Goal: Complete application form

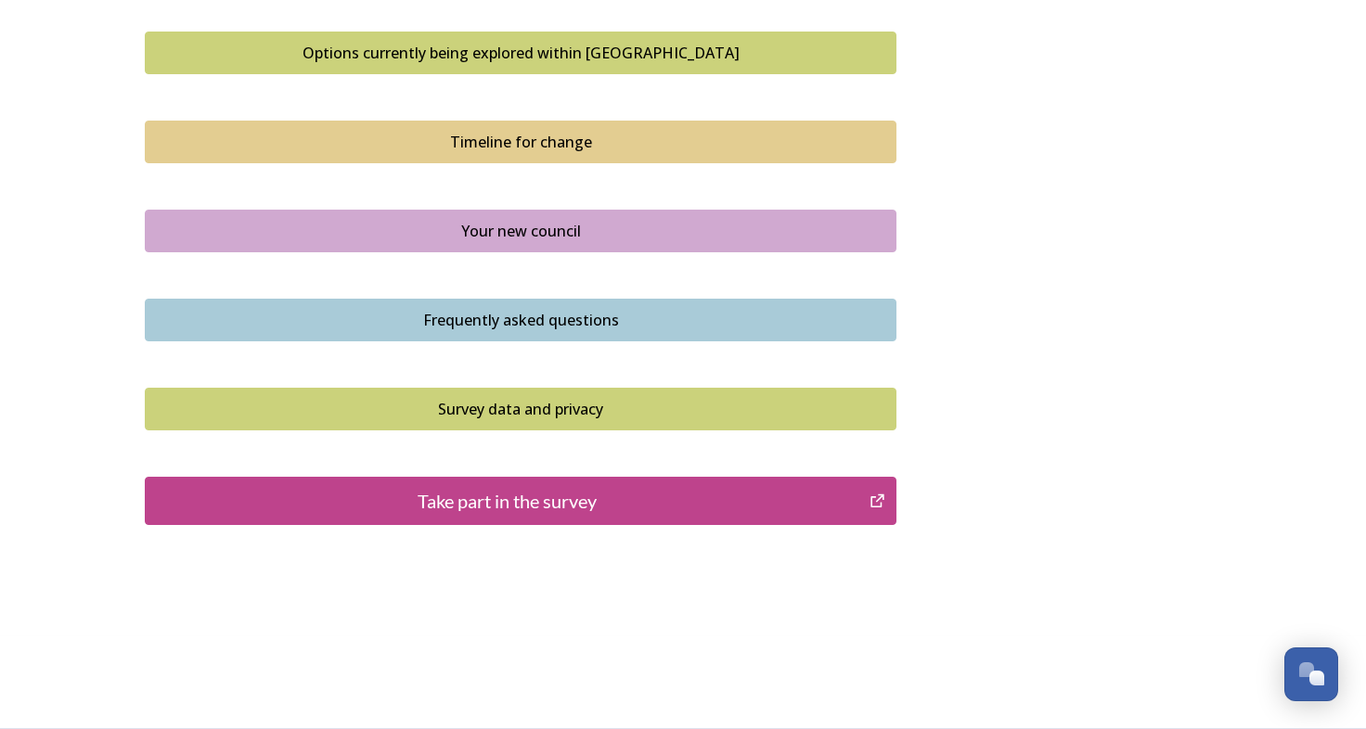
scroll to position [1015, 0]
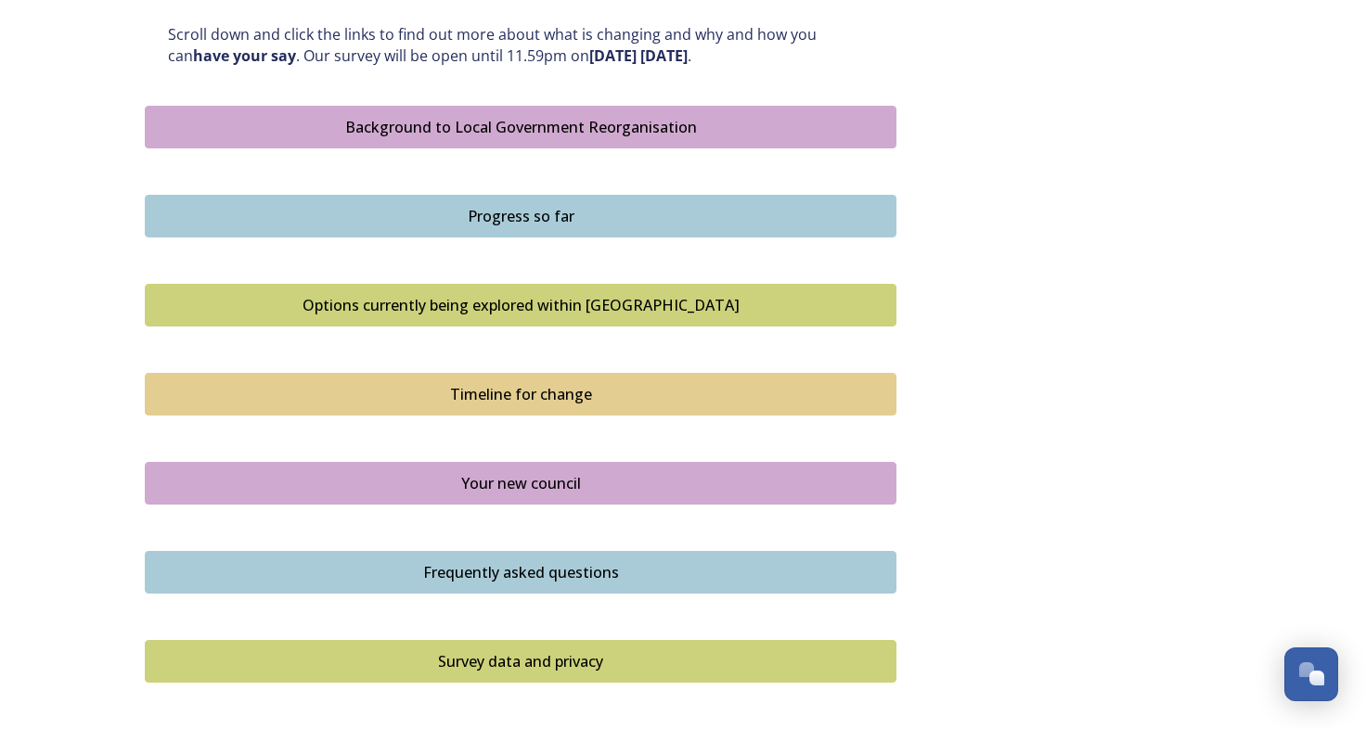
click at [837, 132] on div "Background to Local Government Reorganisation" at bounding box center [520, 127] width 731 height 22
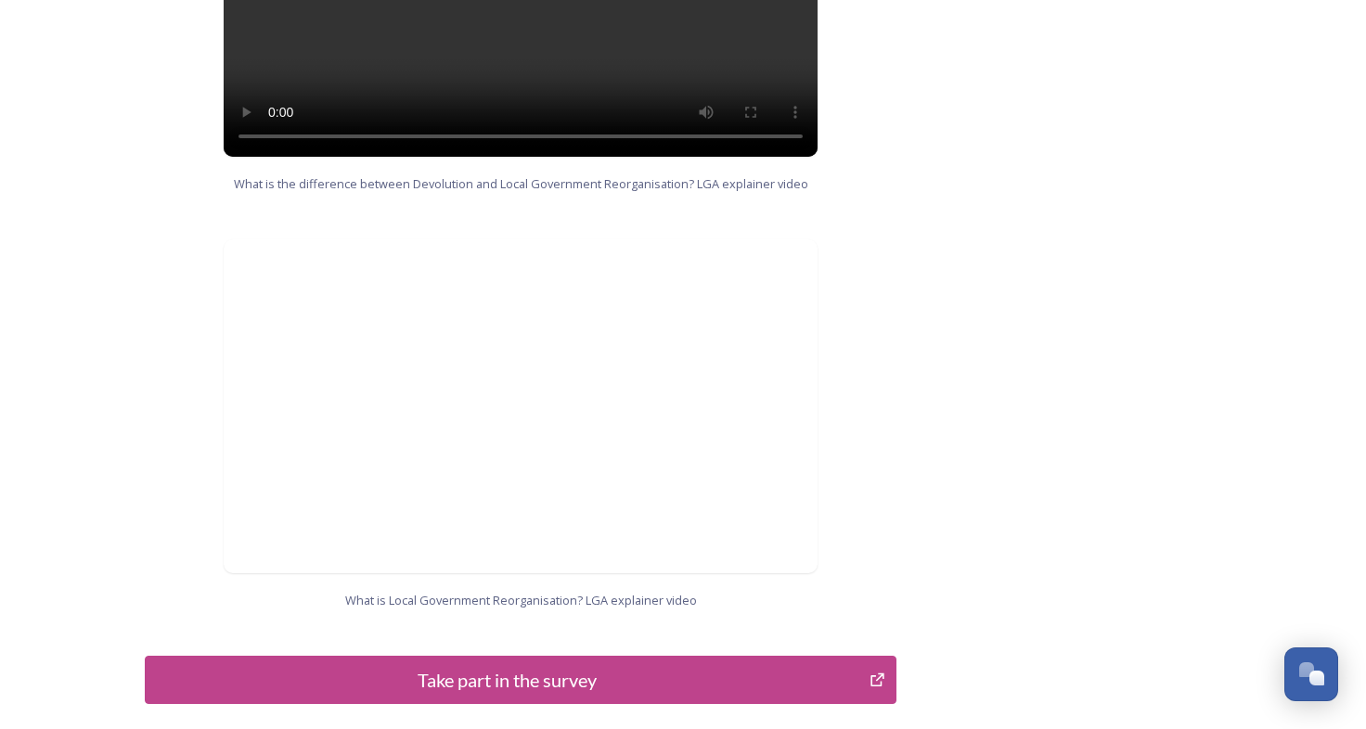
scroll to position [1744, 0]
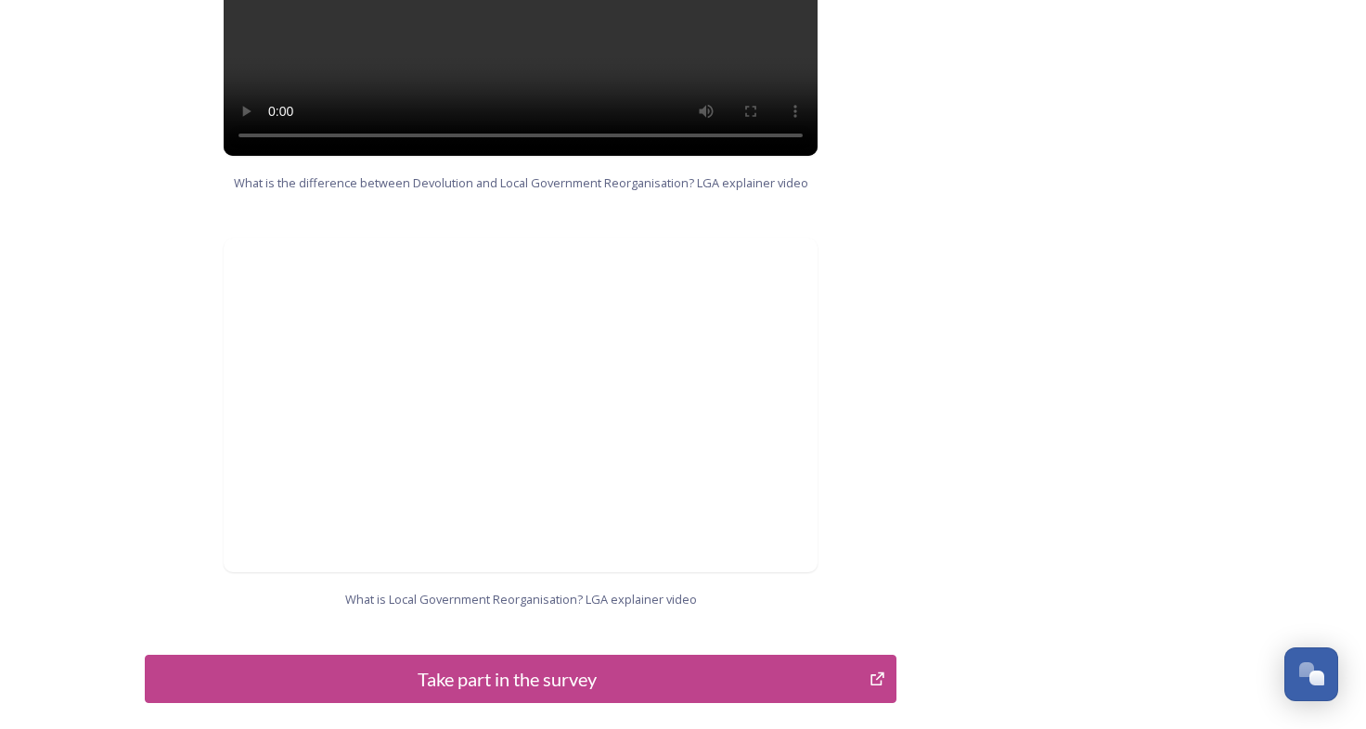
click at [720, 665] on div "Take part in the survey" at bounding box center [507, 679] width 704 height 28
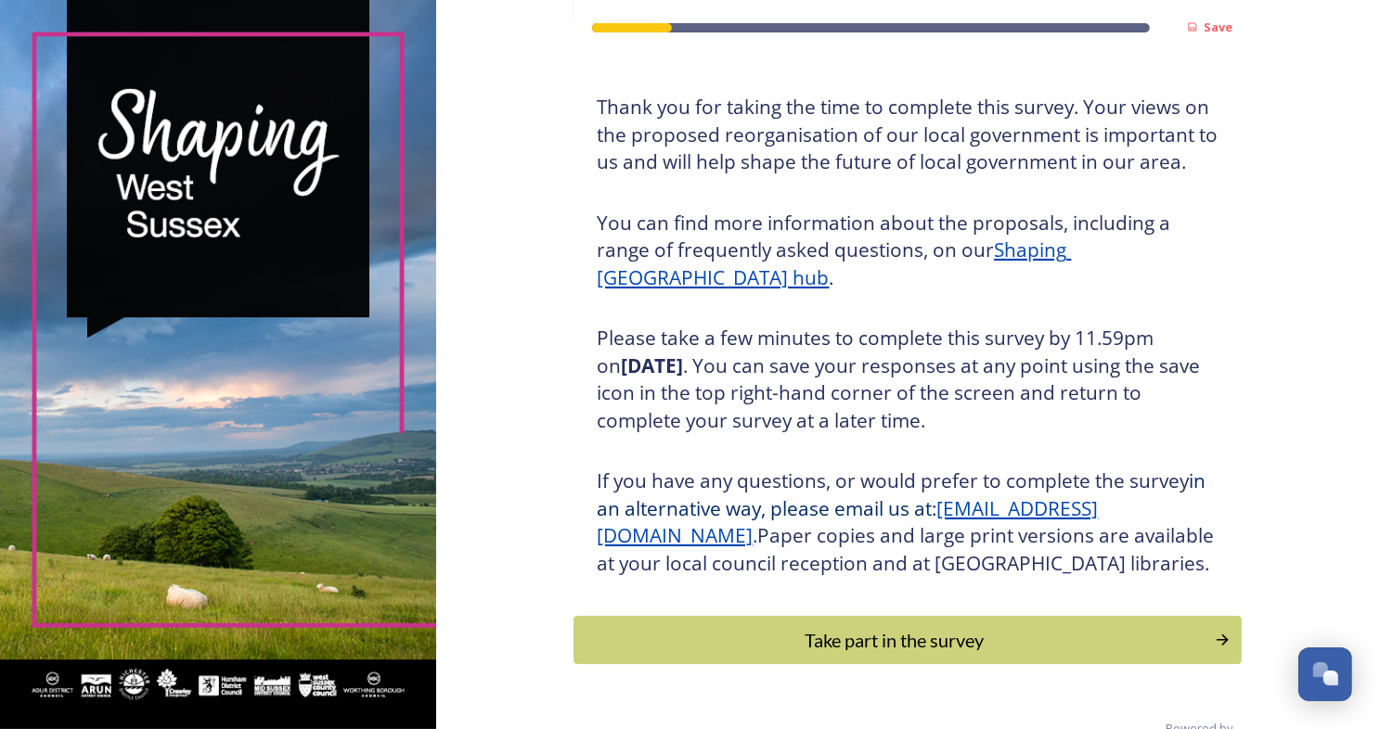
scroll to position [161, 0]
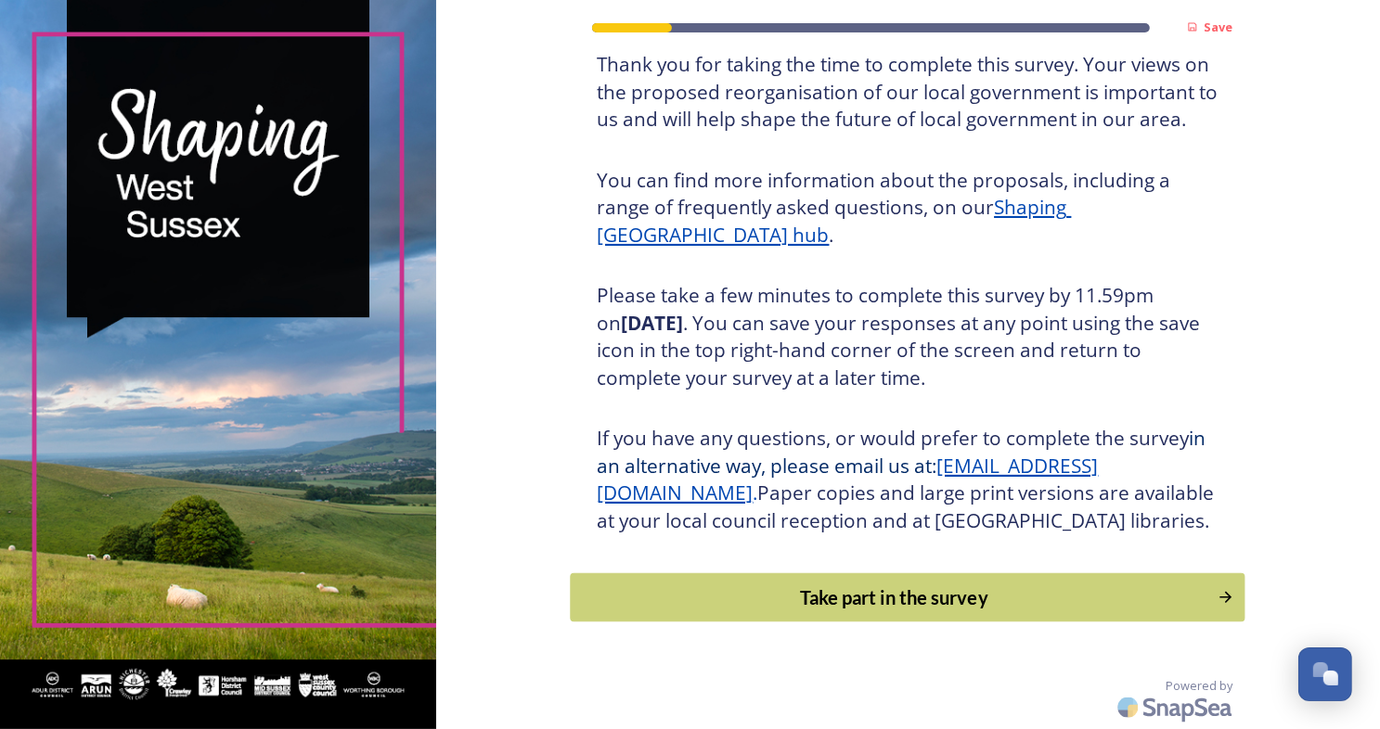
click at [1126, 603] on div "Take part in the survey" at bounding box center [894, 598] width 627 height 28
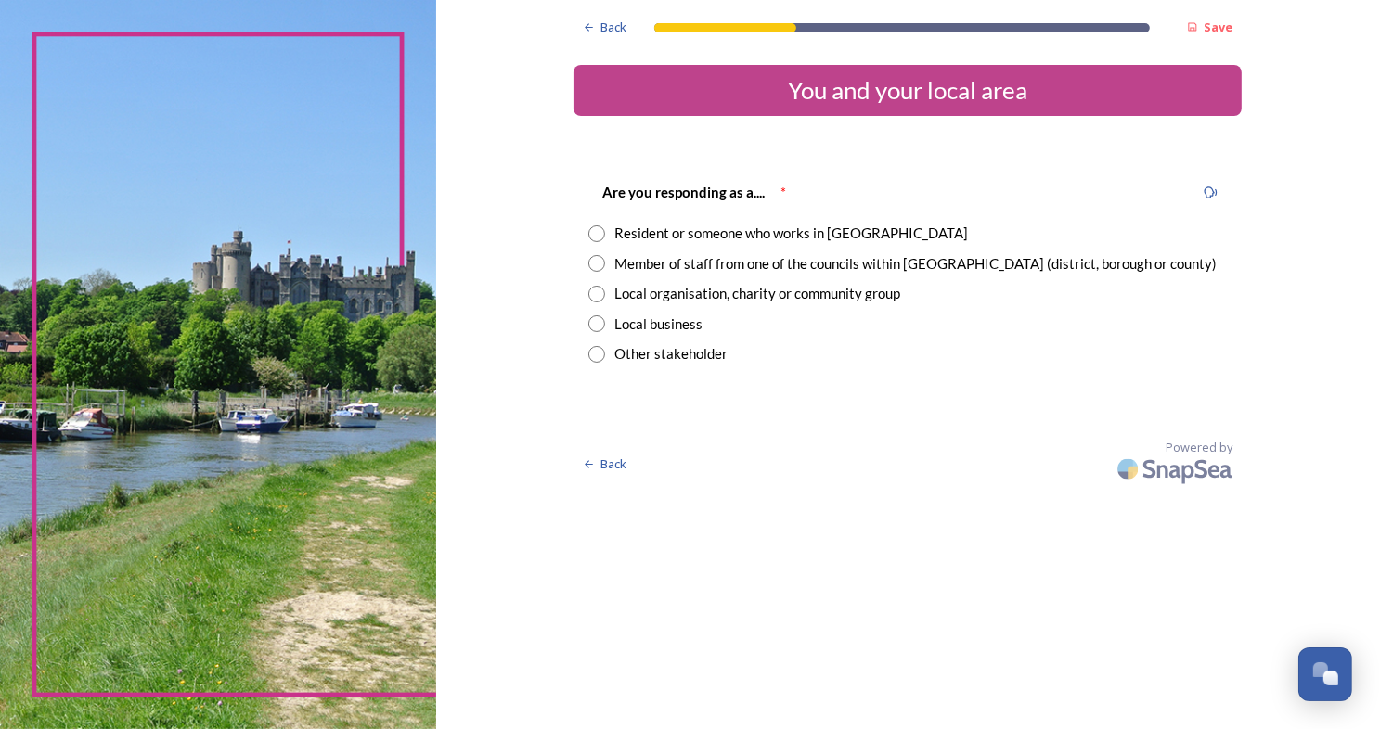
click at [598, 238] on input "radio" at bounding box center [596, 233] width 17 height 17
radio input "true"
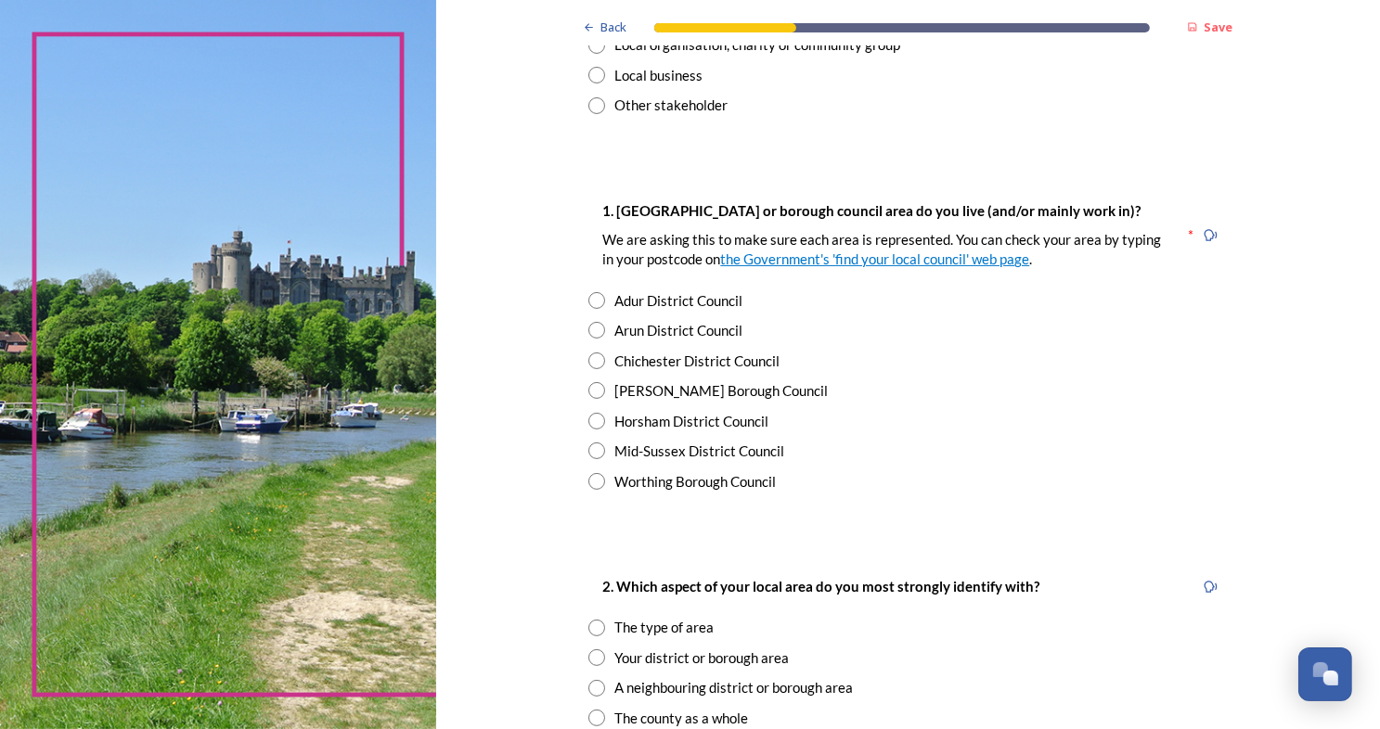
scroll to position [260, 0]
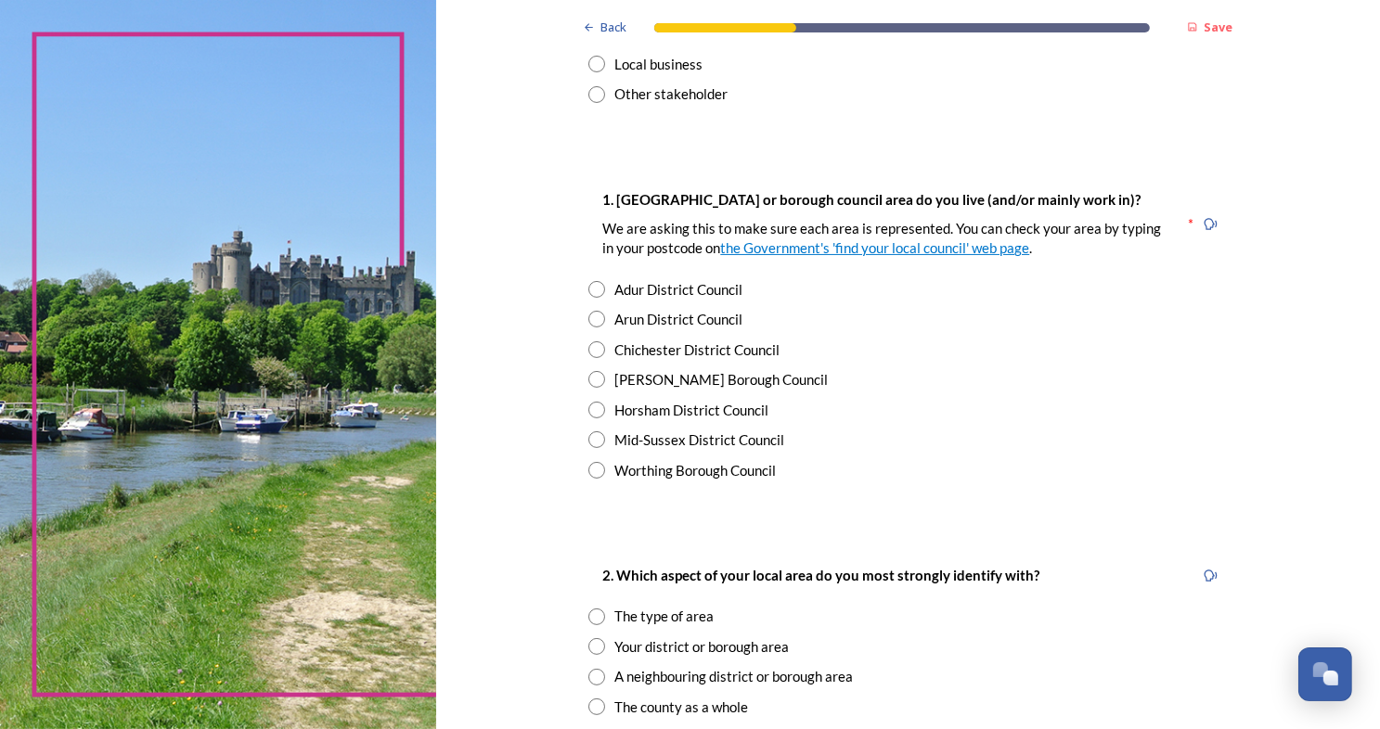
click at [589, 318] on input "radio" at bounding box center [596, 319] width 17 height 17
radio input "true"
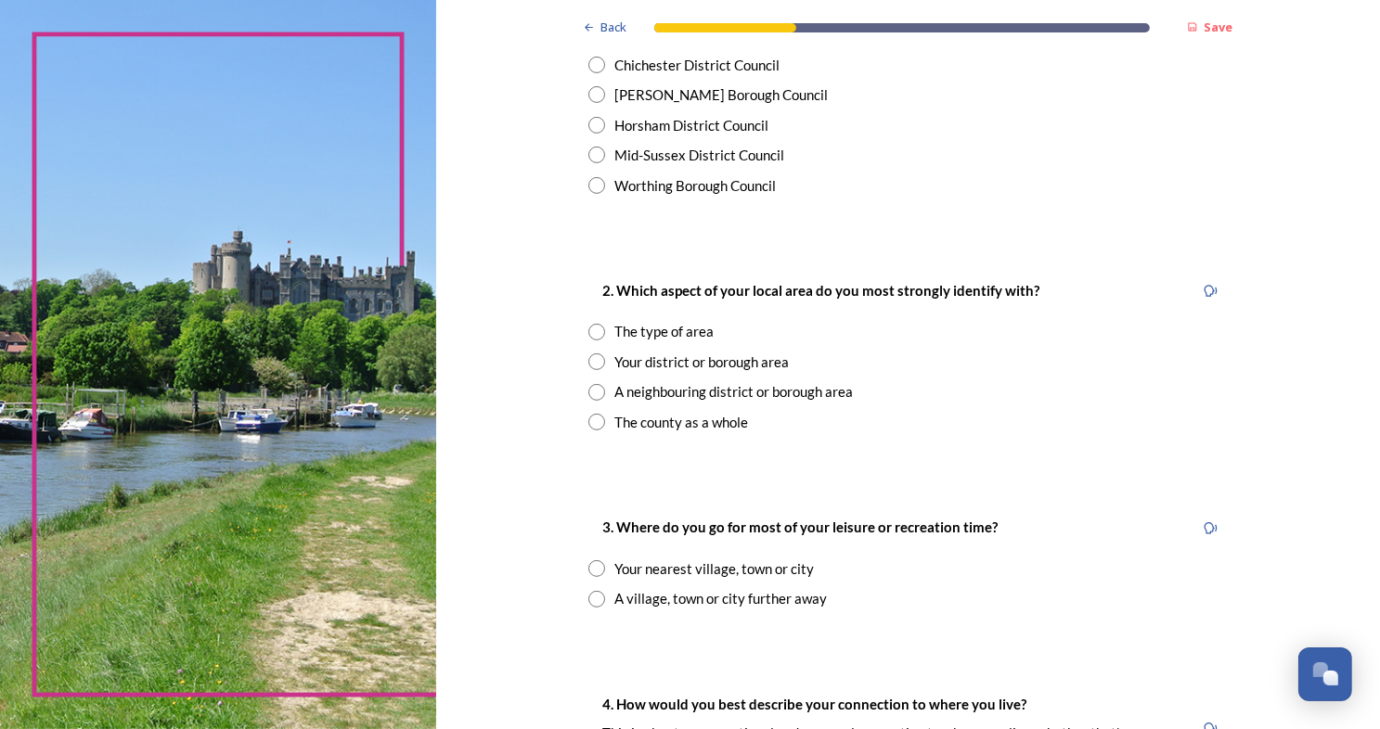
scroll to position [547, 0]
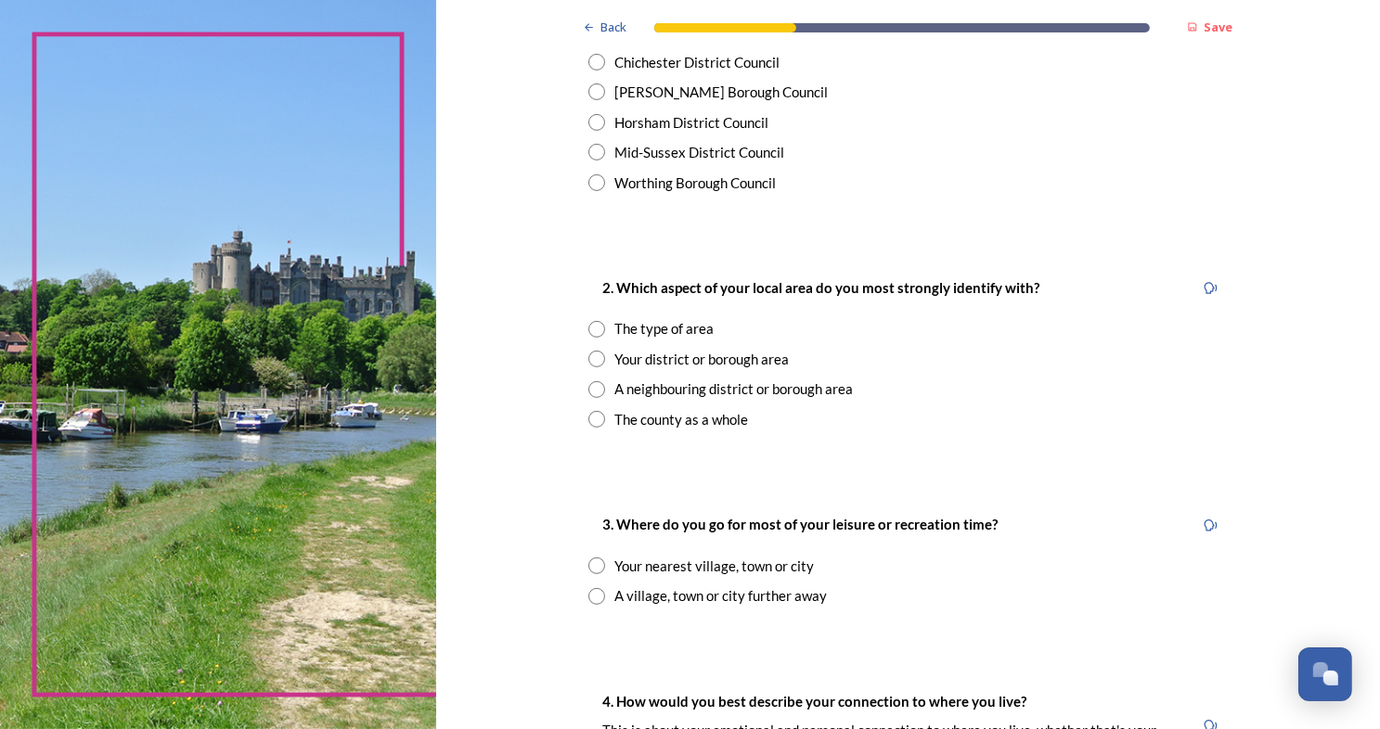
click at [598, 418] on input "radio" at bounding box center [596, 419] width 17 height 17
radio input "true"
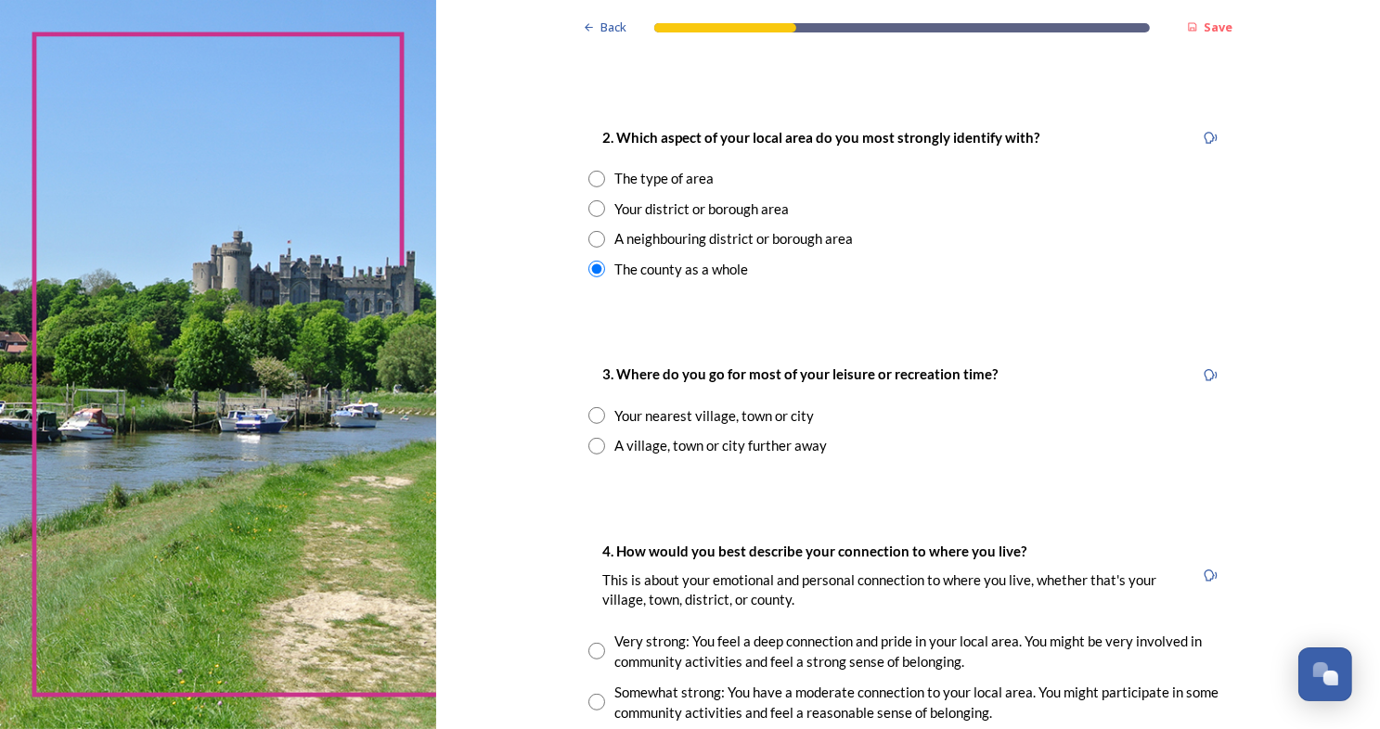
scroll to position [711, 0]
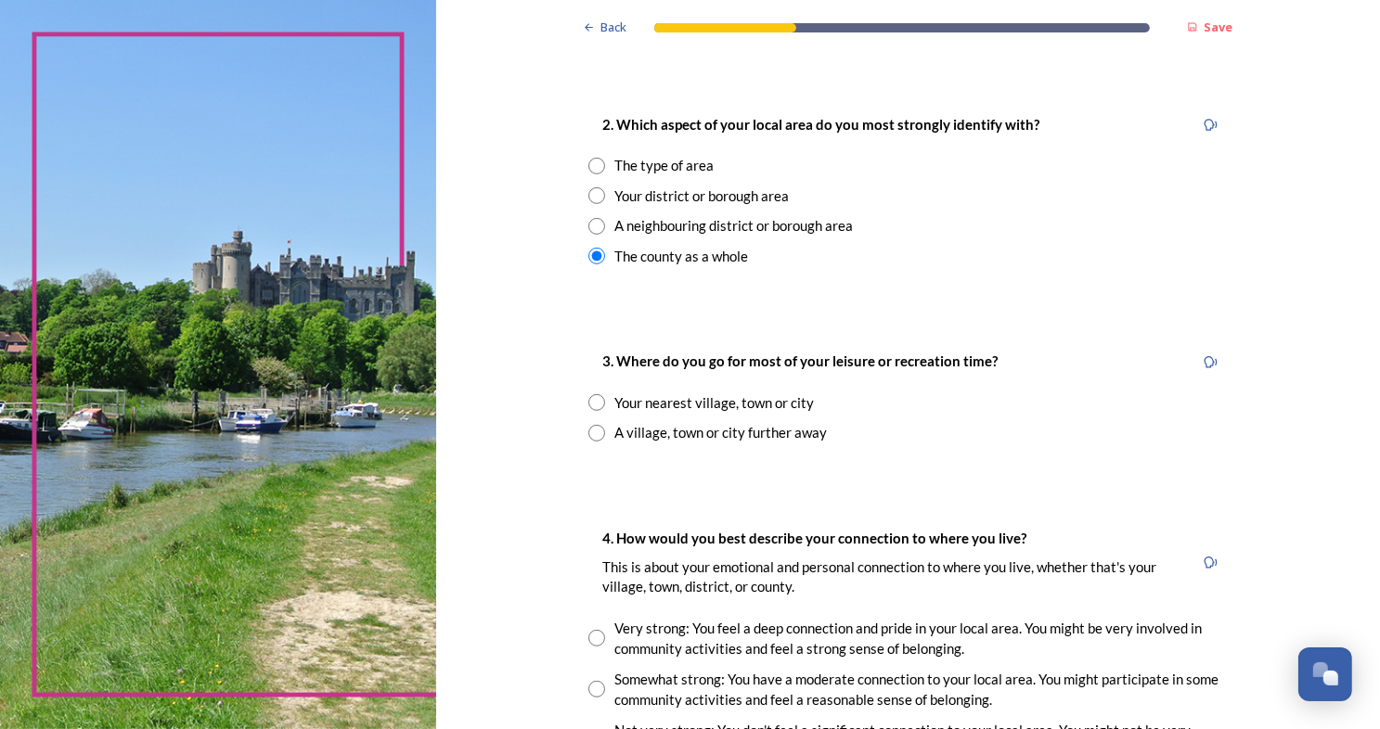
click at [593, 406] on input "radio" at bounding box center [596, 402] width 17 height 17
radio input "true"
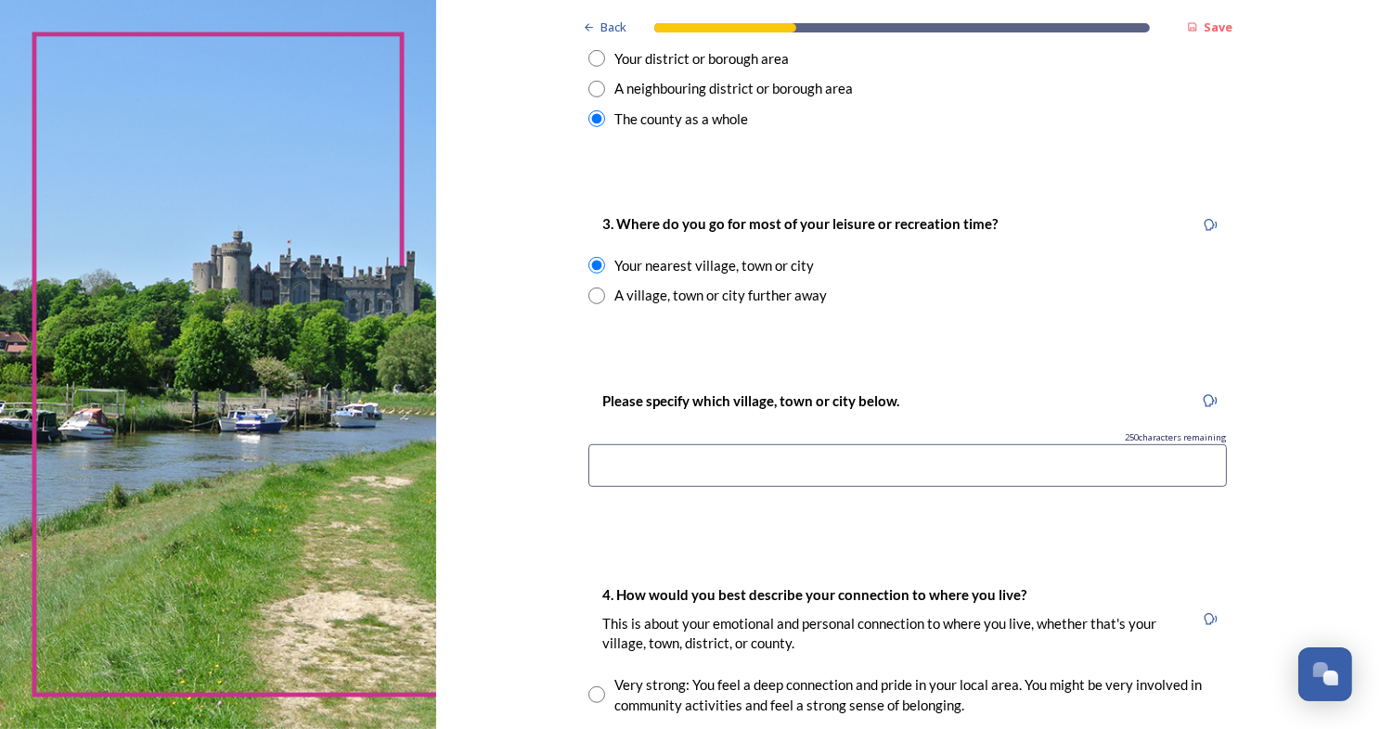
scroll to position [854, 0]
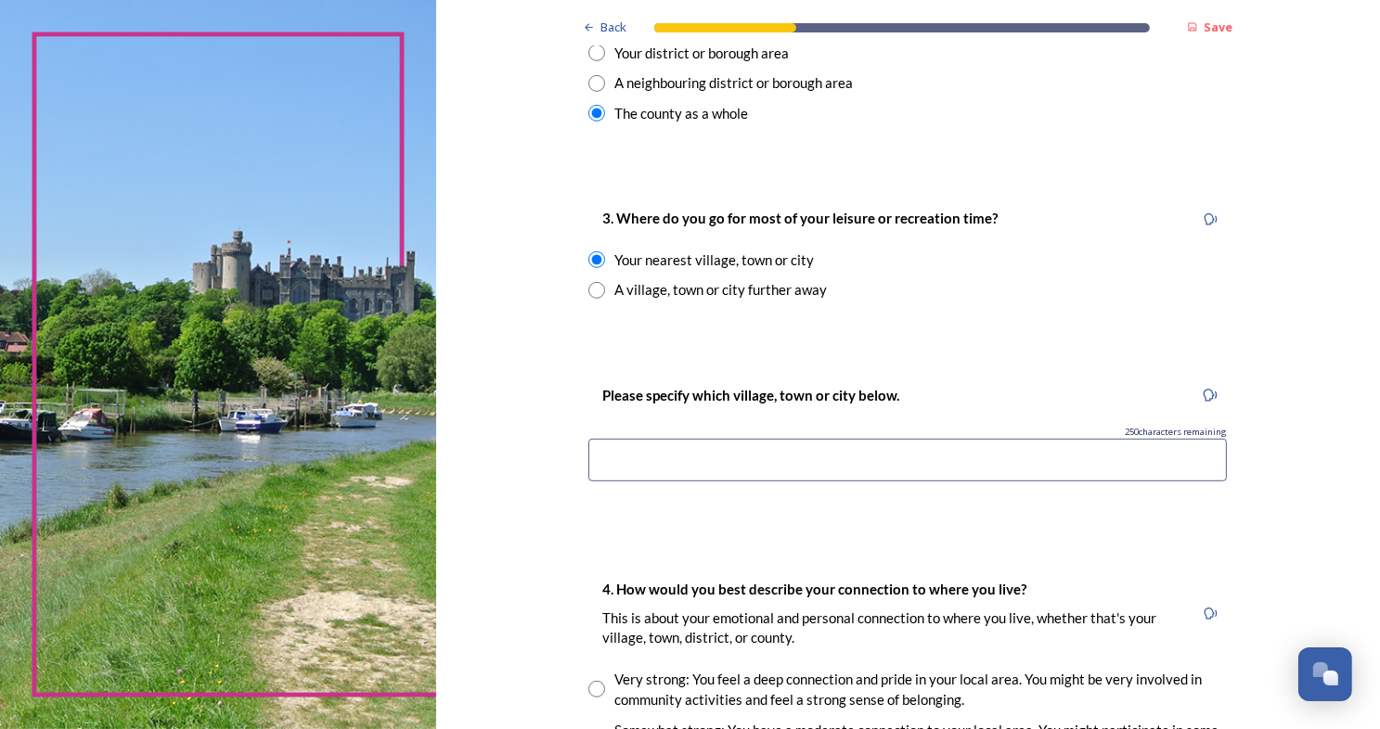
click at [609, 457] on input at bounding box center [907, 460] width 638 height 43
type input "Arundel, Worthing, [GEOGRAPHIC_DATA],"
click at [592, 286] on input "radio" at bounding box center [596, 290] width 17 height 17
radio input "true"
click at [624, 434] on div "250 characters remaining" at bounding box center [907, 432] width 638 height 13
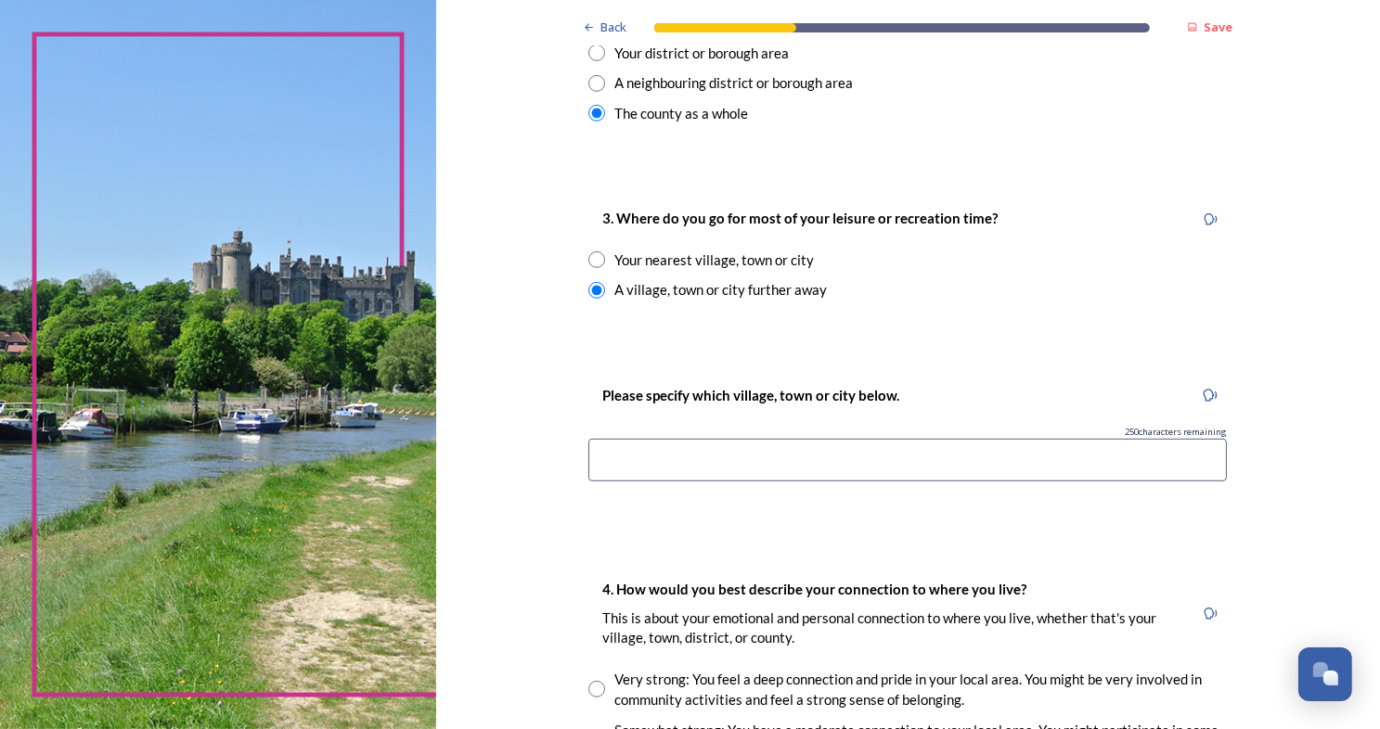
click at [616, 463] on input at bounding box center [907, 460] width 638 height 43
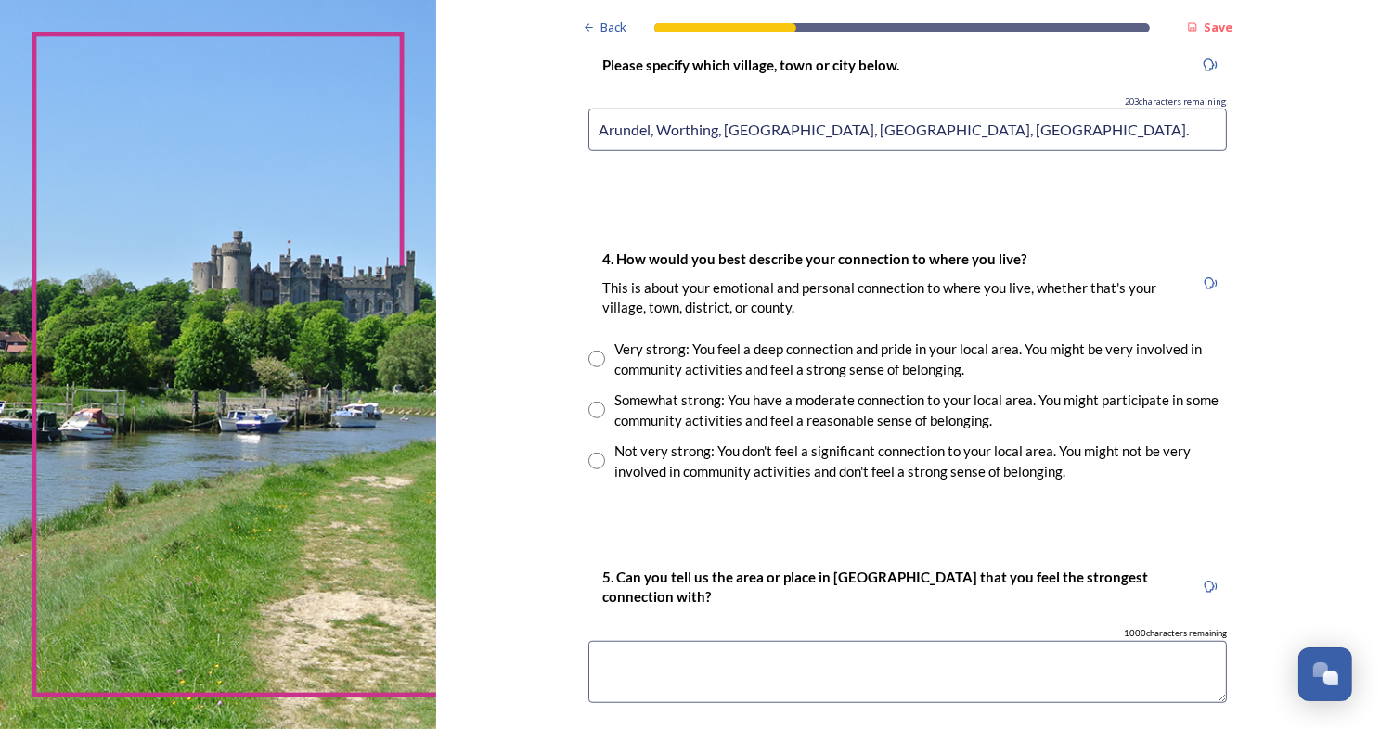
scroll to position [1185, 0]
type input "Arundel, Worthing, [GEOGRAPHIC_DATA], [GEOGRAPHIC_DATA], [GEOGRAPHIC_DATA]."
click at [589, 410] on input "radio" at bounding box center [596, 409] width 17 height 17
radio input "true"
click at [646, 664] on textarea at bounding box center [907, 671] width 638 height 62
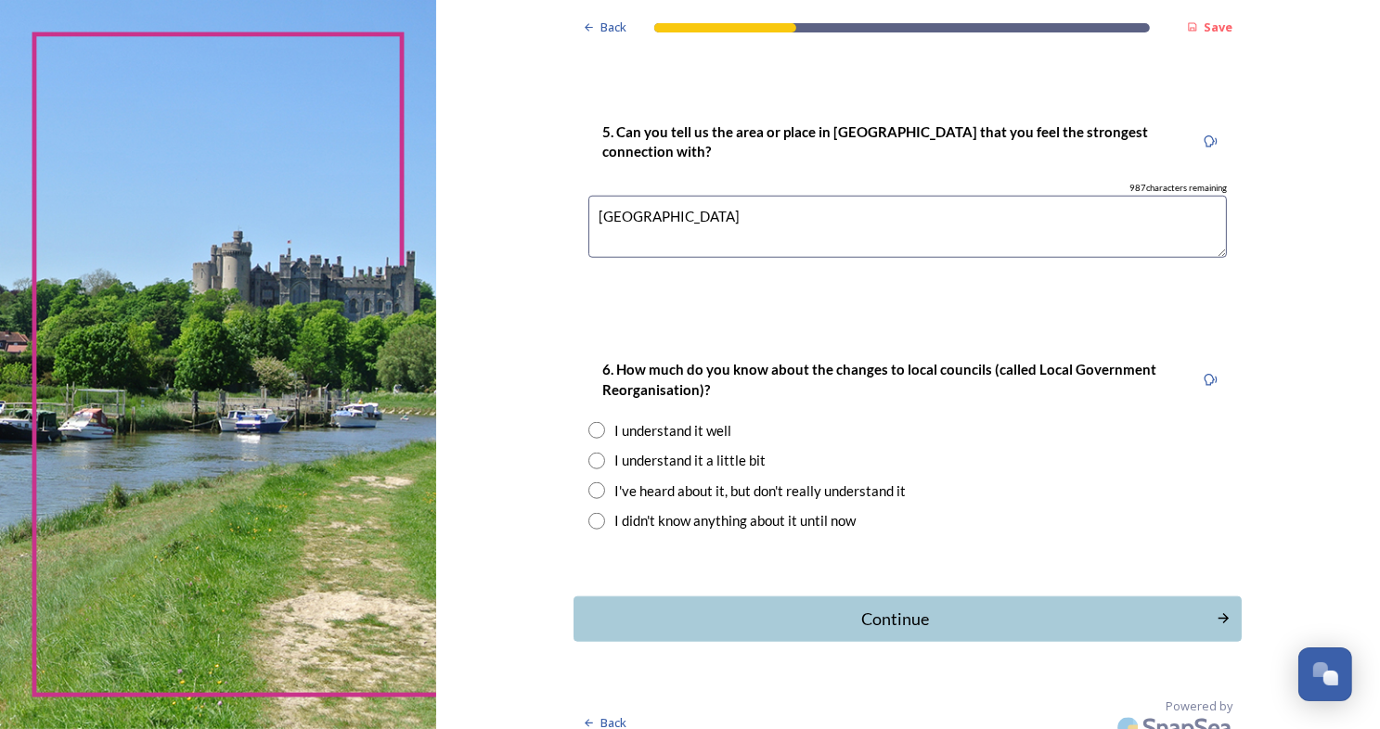
scroll to position [1631, 0]
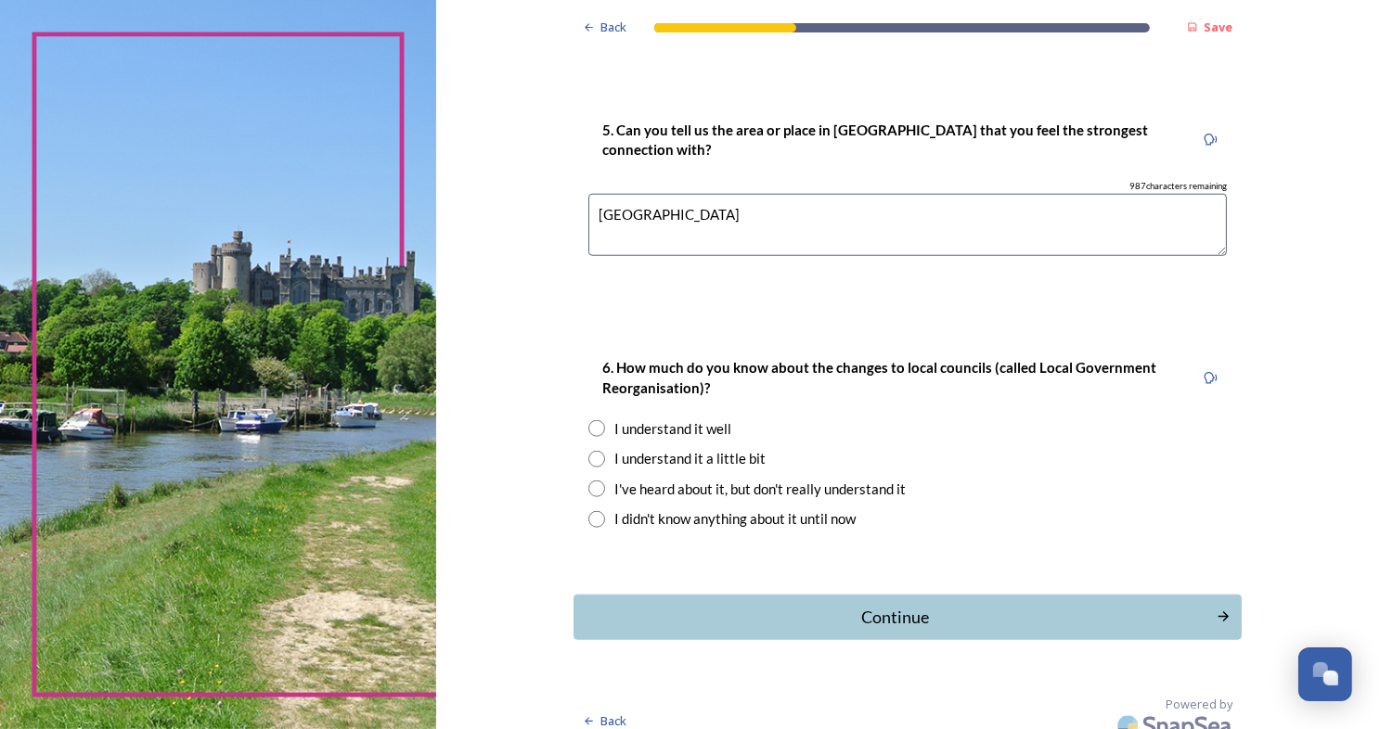
type textarea "[GEOGRAPHIC_DATA]"
click at [590, 458] on input "radio" at bounding box center [596, 459] width 17 height 17
radio input "true"
click at [861, 618] on div "Continue" at bounding box center [895, 617] width 628 height 25
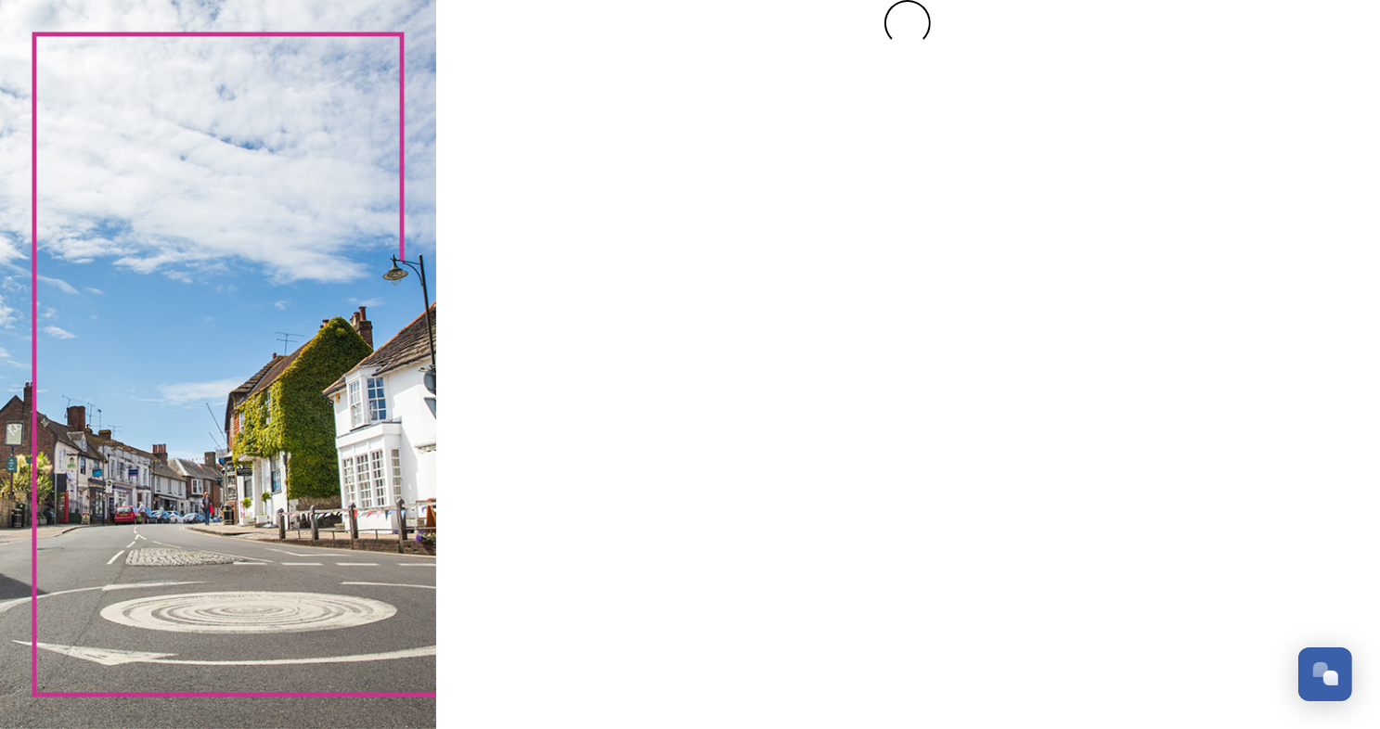
scroll to position [0, 0]
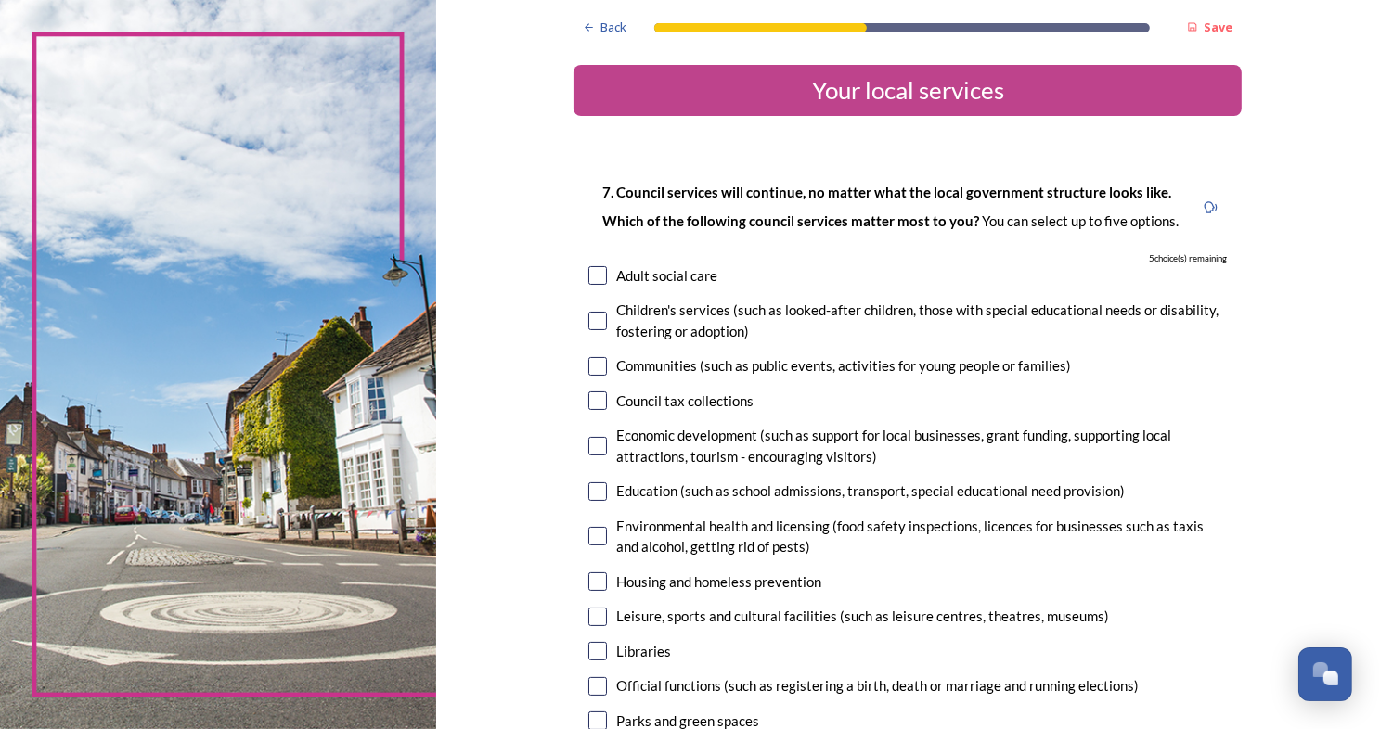
click at [589, 271] on input "checkbox" at bounding box center [597, 275] width 19 height 19
checkbox input "true"
click at [589, 321] on input "checkbox" at bounding box center [597, 321] width 19 height 19
checkbox input "true"
click at [592, 363] on input "checkbox" at bounding box center [597, 366] width 19 height 19
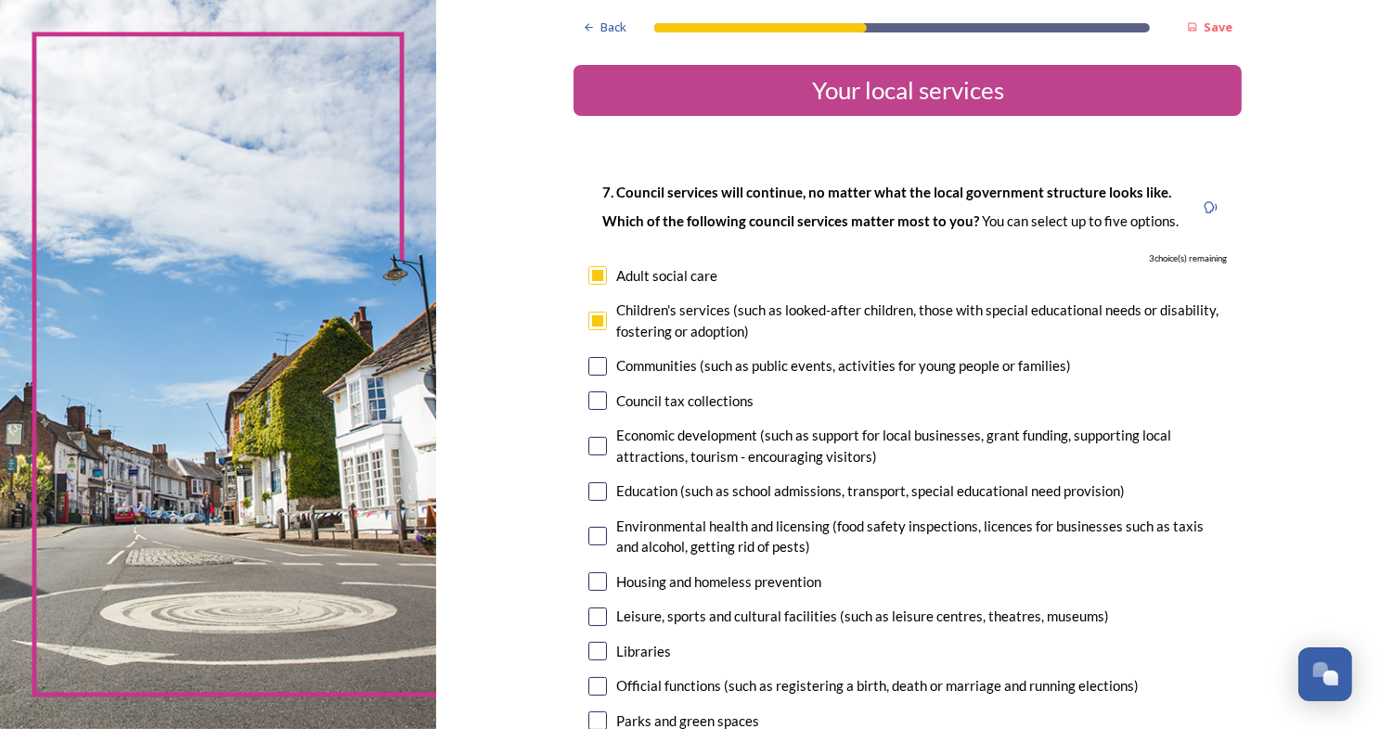
checkbox input "true"
click at [591, 406] on input "checkbox" at bounding box center [597, 401] width 19 height 19
checkbox input "true"
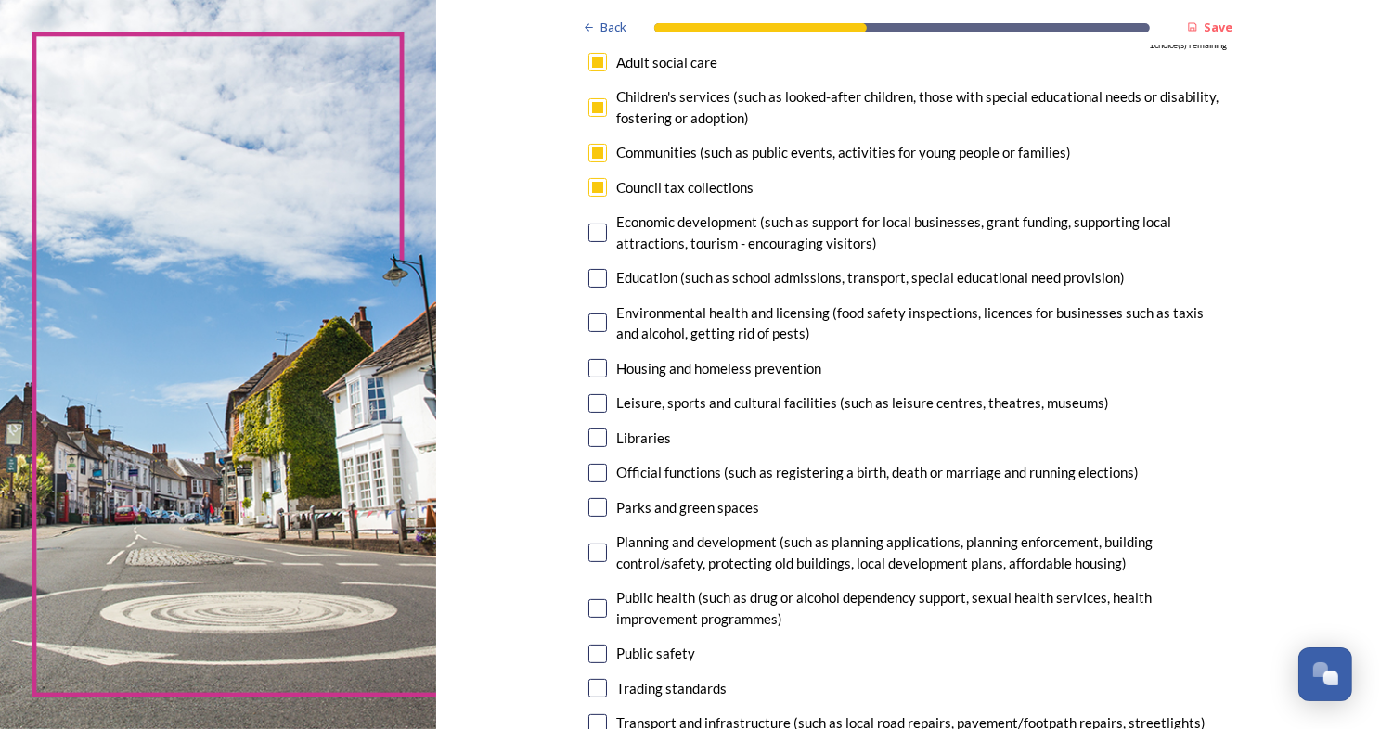
scroll to position [304, 0]
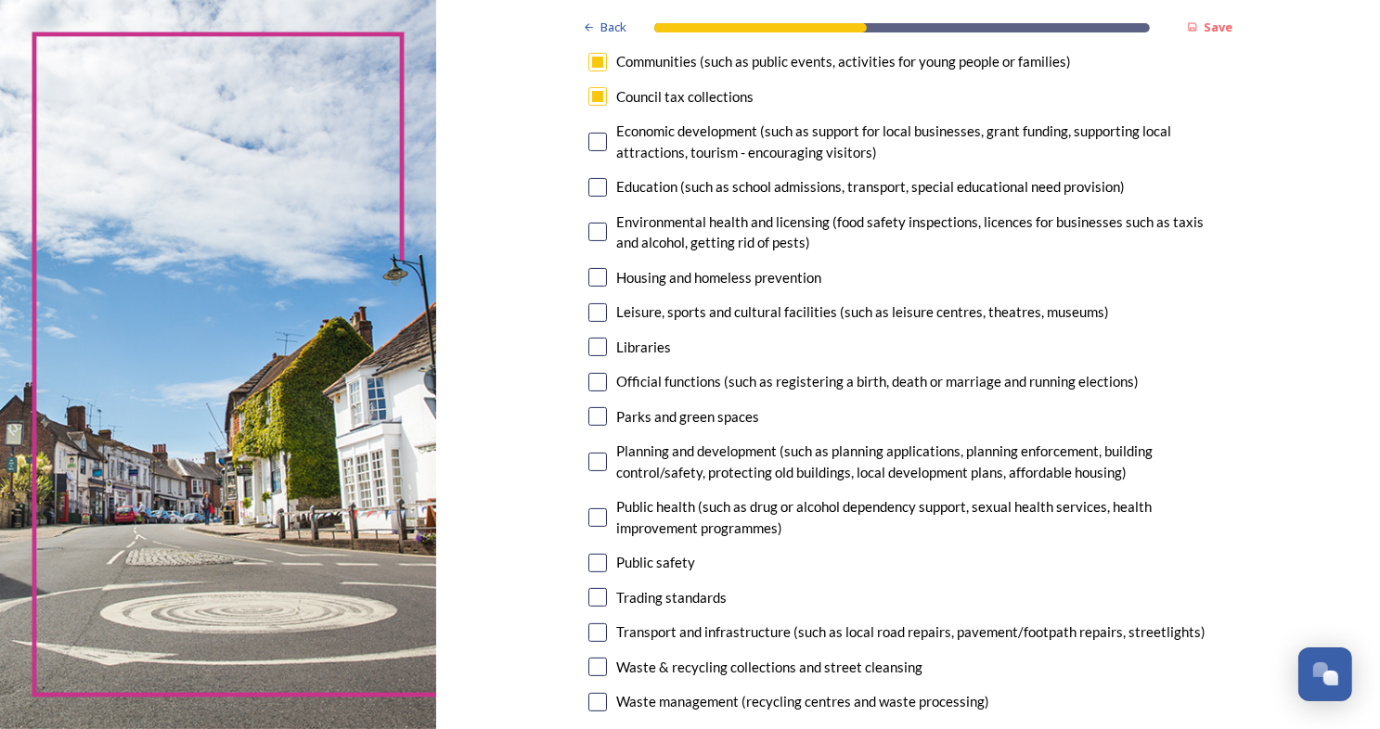
click at [593, 700] on input "checkbox" at bounding box center [597, 702] width 19 height 19
checkbox input "true"
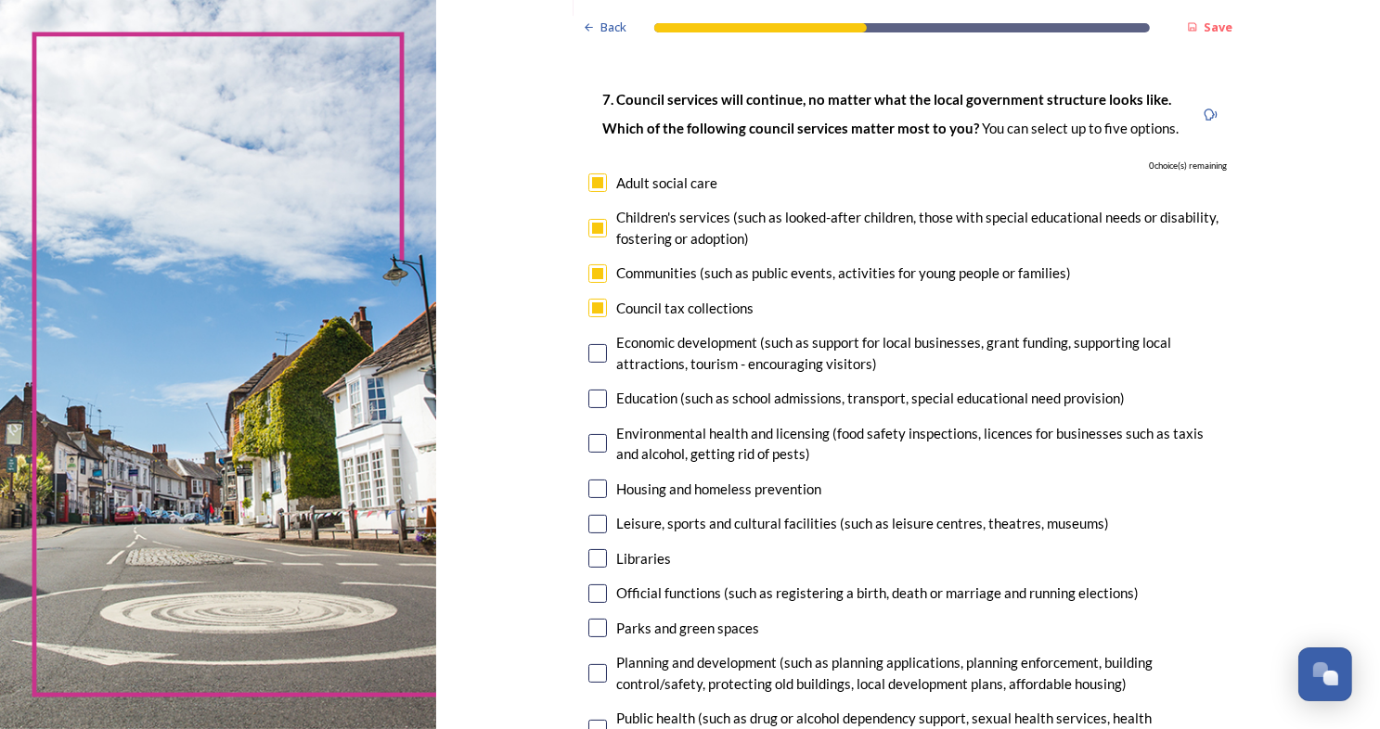
scroll to position [93, 0]
click at [588, 522] on input "checkbox" at bounding box center [597, 524] width 19 height 19
checkbox input "false"
click at [593, 306] on input "checkbox" at bounding box center [597, 308] width 19 height 19
checkbox input "false"
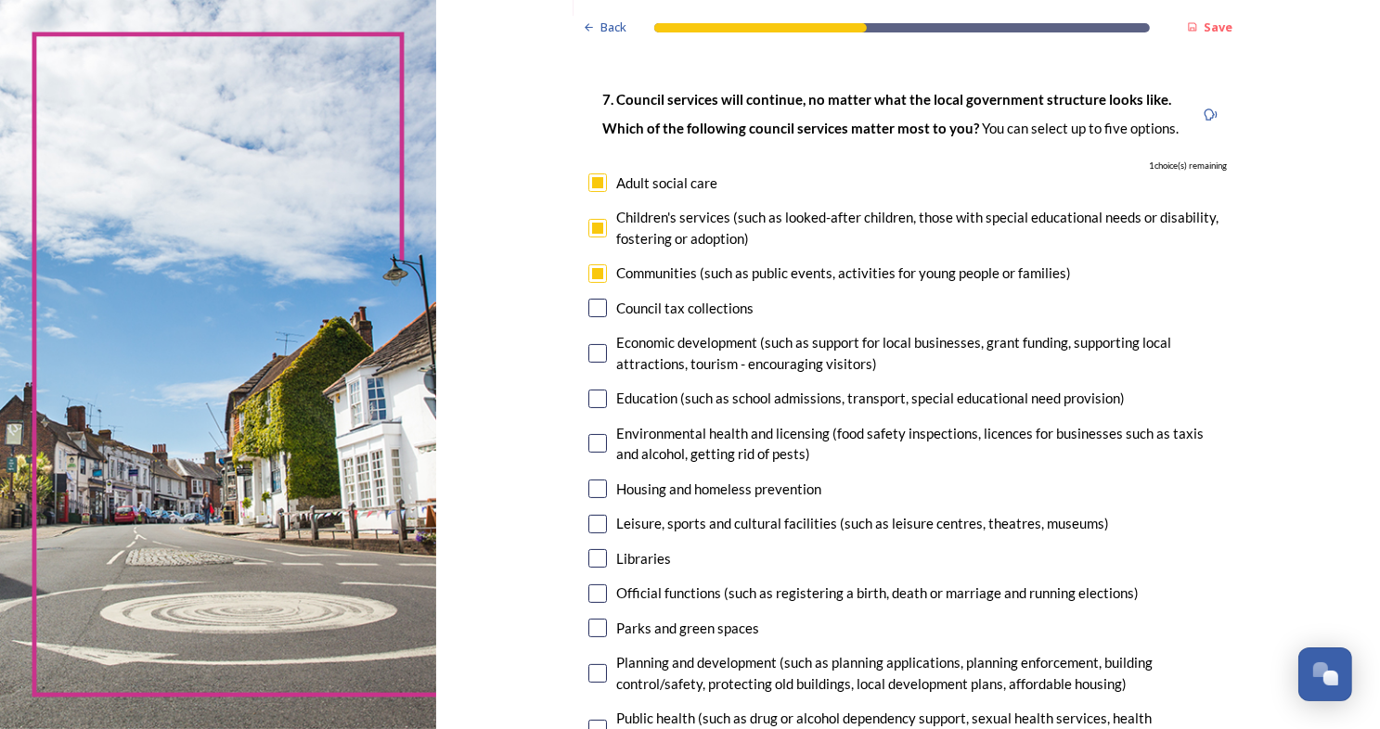
click at [589, 523] on input "checkbox" at bounding box center [597, 524] width 19 height 19
checkbox input "true"
click at [589, 274] on input "checkbox" at bounding box center [597, 273] width 19 height 19
checkbox input "false"
click at [591, 630] on input "checkbox" at bounding box center [597, 628] width 19 height 19
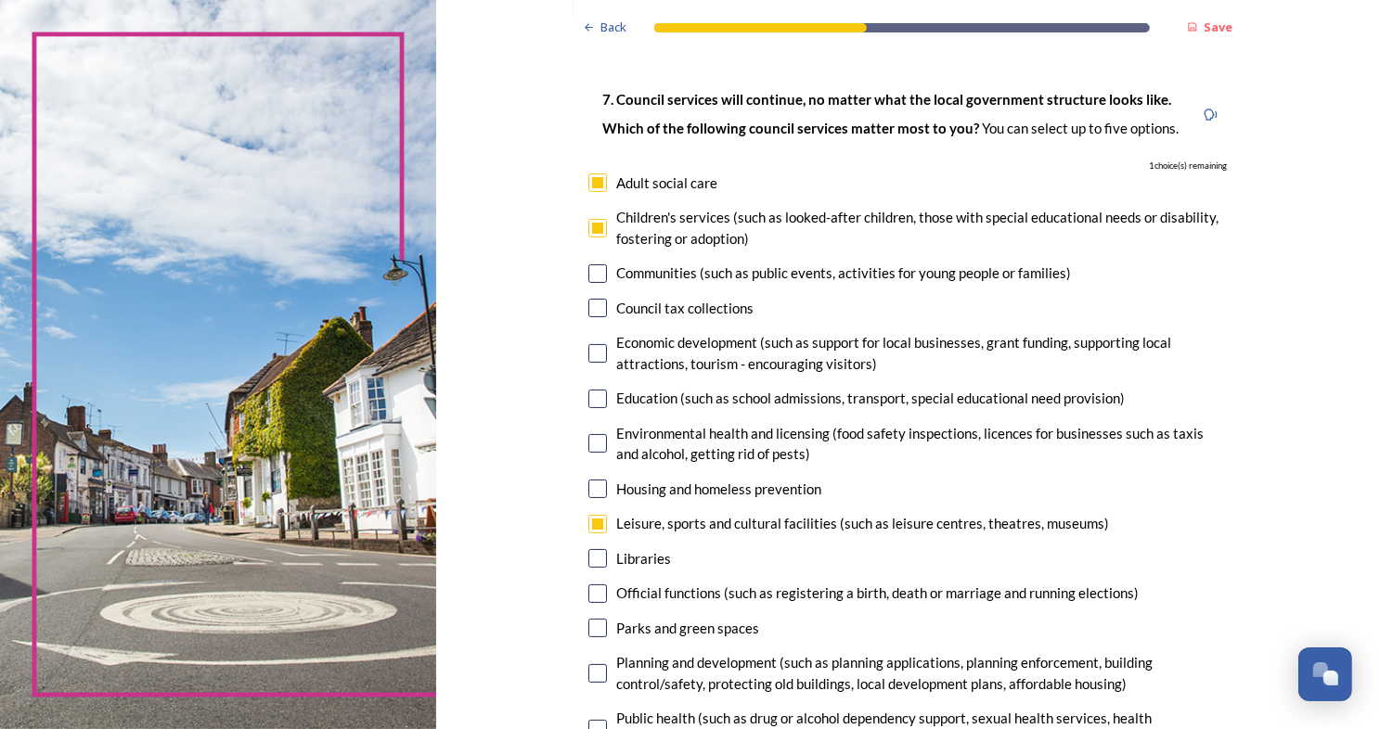
checkbox input "true"
click at [593, 227] on input "checkbox" at bounding box center [597, 228] width 19 height 19
checkbox input "false"
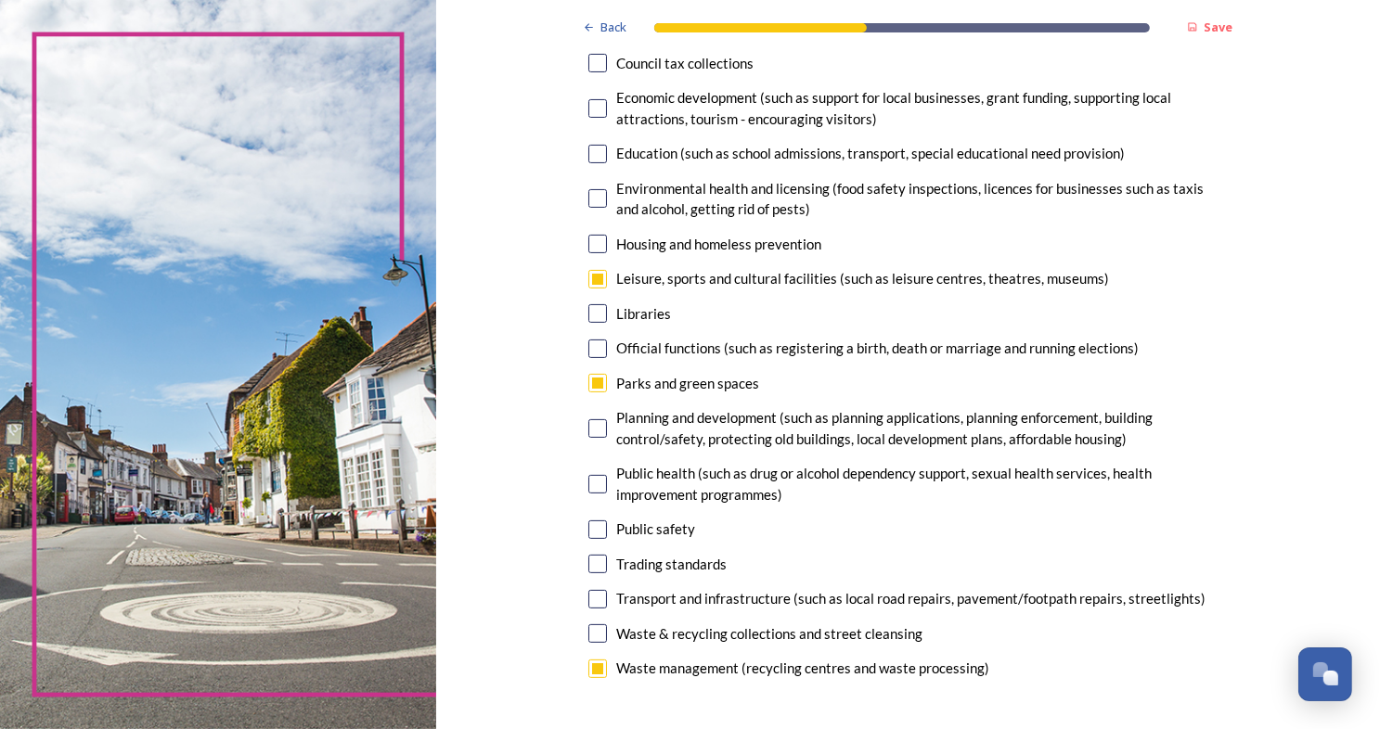
scroll to position [337, 0]
click at [593, 604] on input "checkbox" at bounding box center [597, 600] width 19 height 19
checkbox input "true"
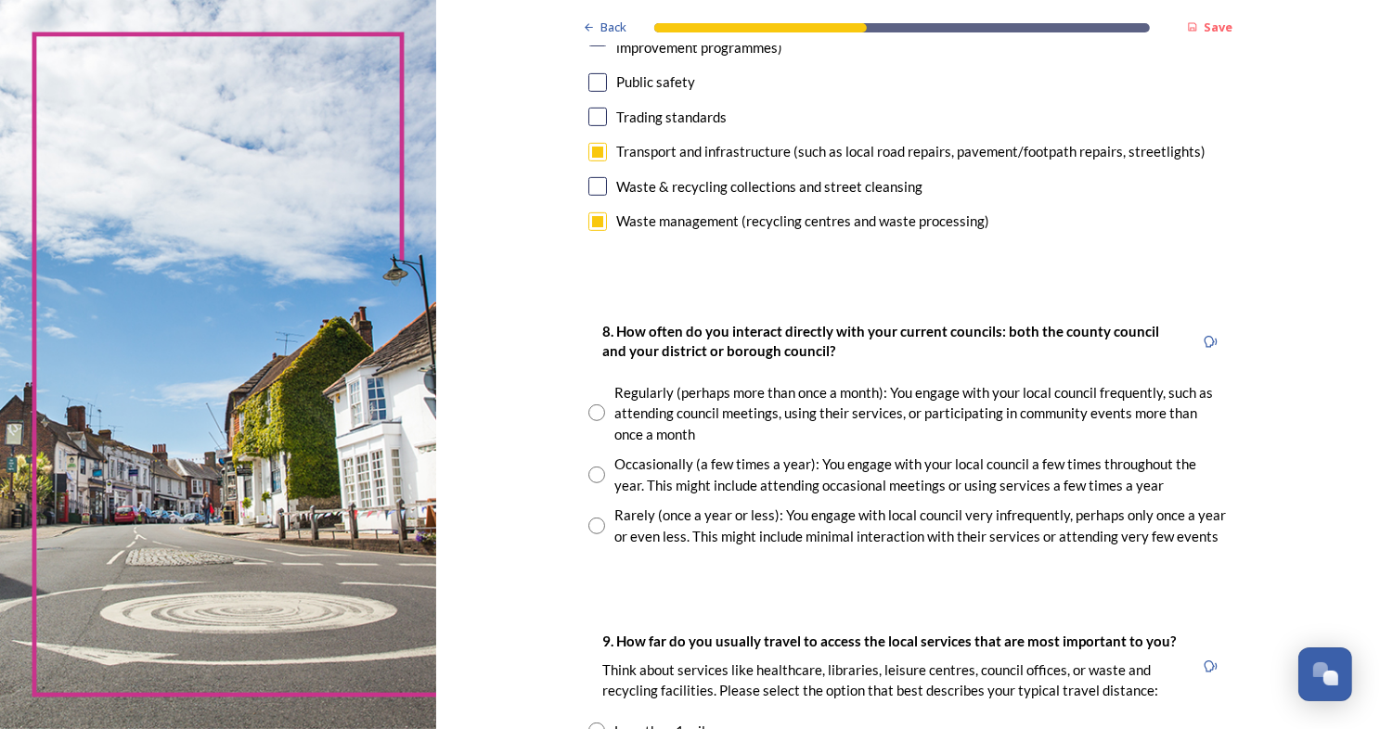
scroll to position [792, 0]
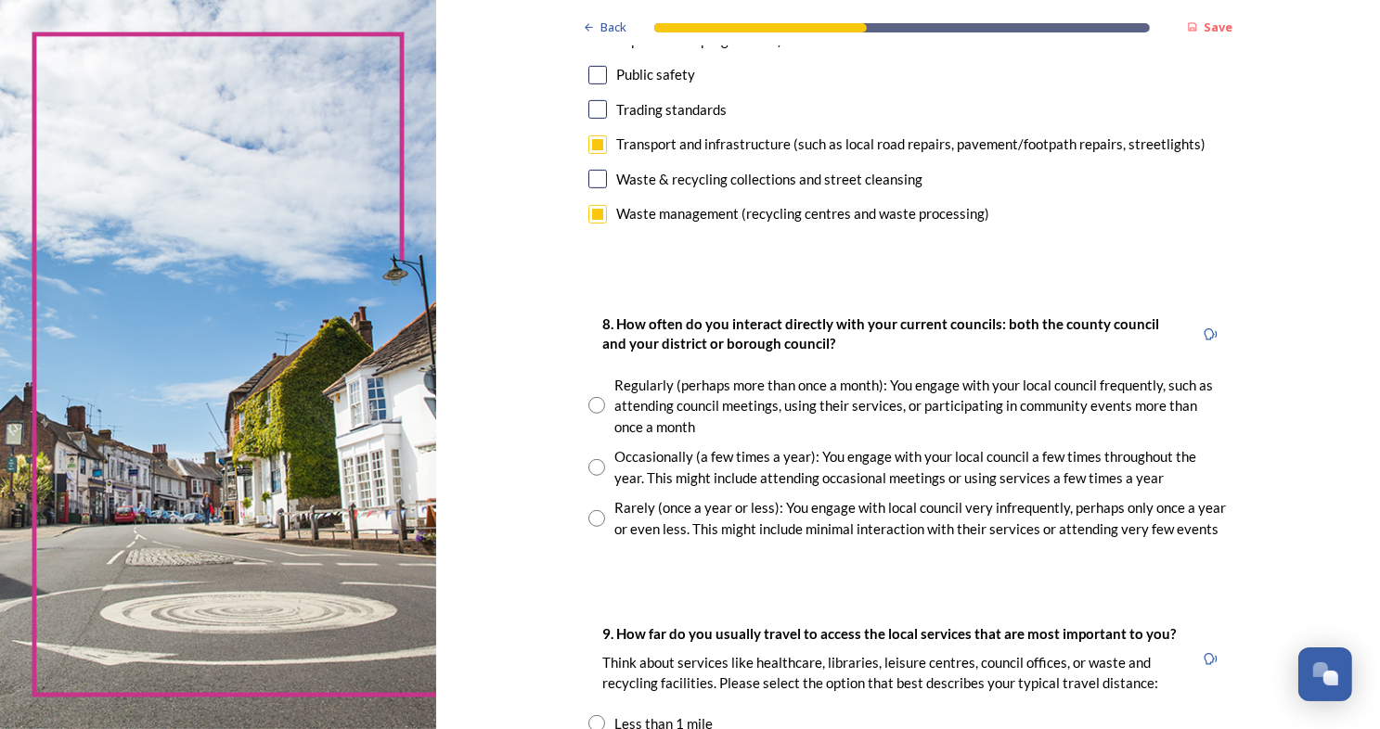
click at [588, 471] on input "radio" at bounding box center [596, 467] width 17 height 17
radio input "true"
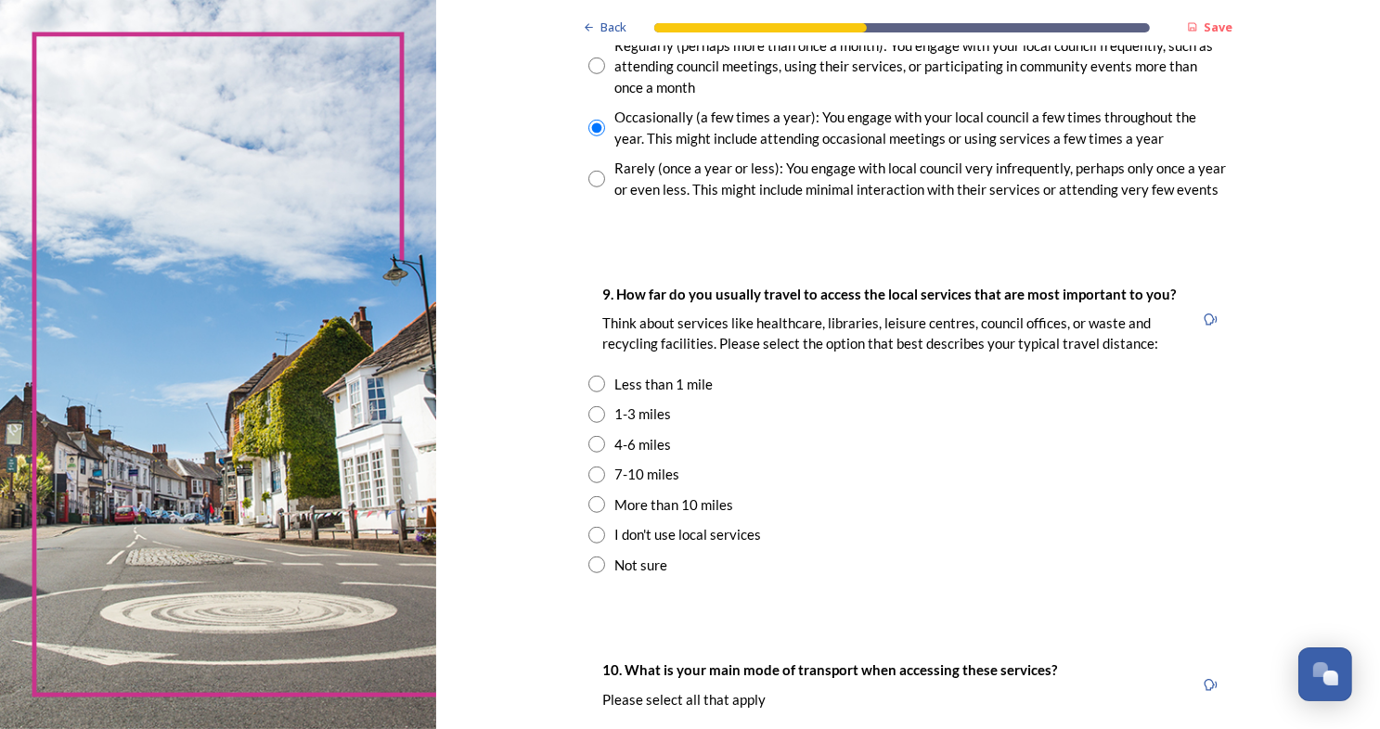
scroll to position [1203, 0]
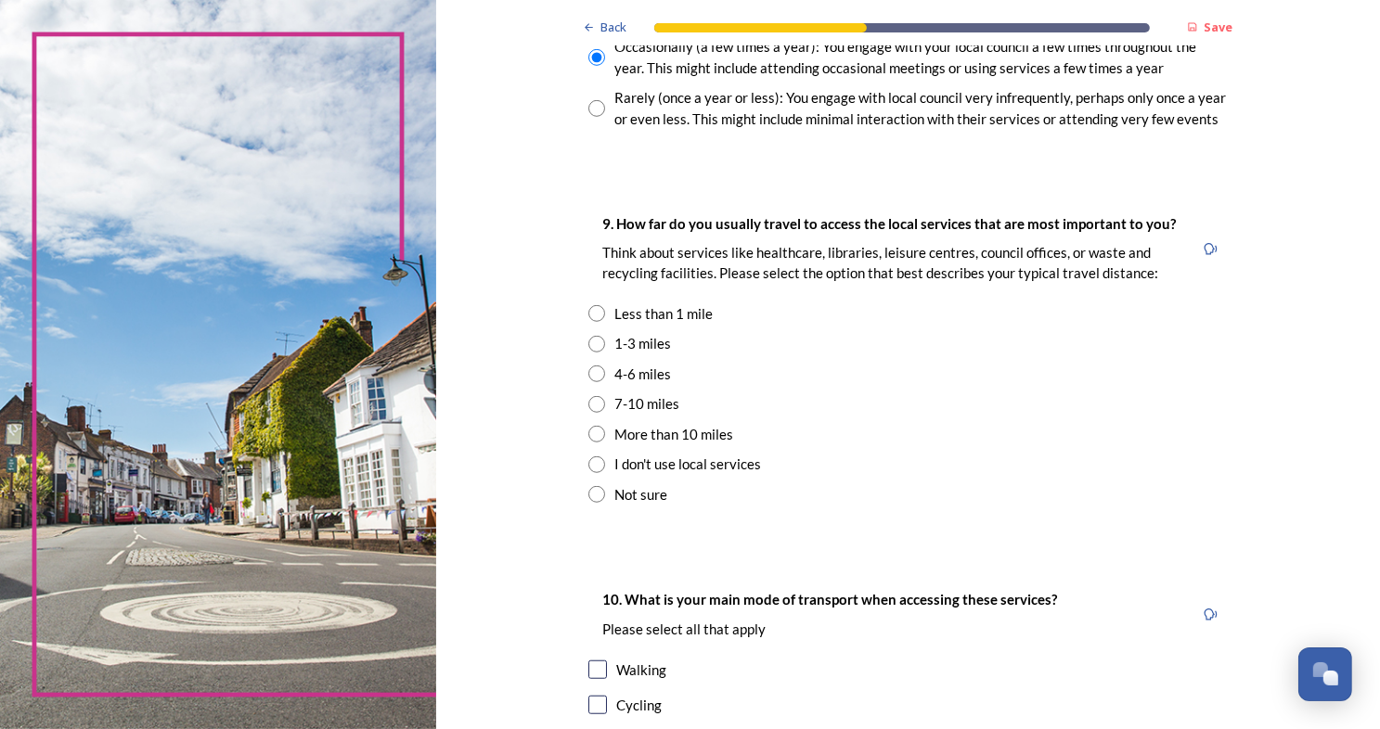
click at [589, 432] on input "radio" at bounding box center [596, 434] width 17 height 17
radio input "true"
click at [590, 378] on input "radio" at bounding box center [596, 374] width 17 height 17
radio input "true"
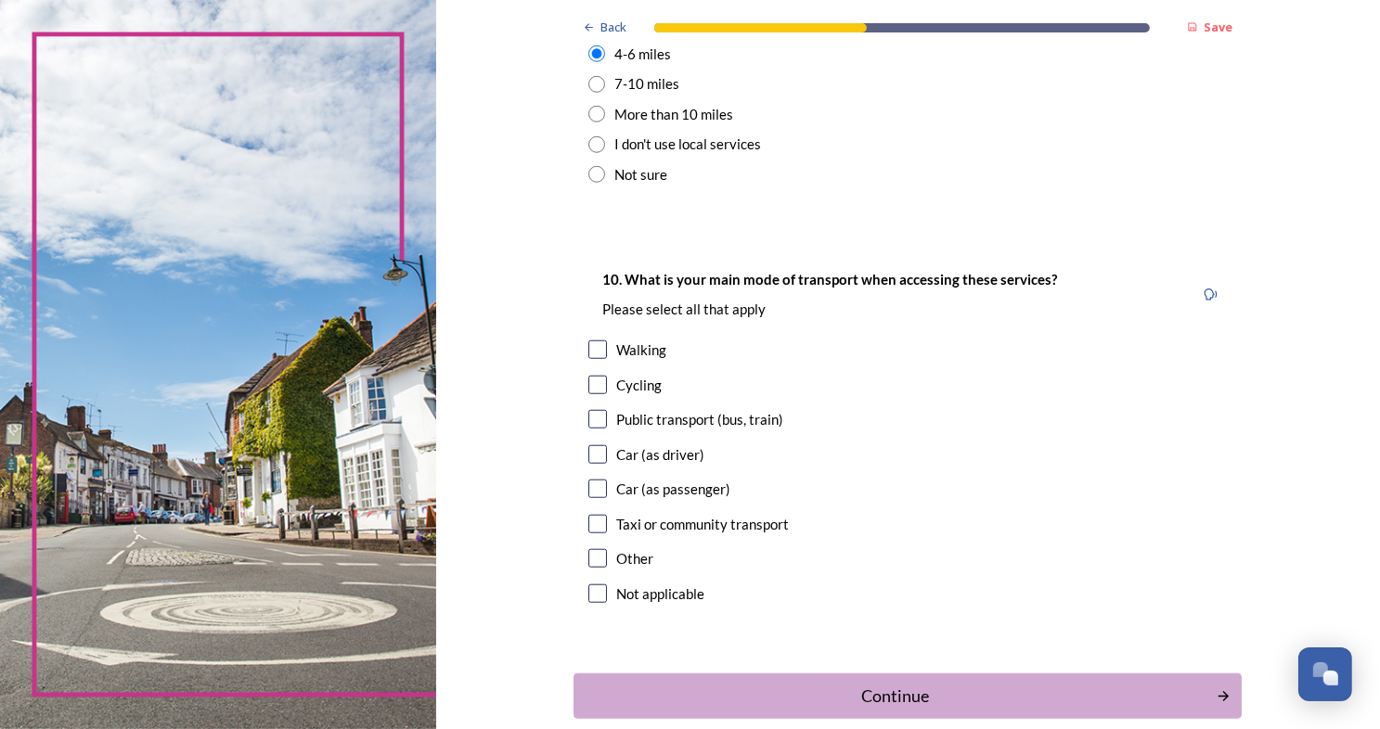
scroll to position [1526, 0]
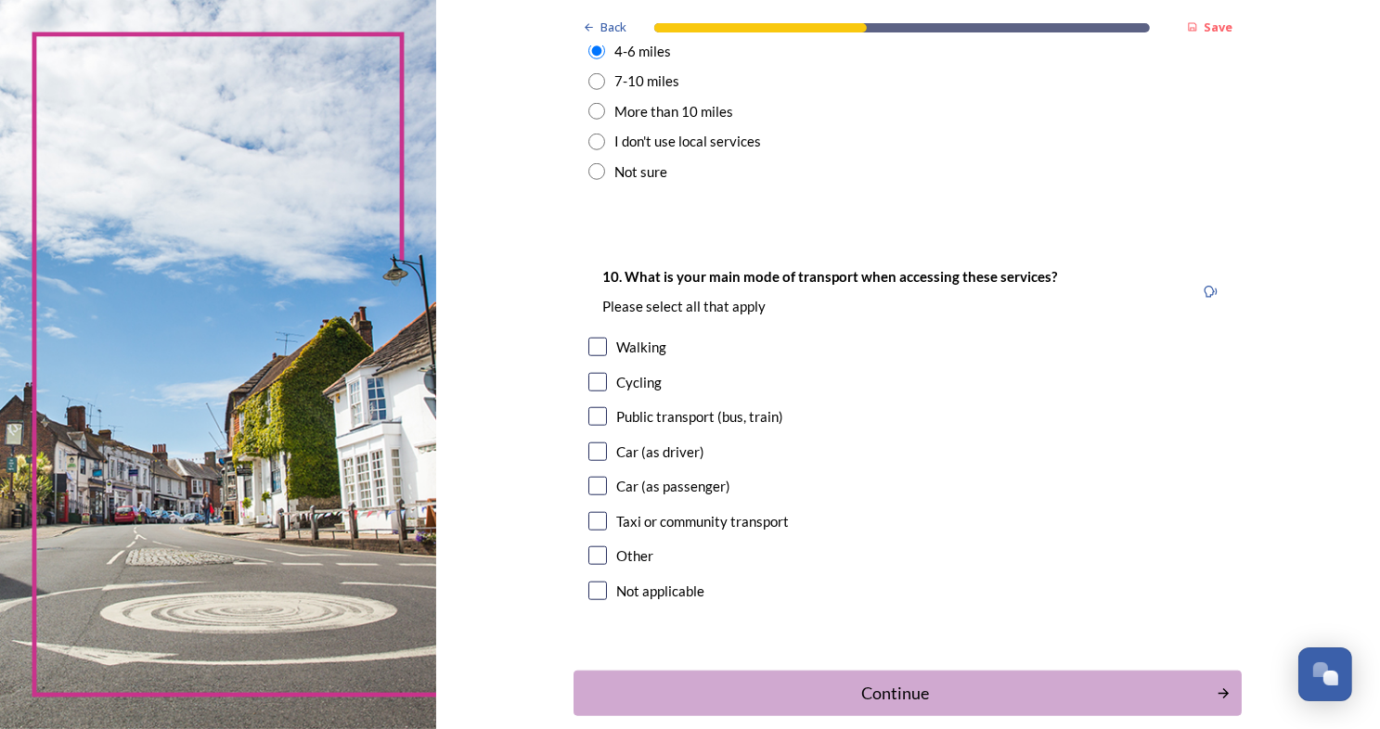
click at [591, 456] on input "checkbox" at bounding box center [597, 452] width 19 height 19
checkbox input "true"
click at [845, 692] on div "Continue" at bounding box center [895, 693] width 628 height 25
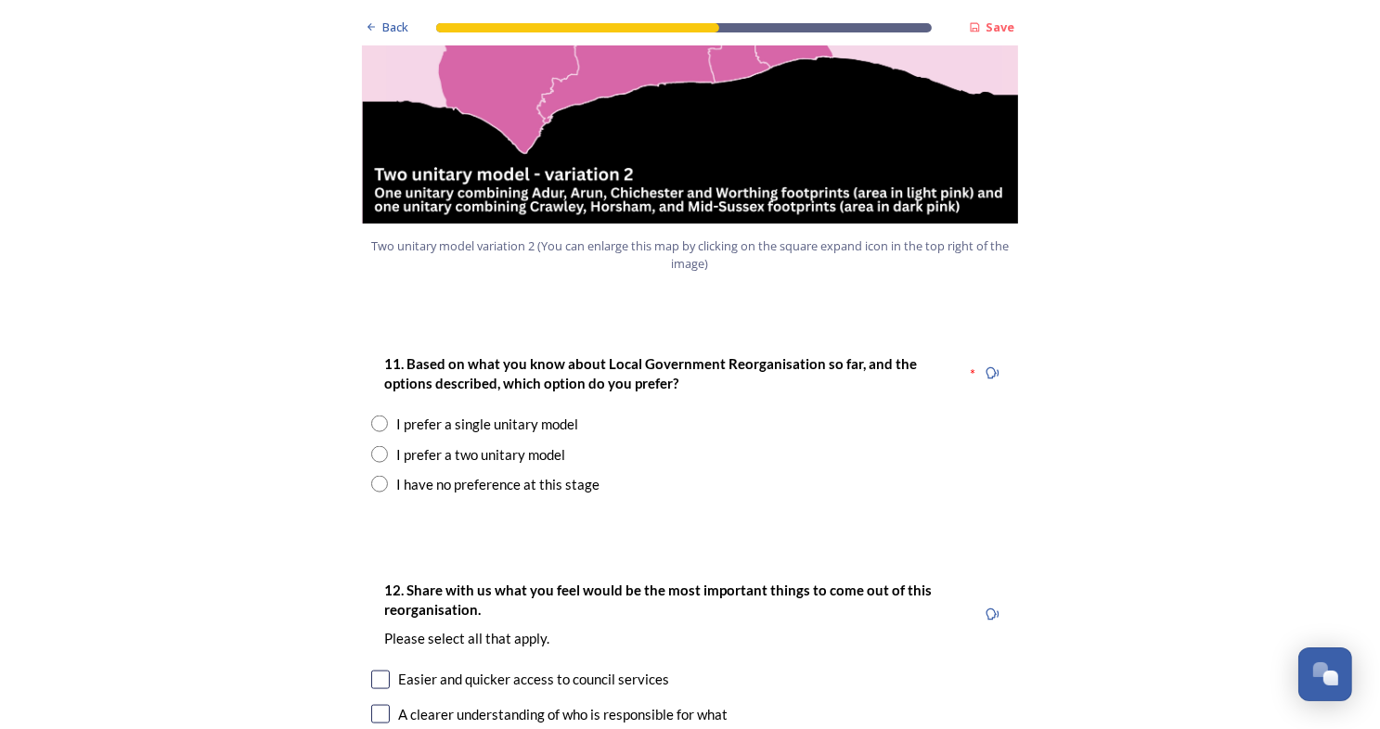
scroll to position [2245, 0]
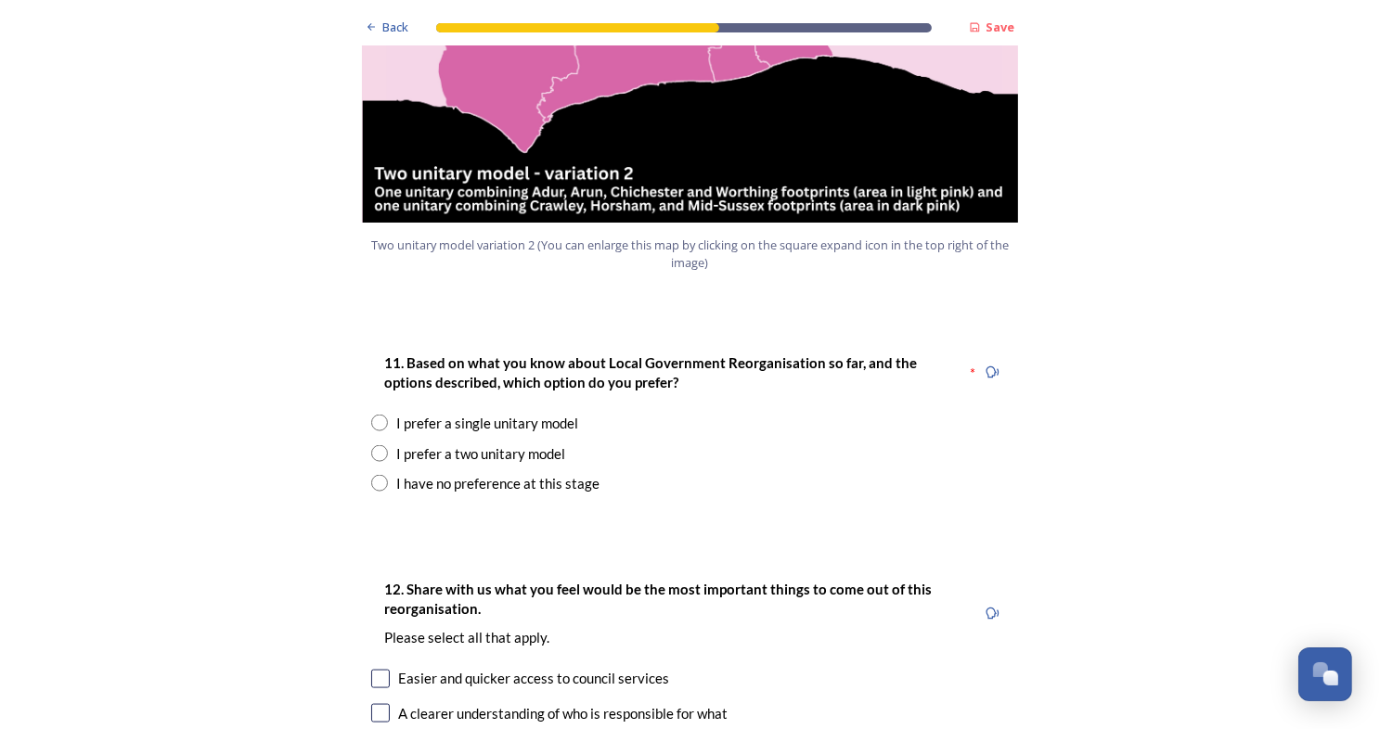
click at [371, 475] on input "radio" at bounding box center [379, 483] width 17 height 17
radio input "true"
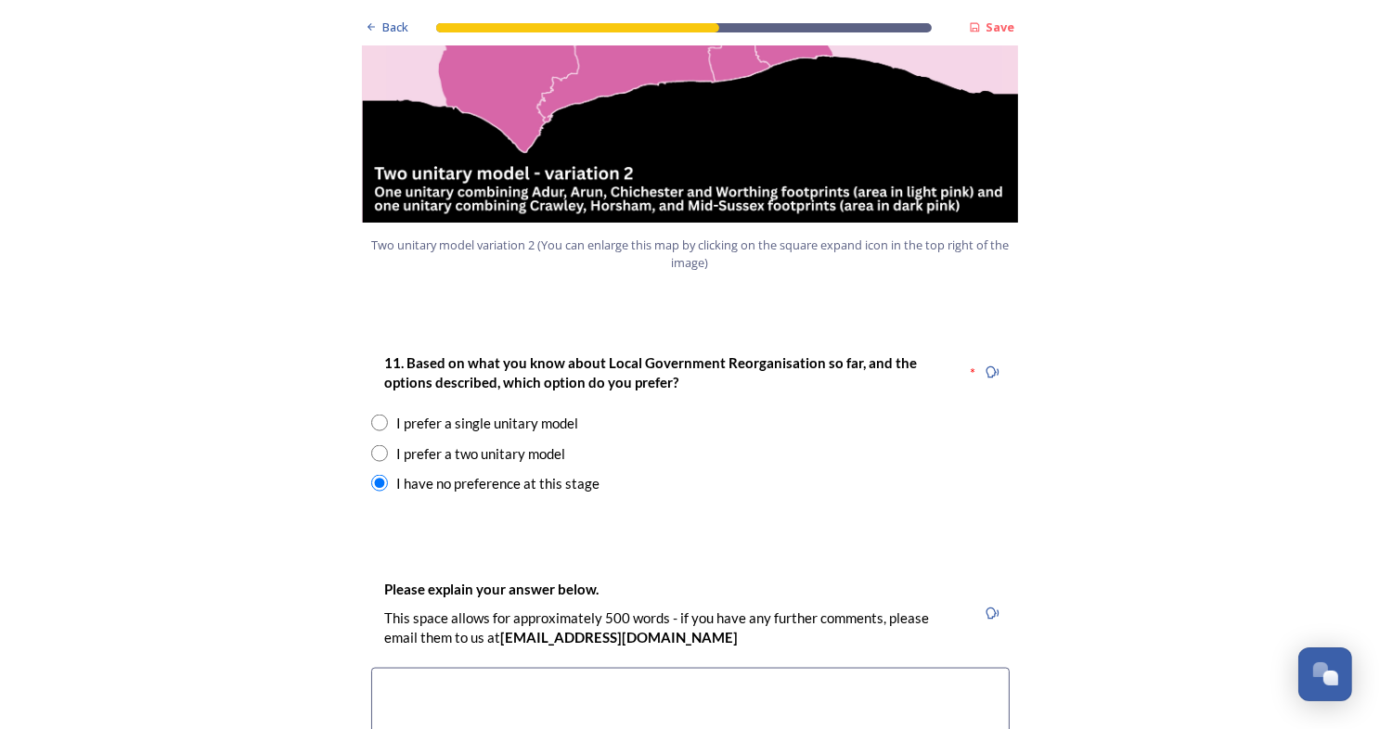
type textarea "I"
click at [375, 415] on input "radio" at bounding box center [379, 423] width 17 height 17
radio input "true"
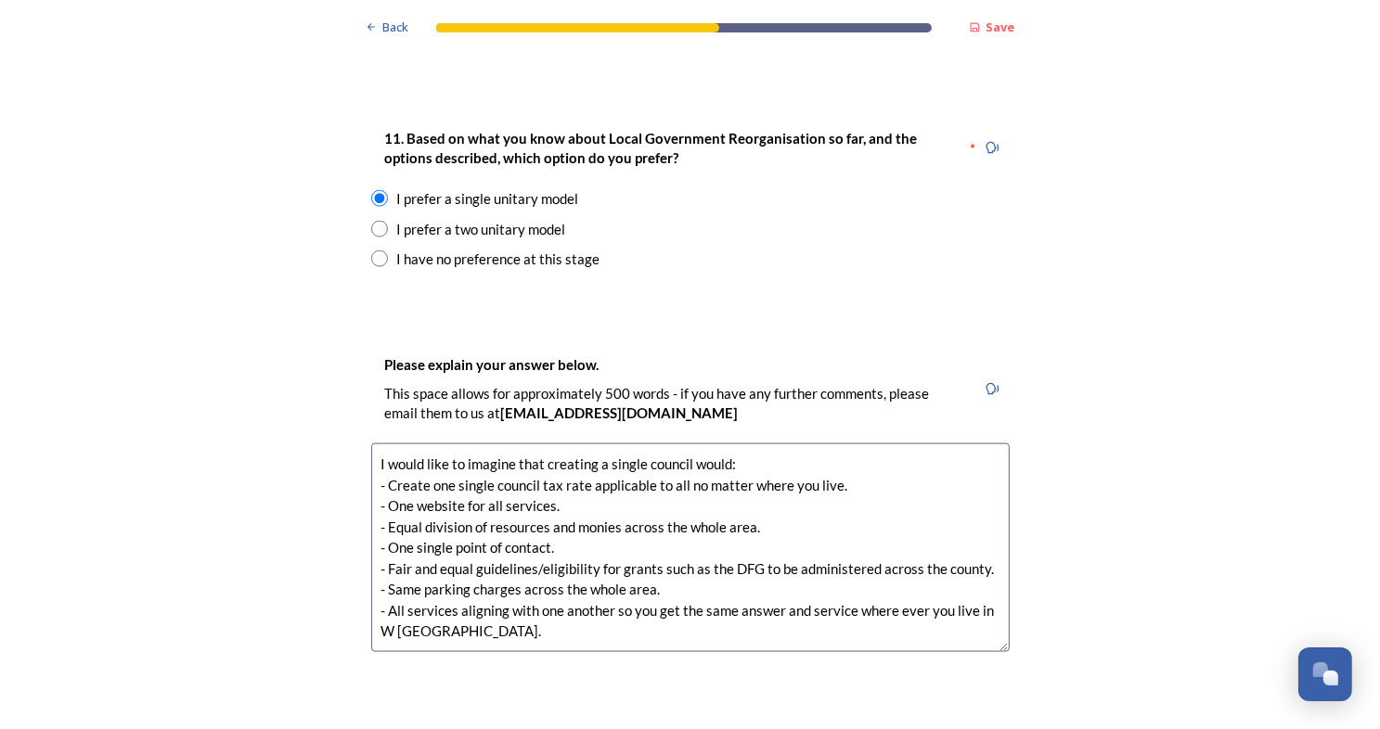
scroll to position [30, 0]
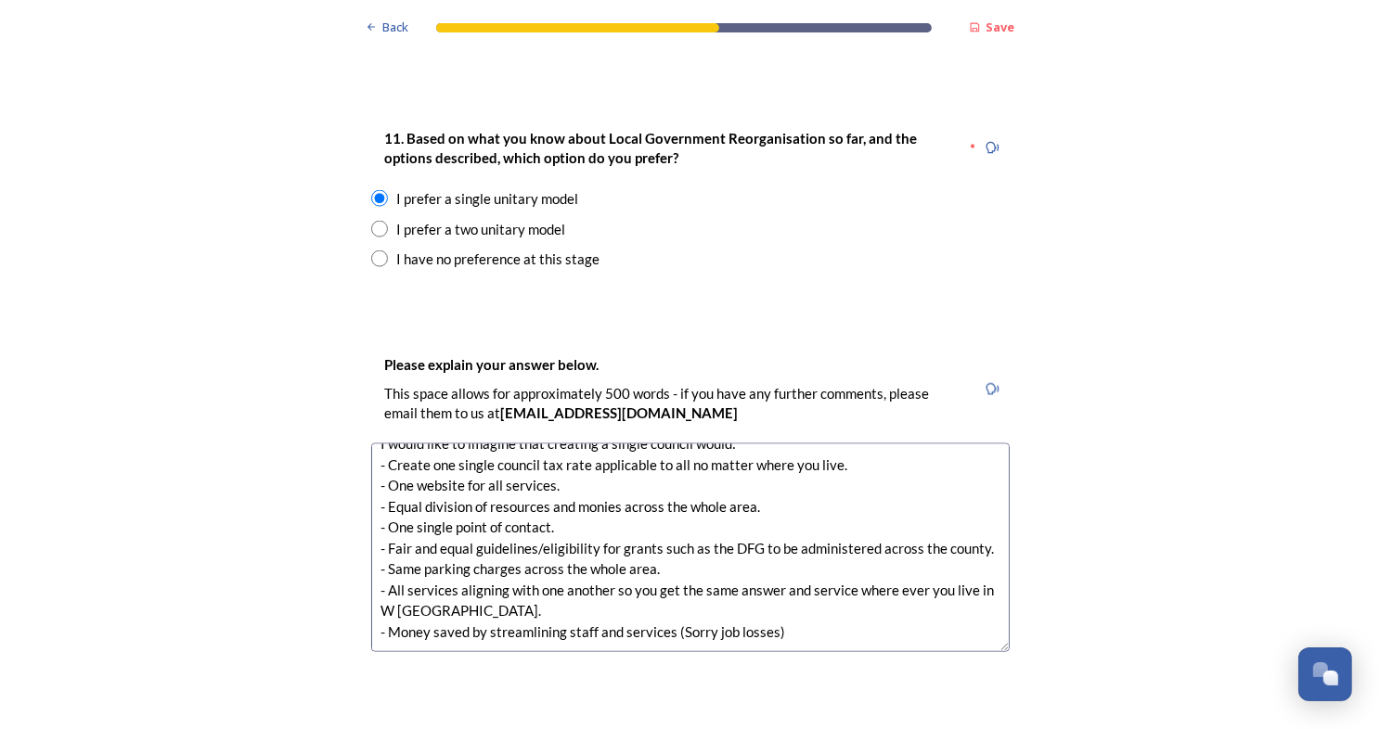
click at [668, 585] on textarea "I would like to imagine that creating a single council would: - Create one sing…" at bounding box center [690, 548] width 638 height 209
click at [866, 585] on textarea "I would like to imagine that creating a single council would: - Create one sing…" at bounding box center [690, 548] width 638 height 209
click at [586, 586] on textarea "I would like to imagine that creating a single council would: - Create one sing…" at bounding box center [690, 548] width 638 height 209
click at [861, 592] on textarea "I would like to imagine that creating a single council would: - Create one sing…" at bounding box center [690, 548] width 638 height 209
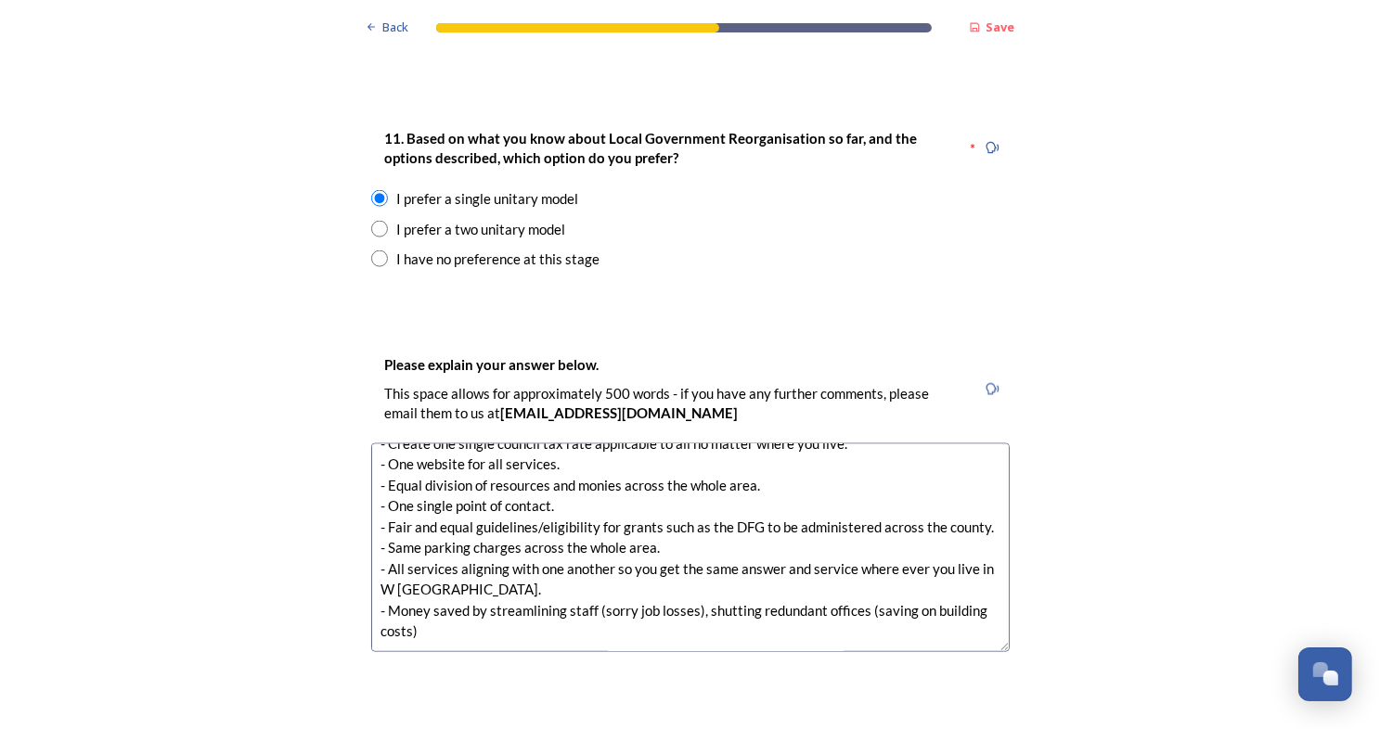
click at [698, 572] on textarea "I would like to imagine that creating a single council would: - Create one sing…" at bounding box center [690, 548] width 638 height 209
click at [428, 588] on textarea "I would like to imagine that creating a single council would: - Create one sing…" at bounding box center [690, 548] width 638 height 209
click at [509, 589] on textarea "I would like to imagine that creating a single council would: - Create one sing…" at bounding box center [690, 548] width 638 height 209
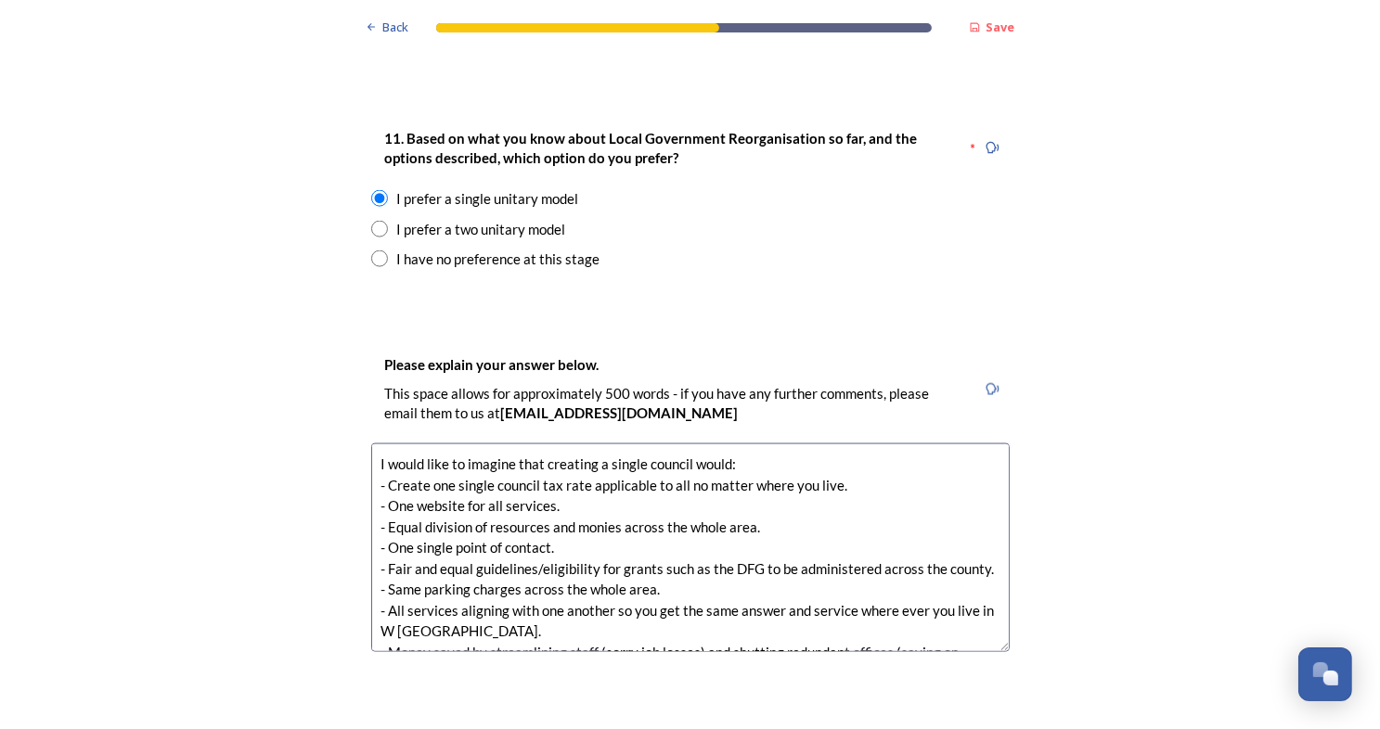
scroll to position [63, 0]
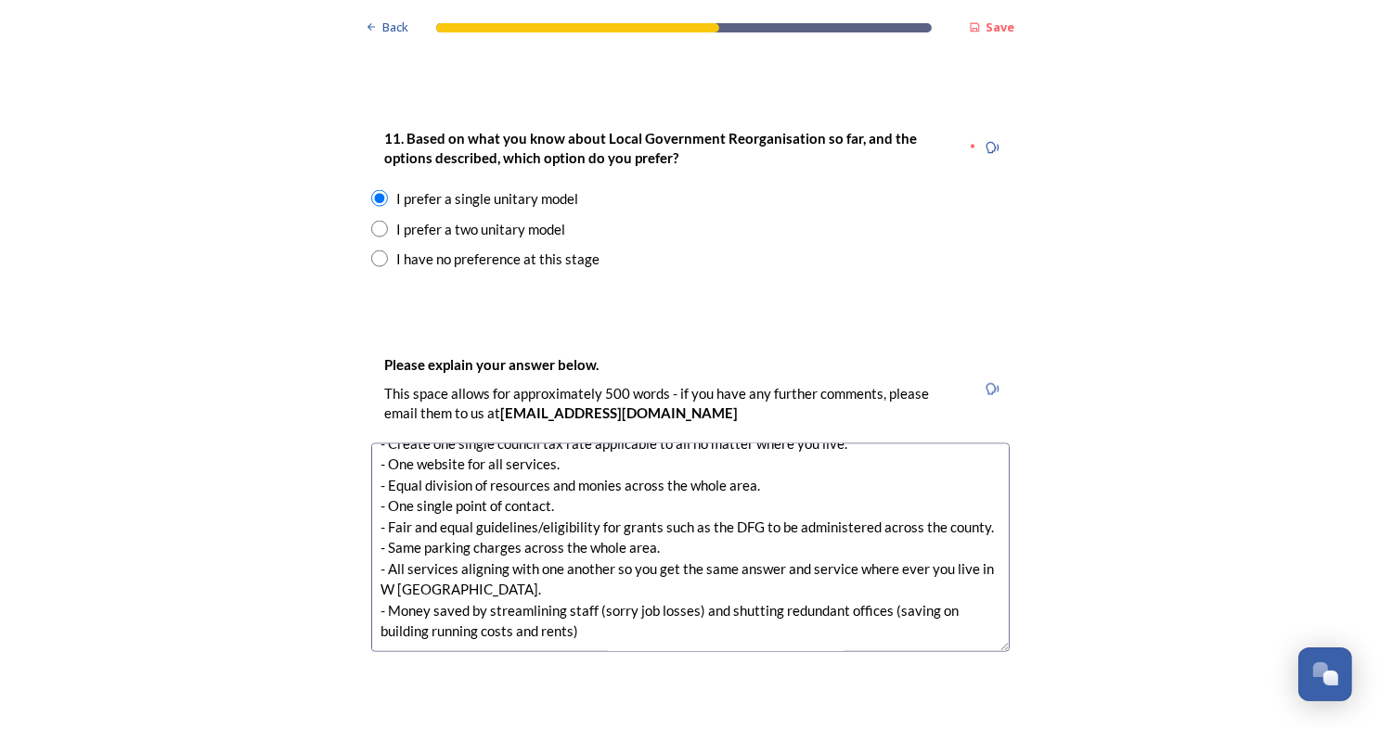
drag, startPoint x: 374, startPoint y: 406, endPoint x: 632, endPoint y: 592, distance: 317.8
click at [632, 592] on textarea "I would like to imagine that creating a single council would: - Create one sing…" at bounding box center [690, 548] width 638 height 209
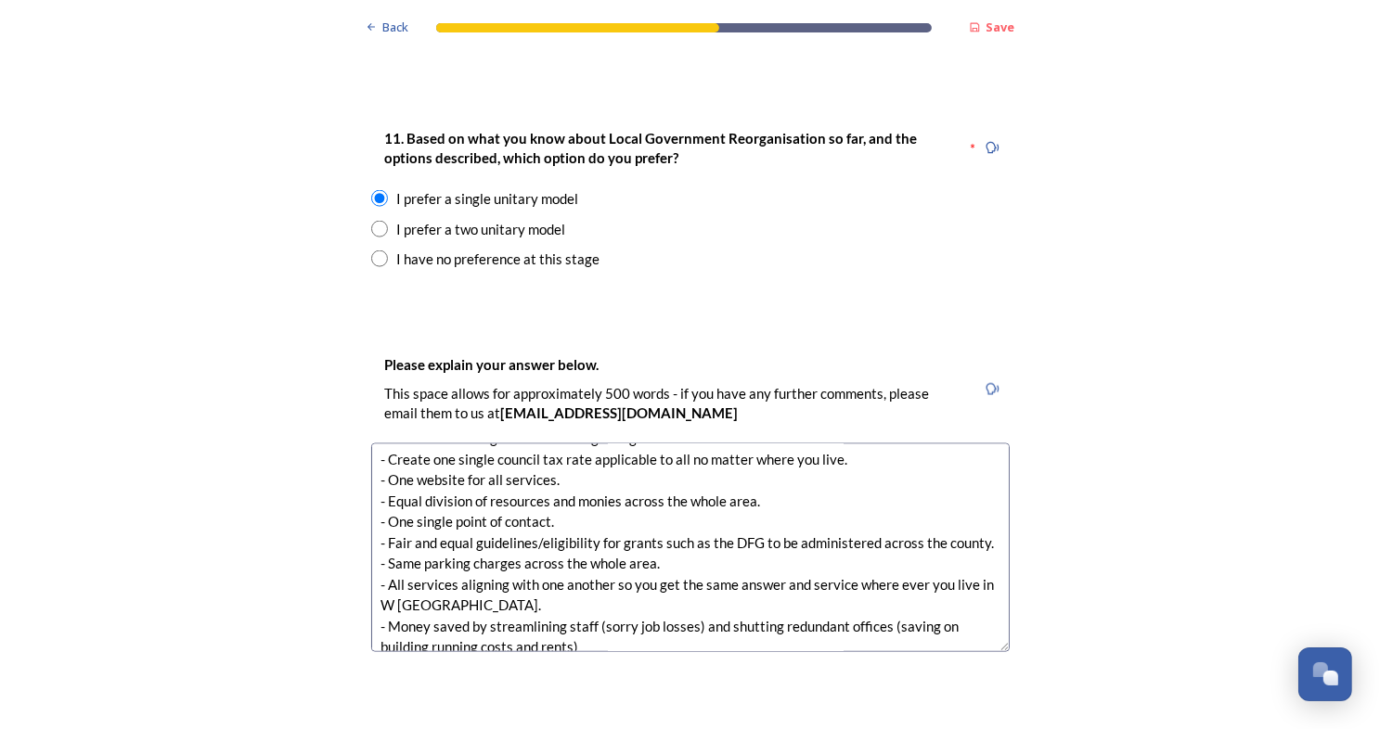
scroll to position [26, 0]
click at [405, 566] on textarea "I would like to imagine that creating a single council would: - Create one sing…" at bounding box center [690, 548] width 638 height 209
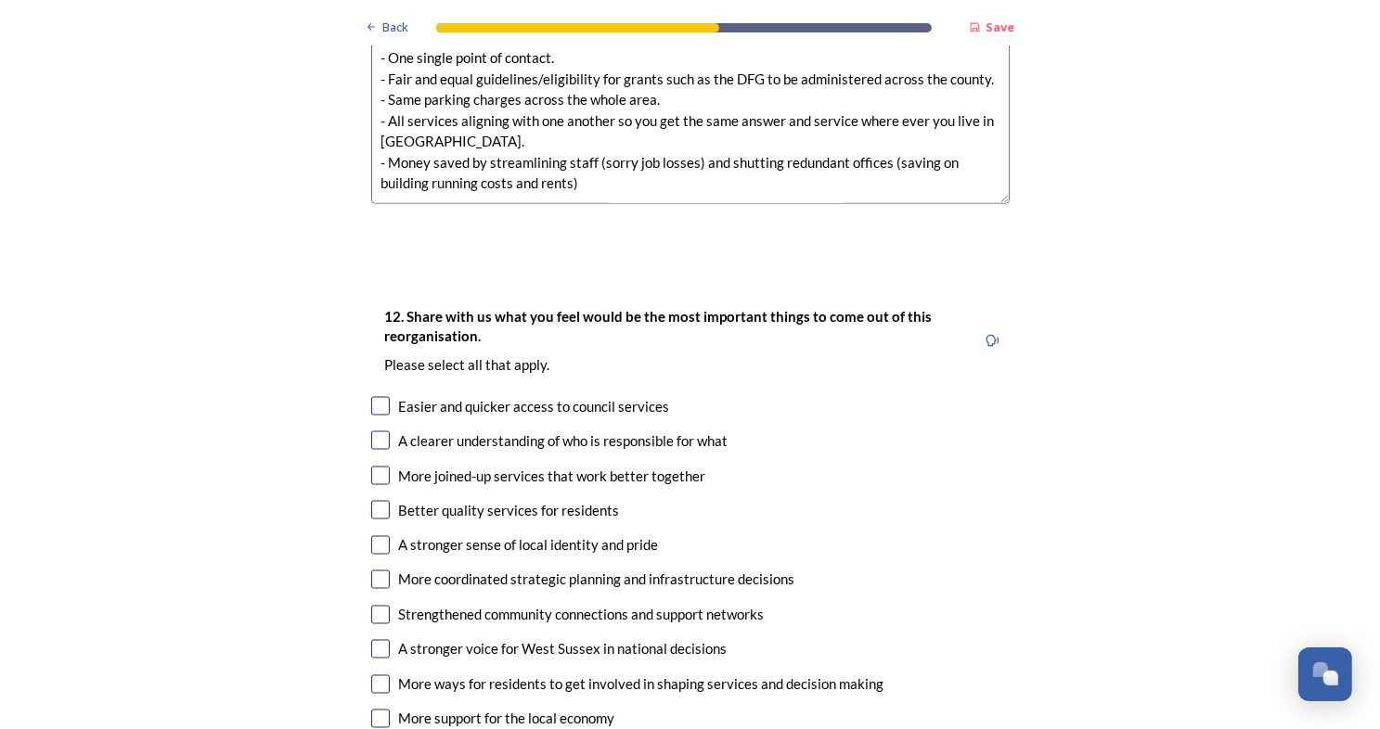
scroll to position [2921, 0]
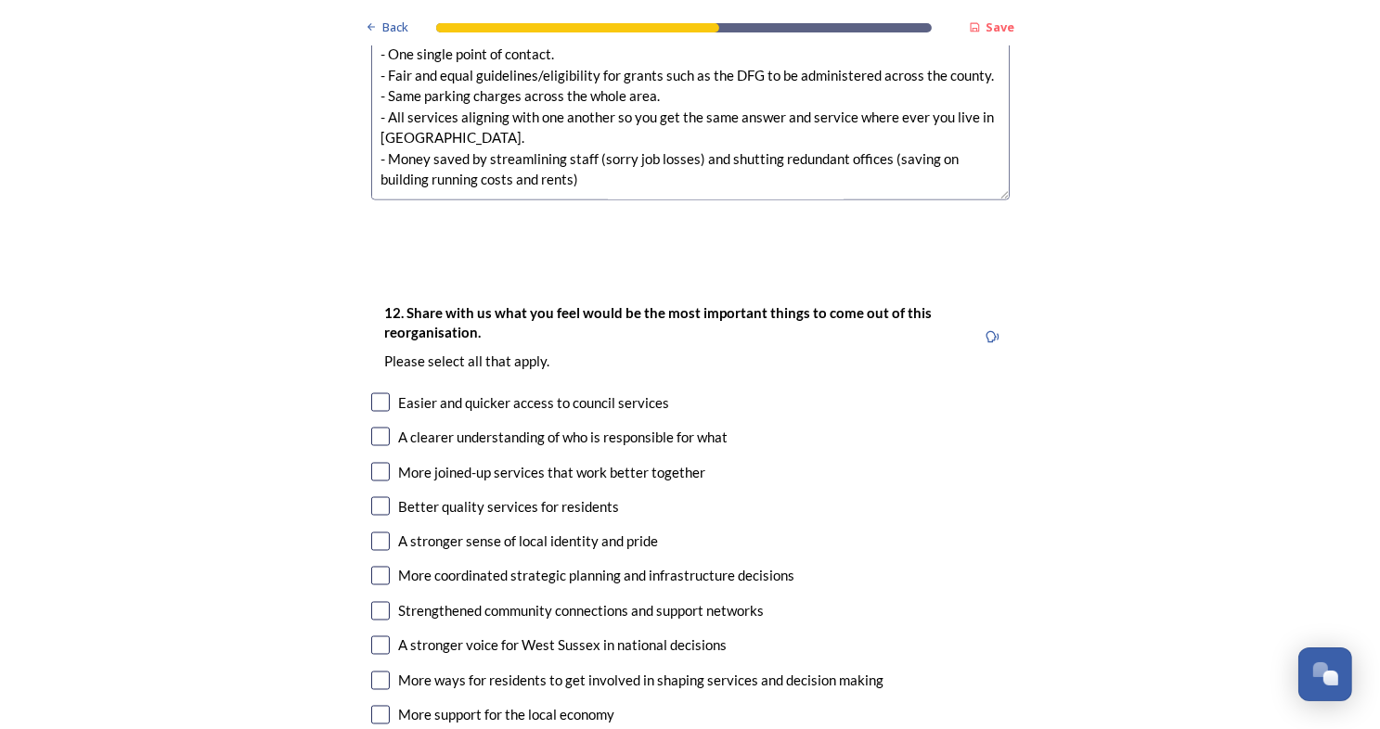
type textarea "I would like to imagine that creating a single council would: - Create one sing…"
click at [375, 393] on input "checkbox" at bounding box center [380, 402] width 19 height 19
checkbox input "true"
click at [375, 428] on input "checkbox" at bounding box center [380, 437] width 19 height 19
checkbox input "true"
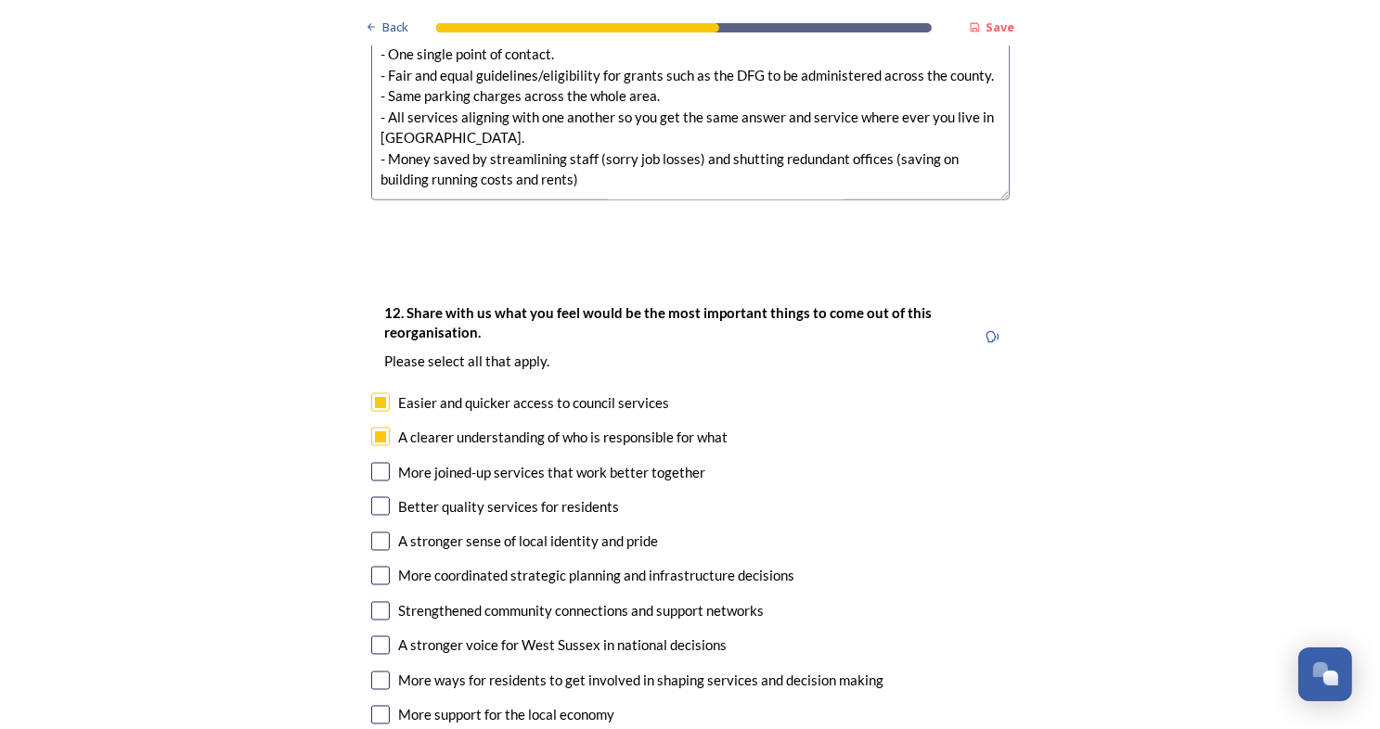
click at [371, 463] on input "checkbox" at bounding box center [380, 472] width 19 height 19
checkbox input "true"
click at [371, 497] on input "checkbox" at bounding box center [380, 506] width 19 height 19
checkbox input "true"
click at [371, 533] on input "checkbox" at bounding box center [380, 542] width 19 height 19
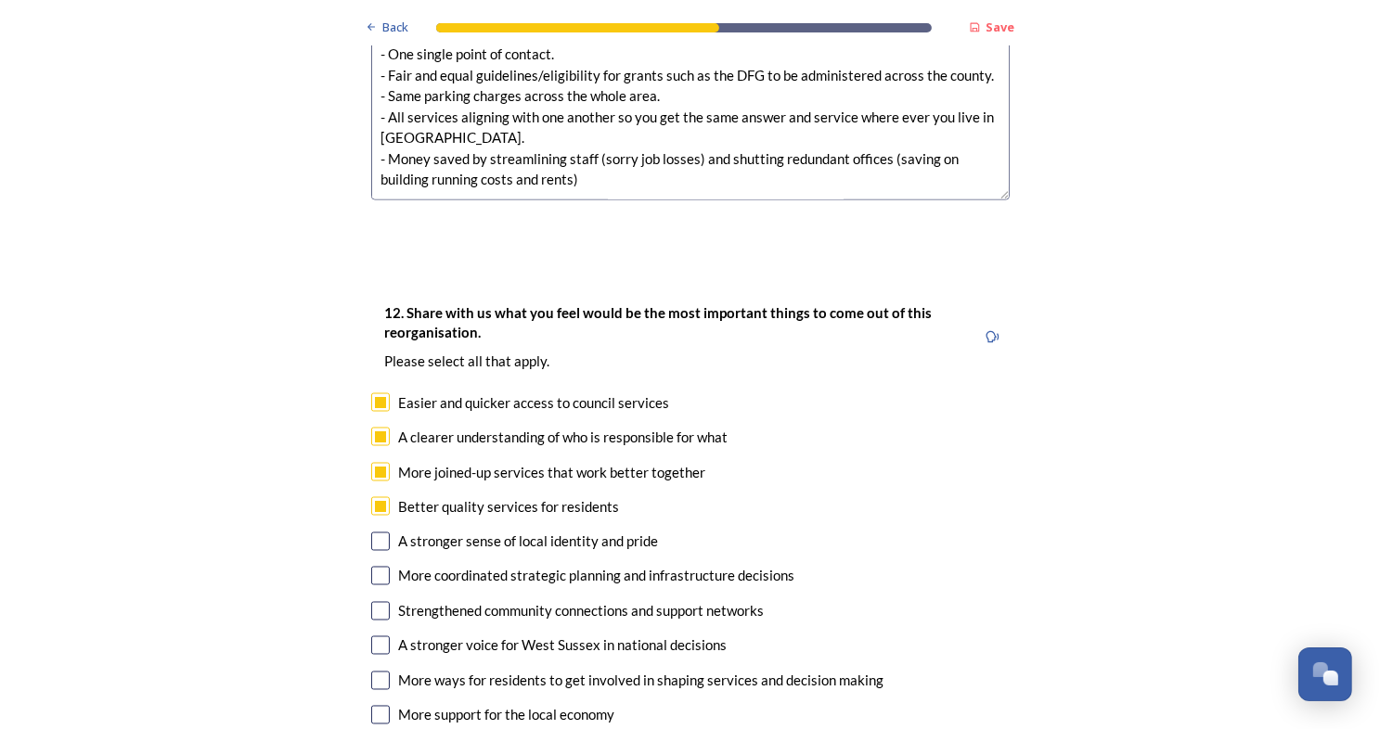
checkbox input "true"
click at [371, 567] on input "checkbox" at bounding box center [380, 576] width 19 height 19
checkbox input "true"
click at [371, 602] on input "checkbox" at bounding box center [380, 611] width 19 height 19
checkbox input "true"
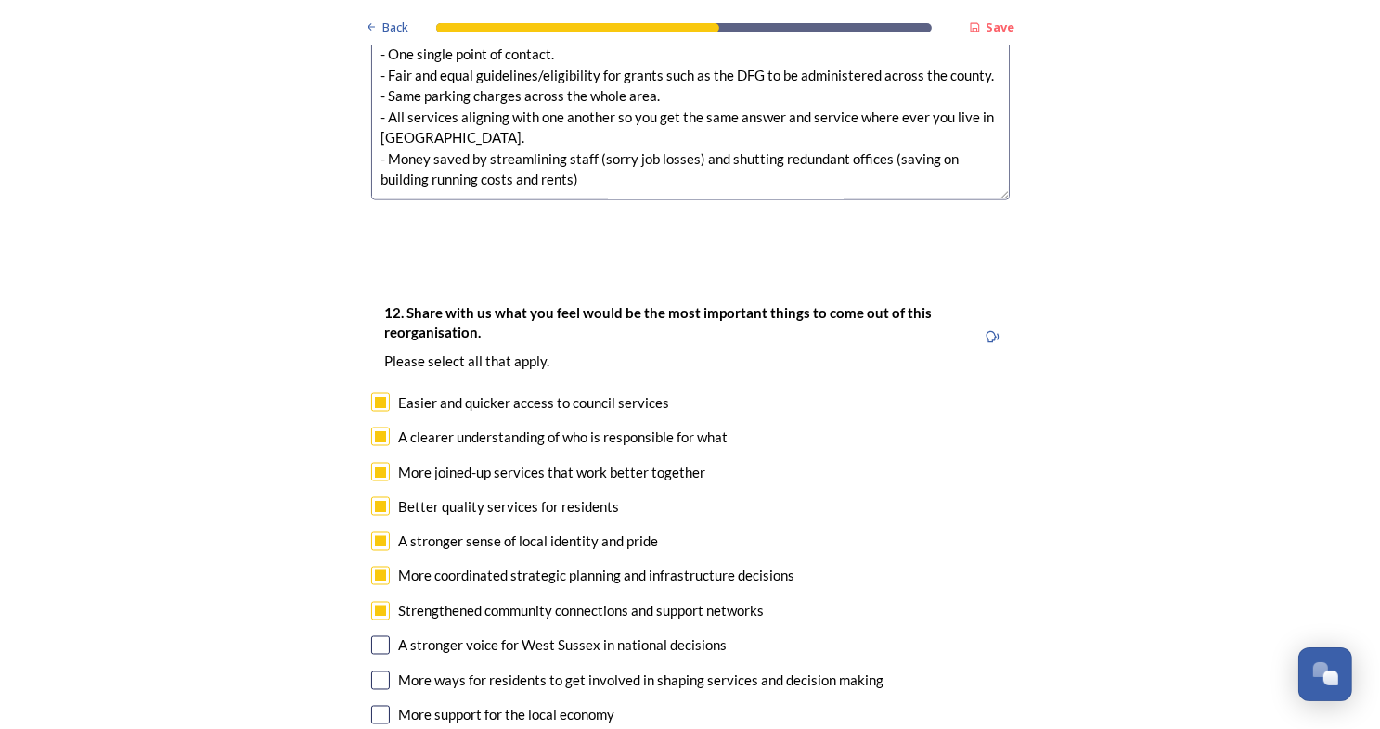
click at [371, 637] on input "checkbox" at bounding box center [380, 646] width 19 height 19
checkbox input "true"
click at [371, 672] on input "checkbox" at bounding box center [380, 681] width 19 height 19
checkbox input "true"
click at [371, 706] on input "checkbox" at bounding box center [380, 715] width 19 height 19
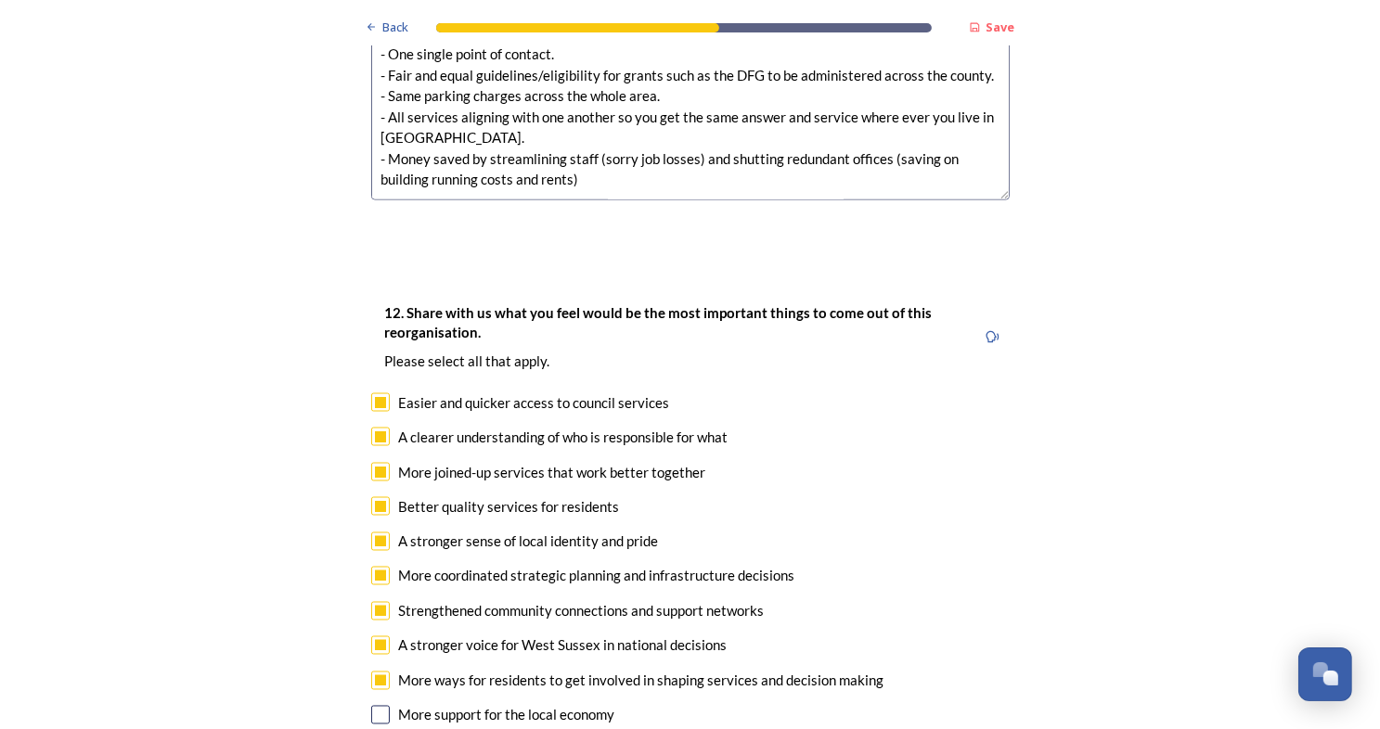
checkbox input "true"
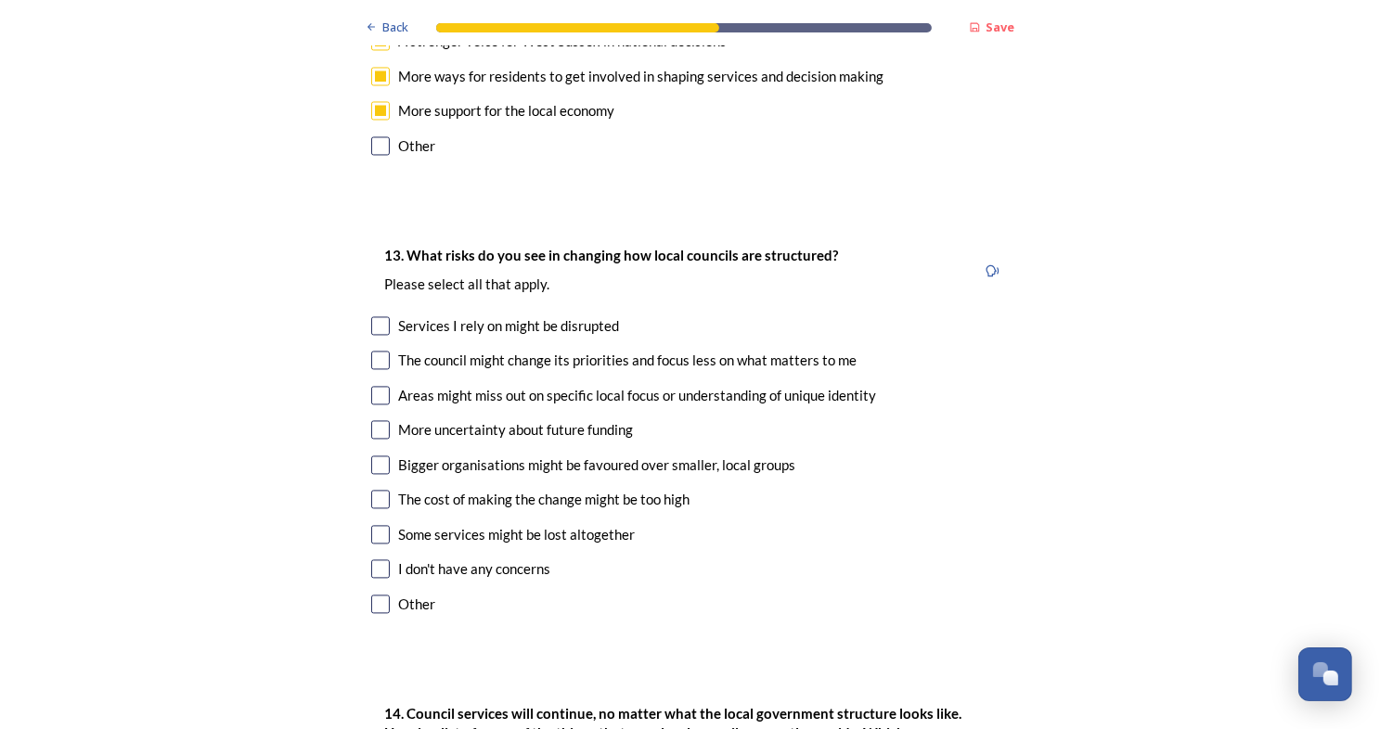
scroll to position [3545, 0]
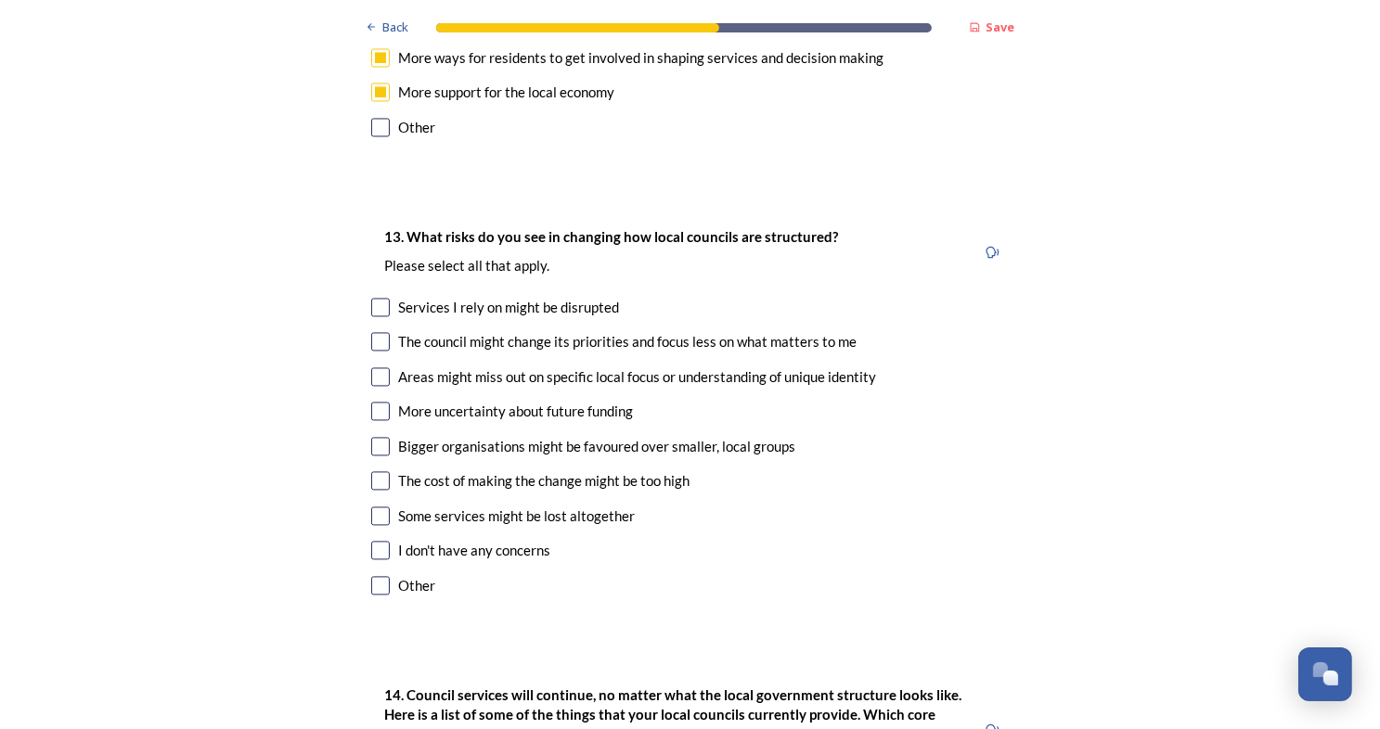
click at [371, 367] on input "checkbox" at bounding box center [380, 376] width 19 height 19
checkbox input "true"
click at [375, 437] on input "checkbox" at bounding box center [380, 446] width 19 height 19
checkbox input "true"
click at [371, 507] on input "checkbox" at bounding box center [380, 516] width 19 height 19
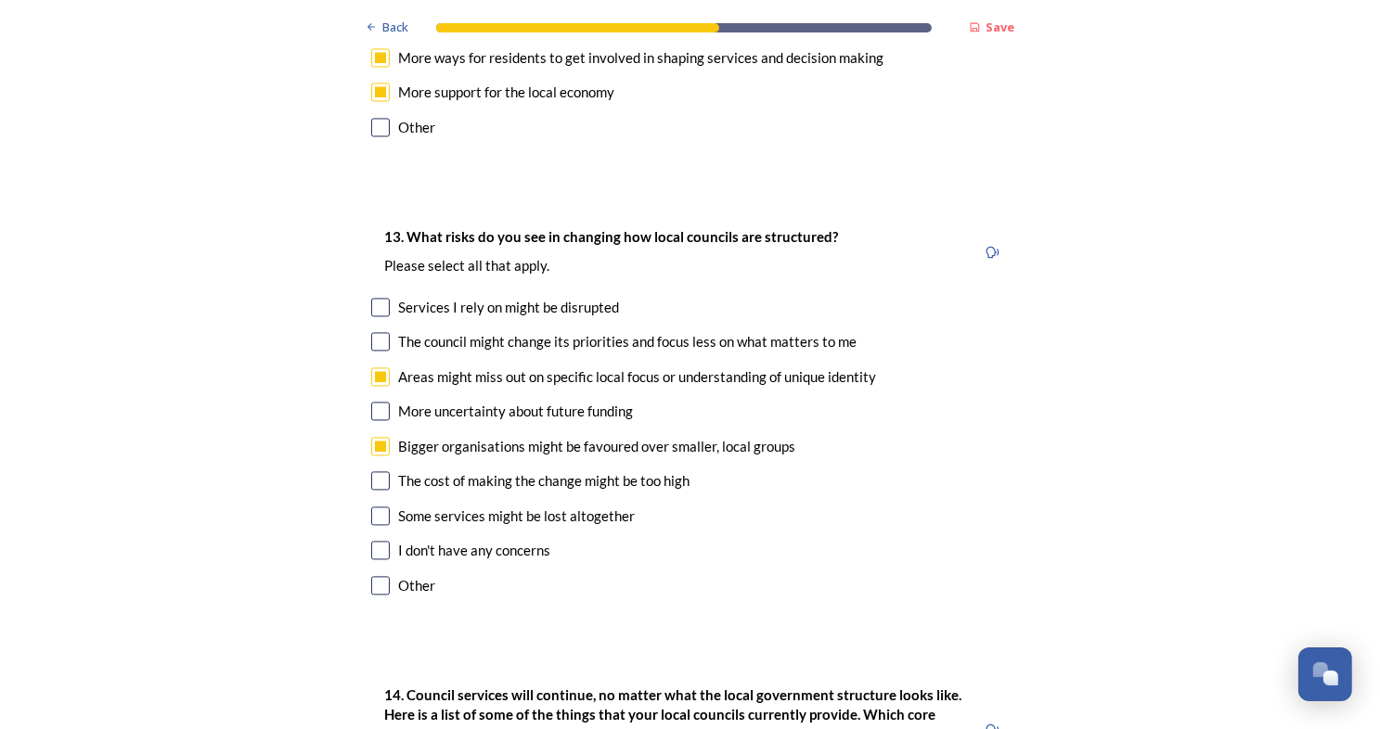
checkbox input "true"
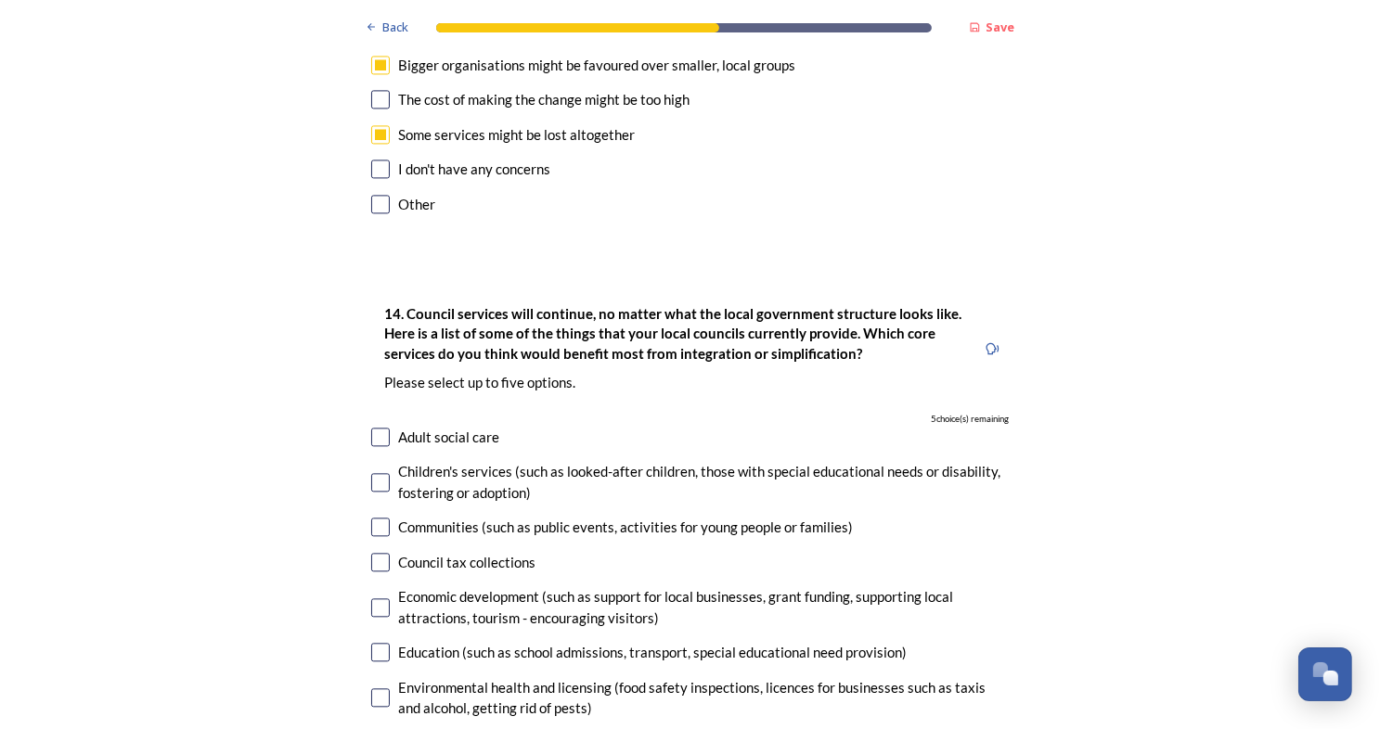
scroll to position [3921, 0]
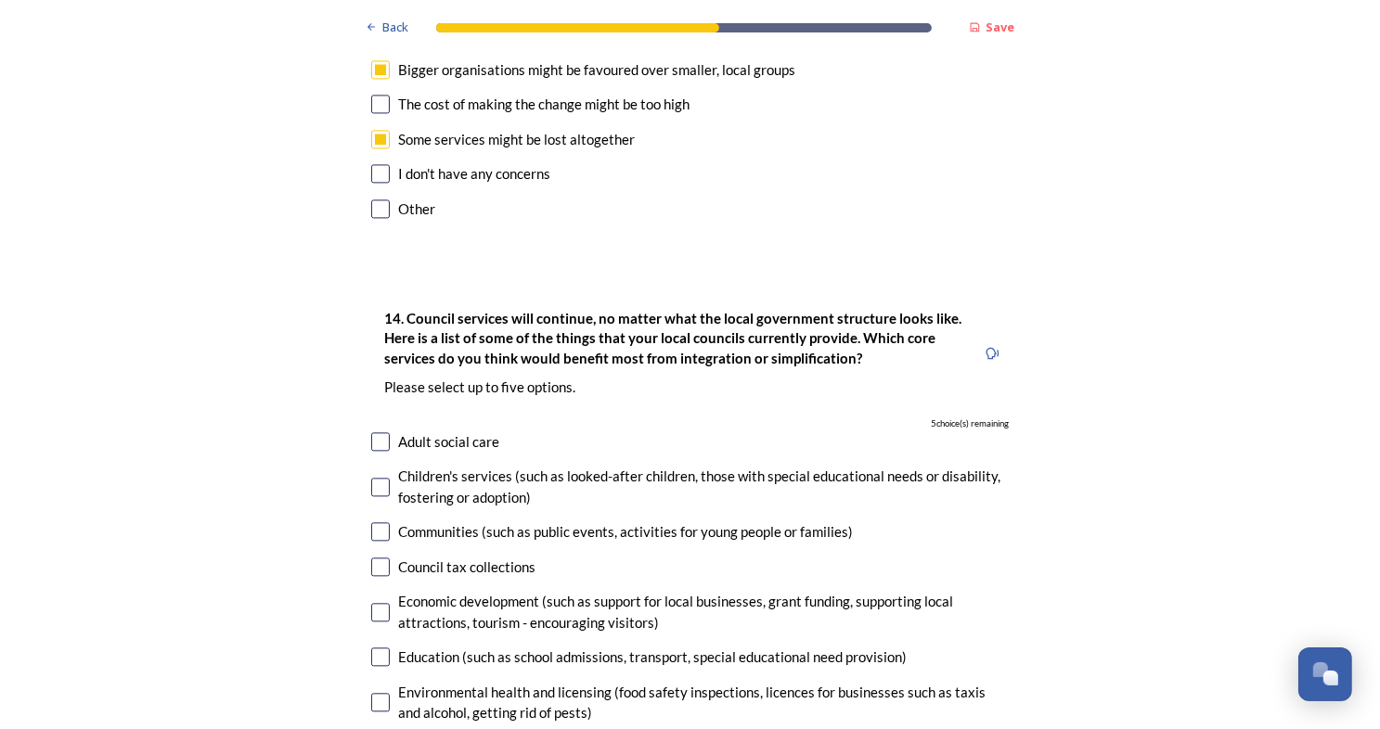
click at [371, 432] on input "checkbox" at bounding box center [380, 441] width 19 height 19
checkbox input "true"
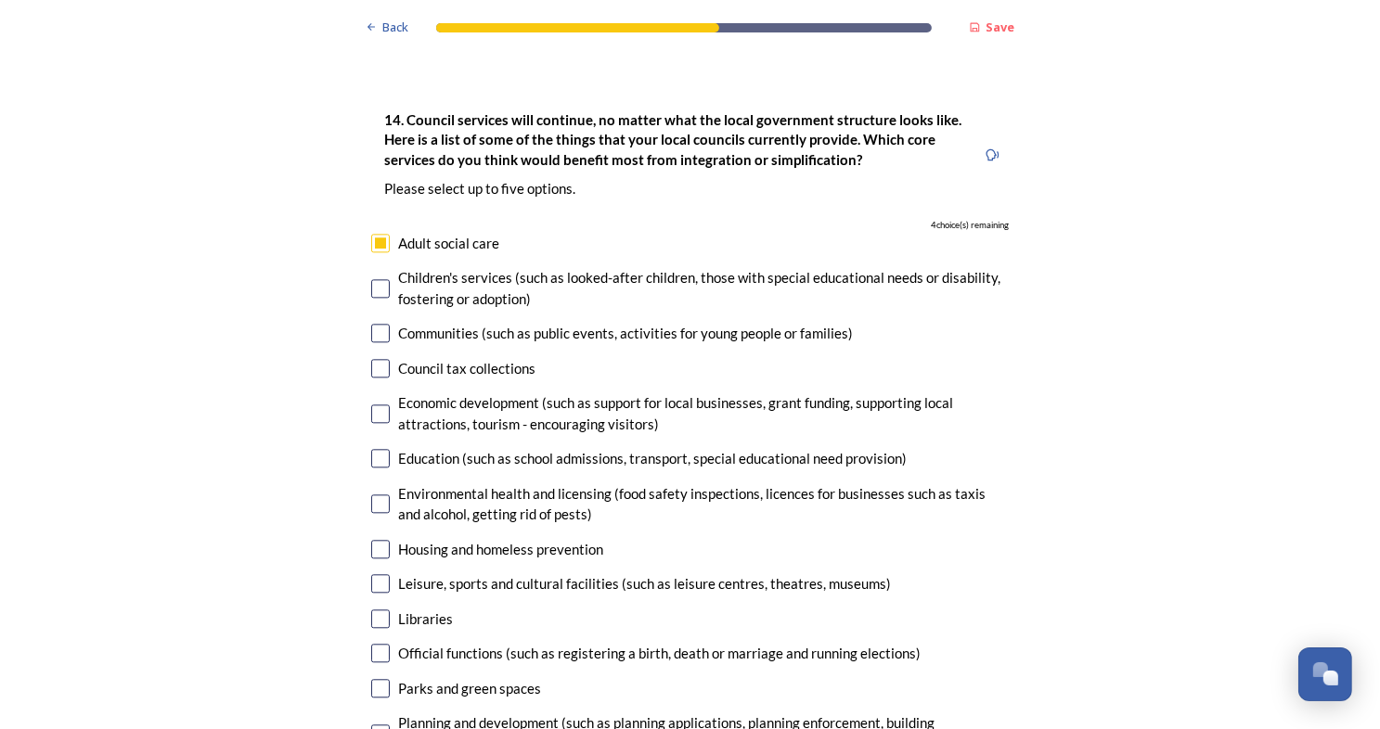
scroll to position [4136, 0]
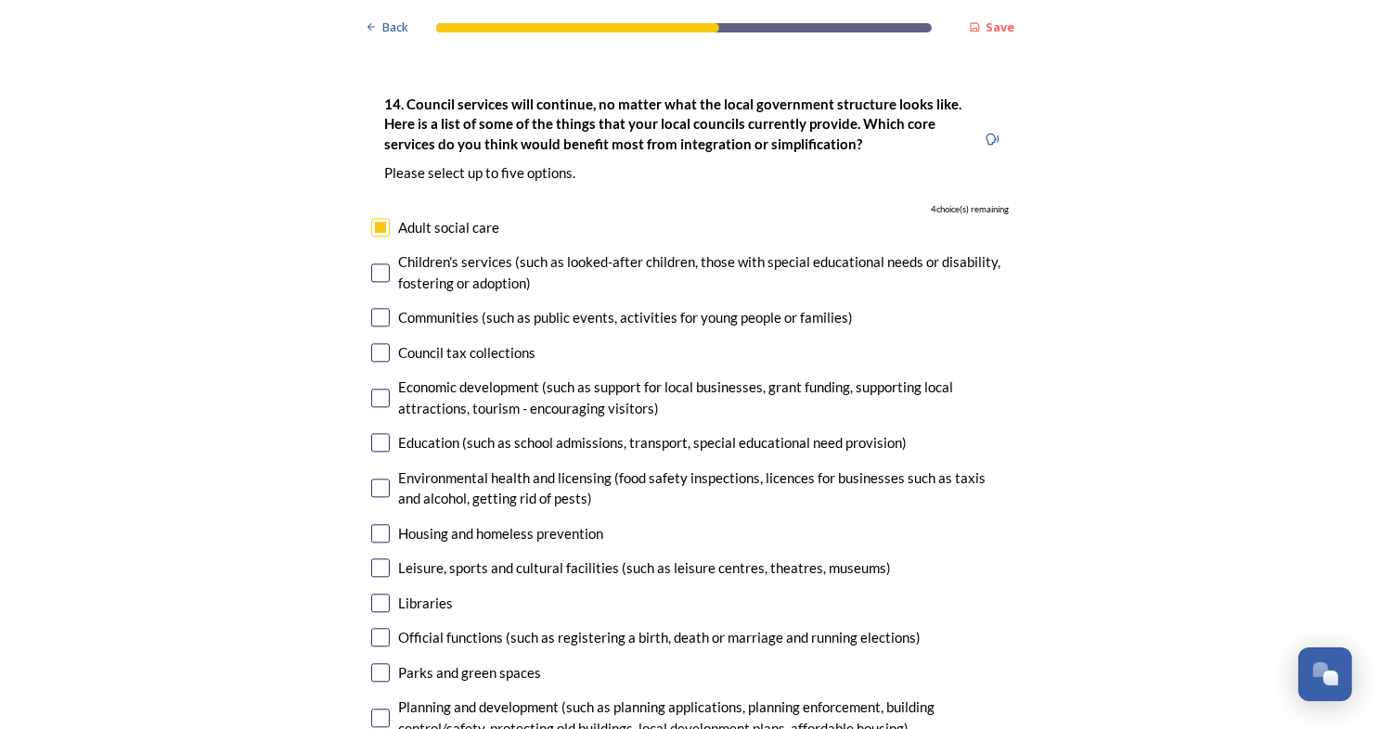
click at [375, 343] on input "checkbox" at bounding box center [380, 352] width 19 height 19
checkbox input "true"
click at [375, 389] on input "checkbox" at bounding box center [380, 398] width 19 height 19
checkbox input "true"
click at [375, 524] on input "checkbox" at bounding box center [380, 533] width 19 height 19
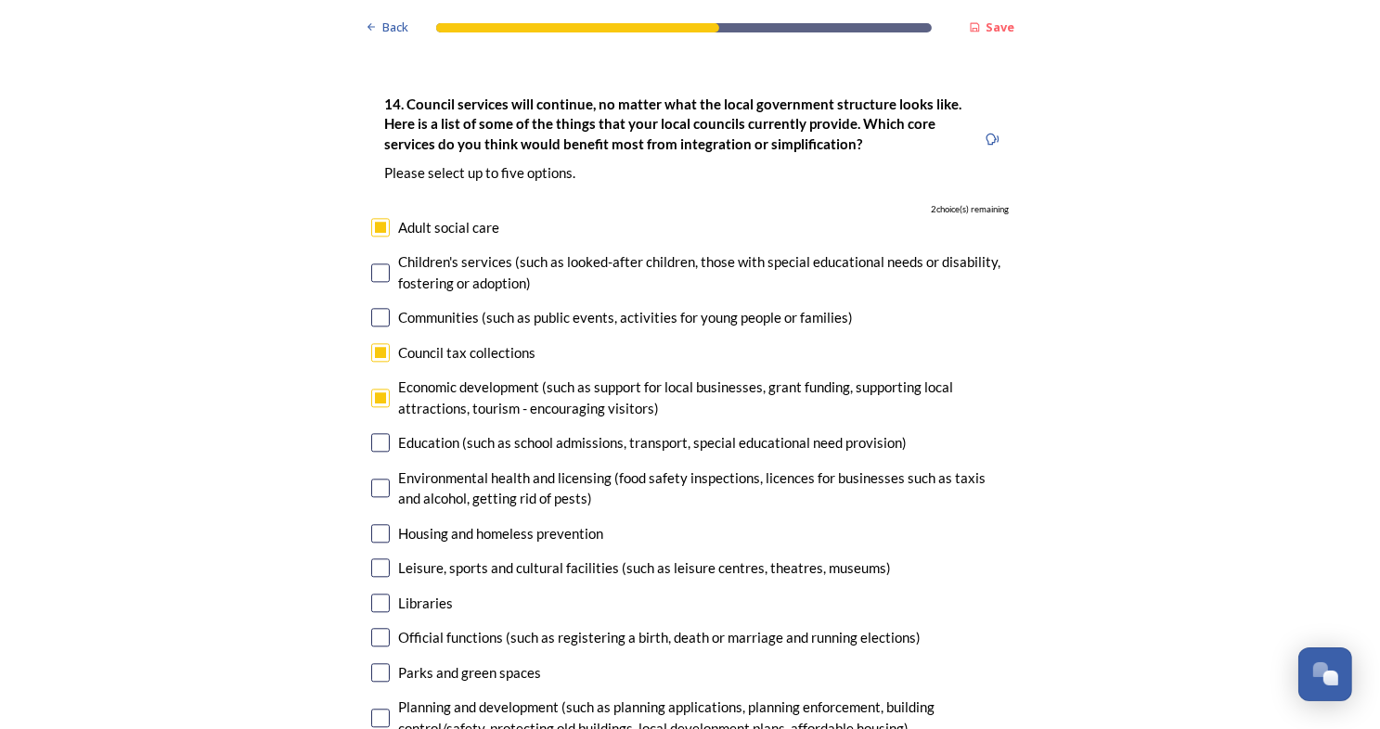
checkbox input "true"
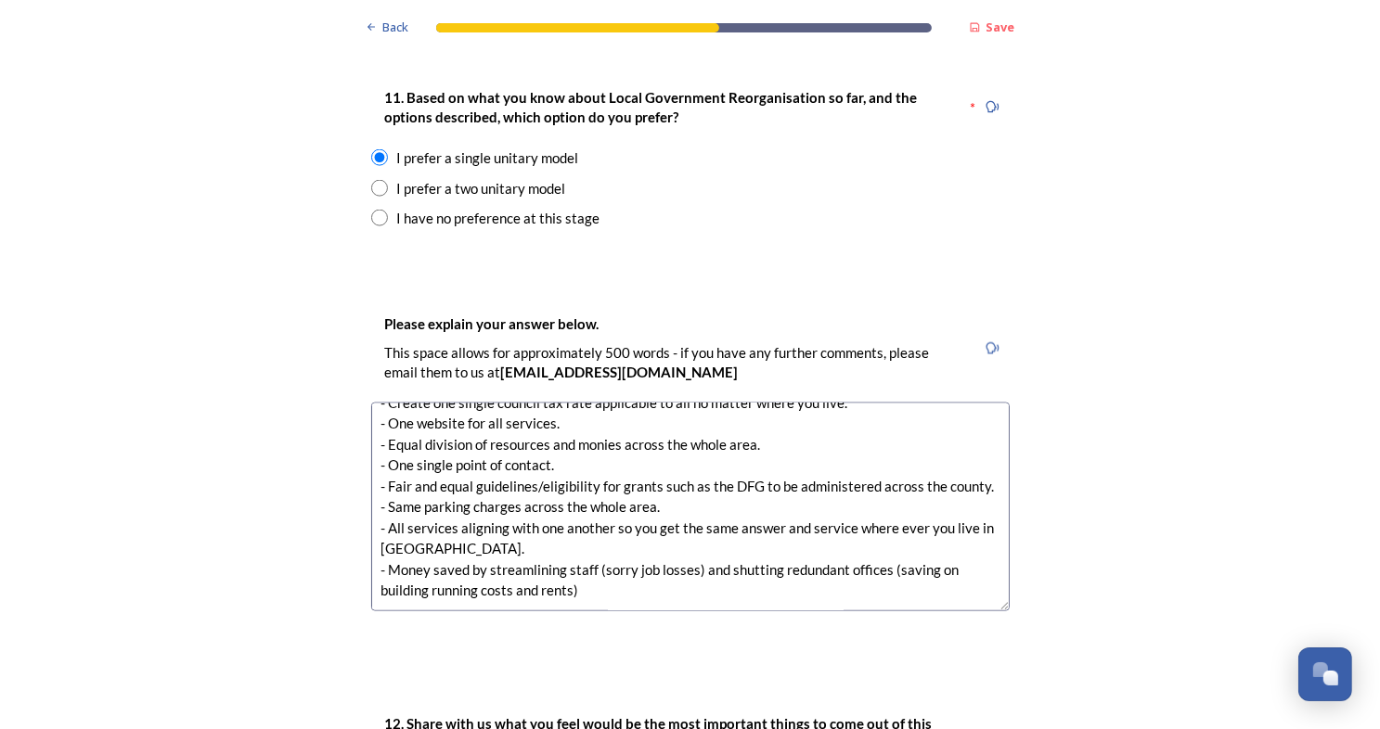
scroll to position [2511, 0]
click at [581, 537] on textarea "I would like to imagine that creating a single council would: - Create one sing…" at bounding box center [690, 506] width 638 height 209
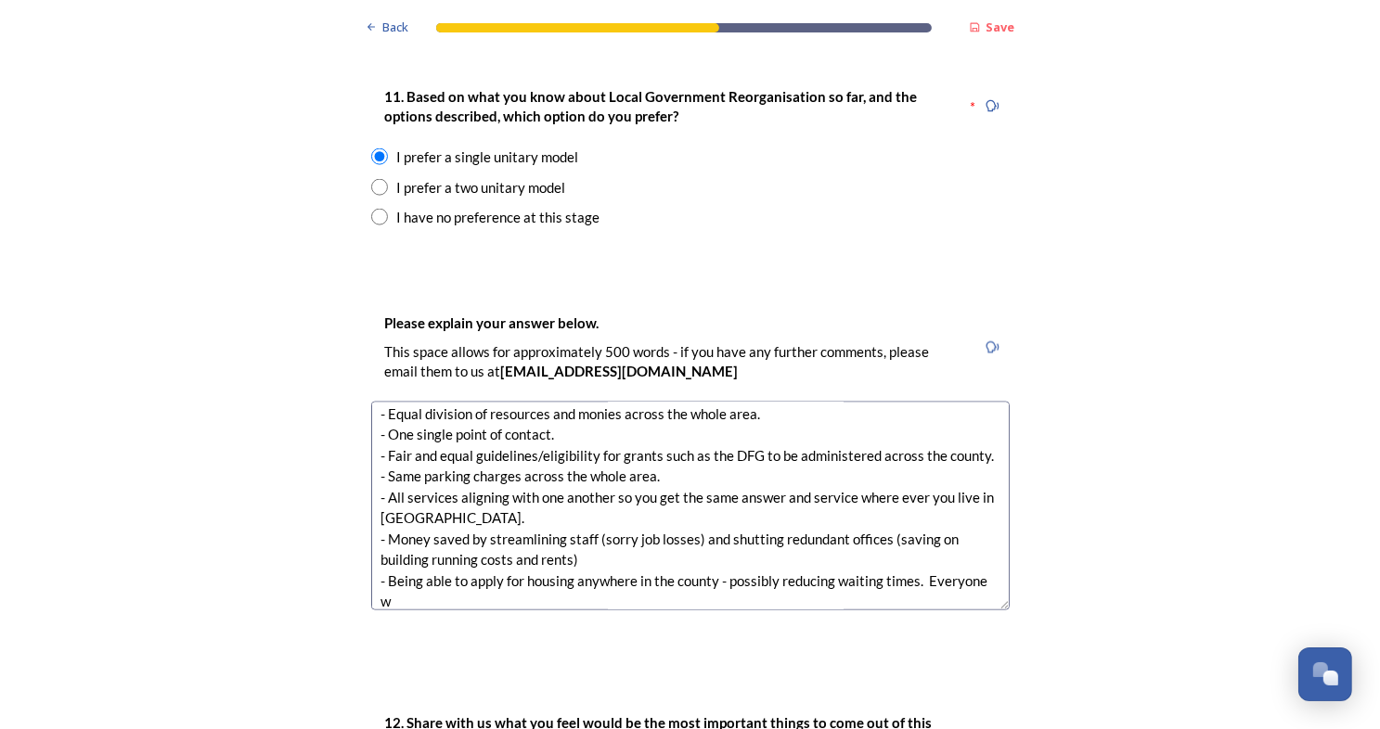
scroll to position [93, 0]
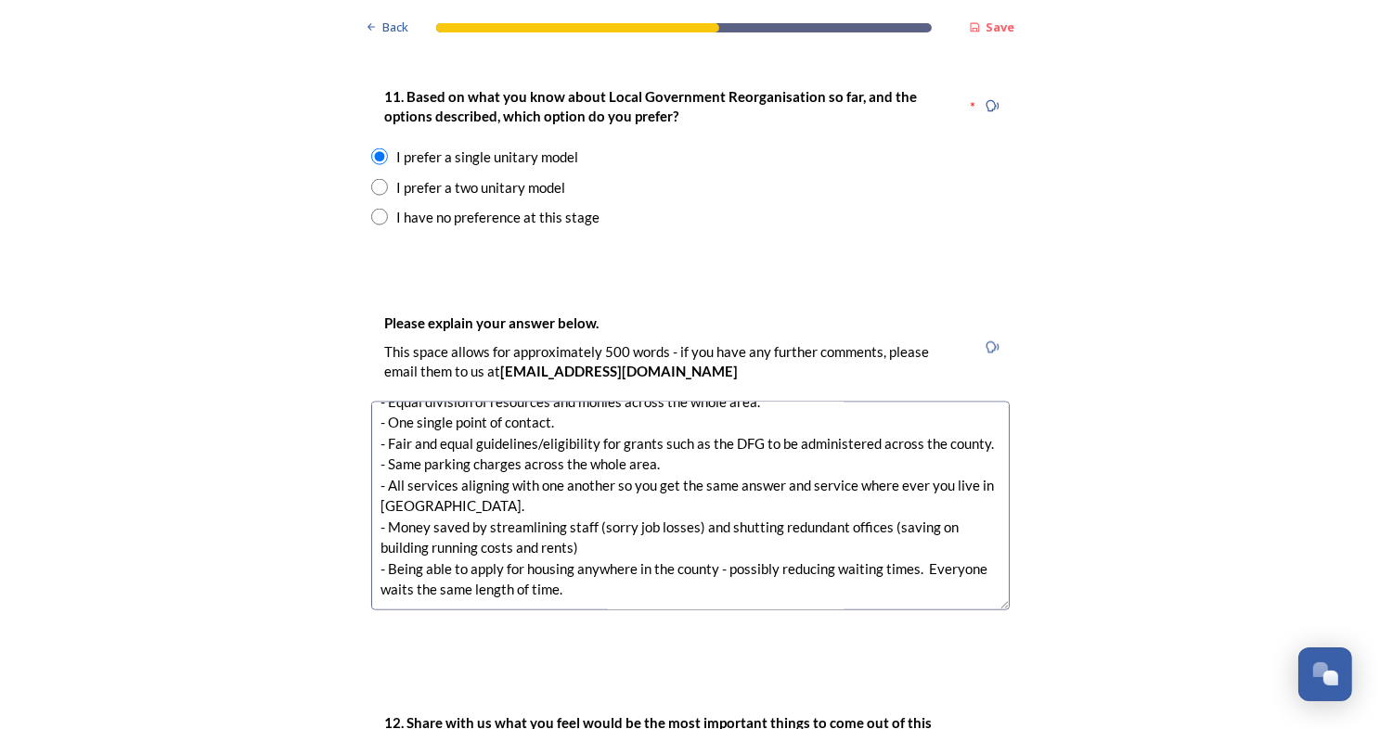
click at [593, 552] on textarea "I would like to imagine that creating a single council would: - Create one sing…" at bounding box center [690, 506] width 638 height 209
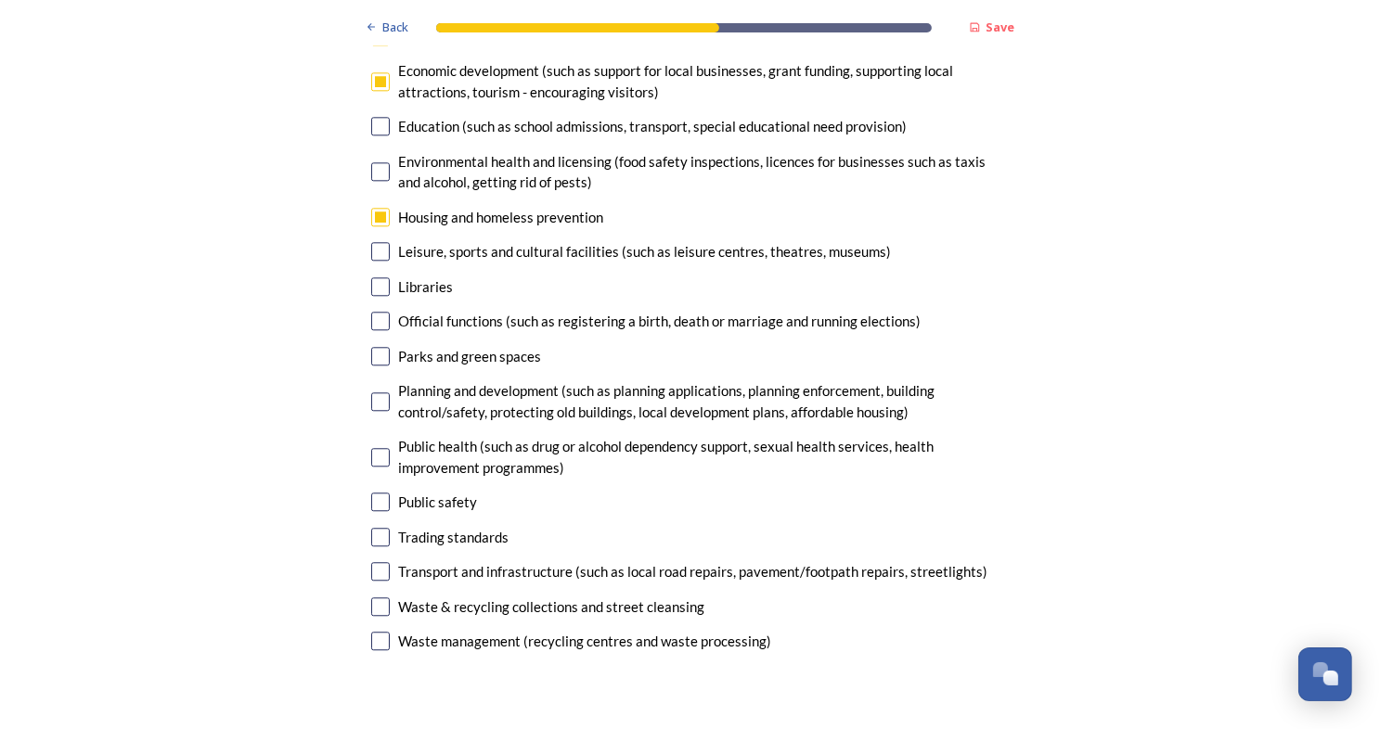
scroll to position [4457, 0]
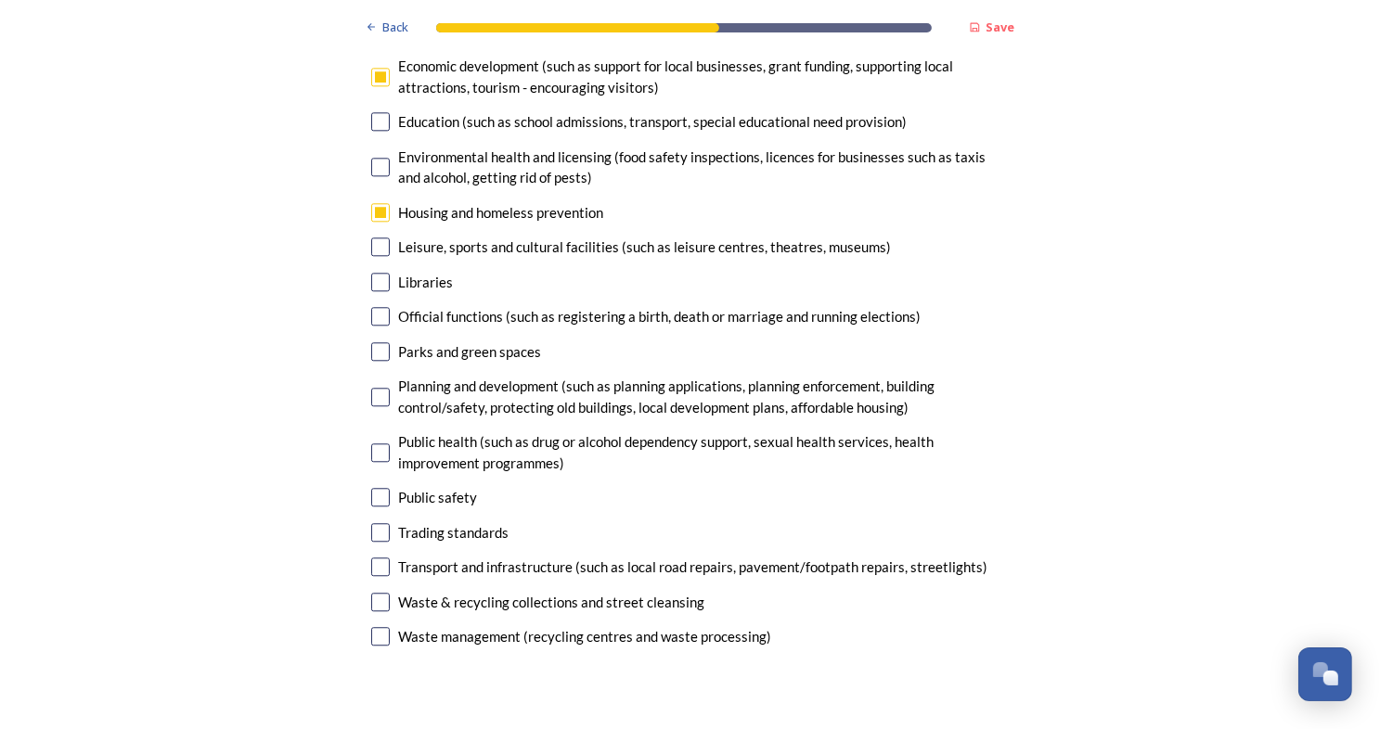
type textarea "I would like to imagine that creating a single council would: - Create one sing…"
click at [373, 558] on input "checkbox" at bounding box center [380, 567] width 19 height 19
checkbox input "true"
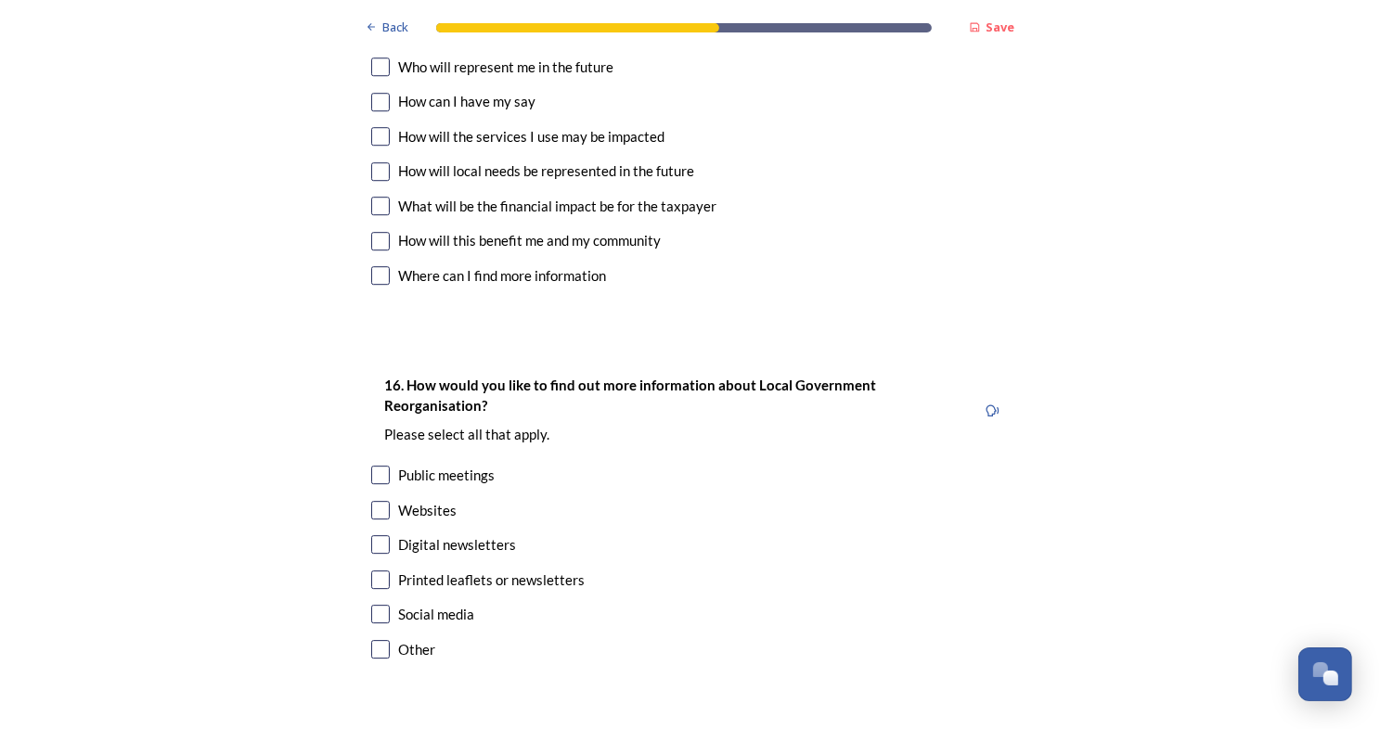
scroll to position [5409, 0]
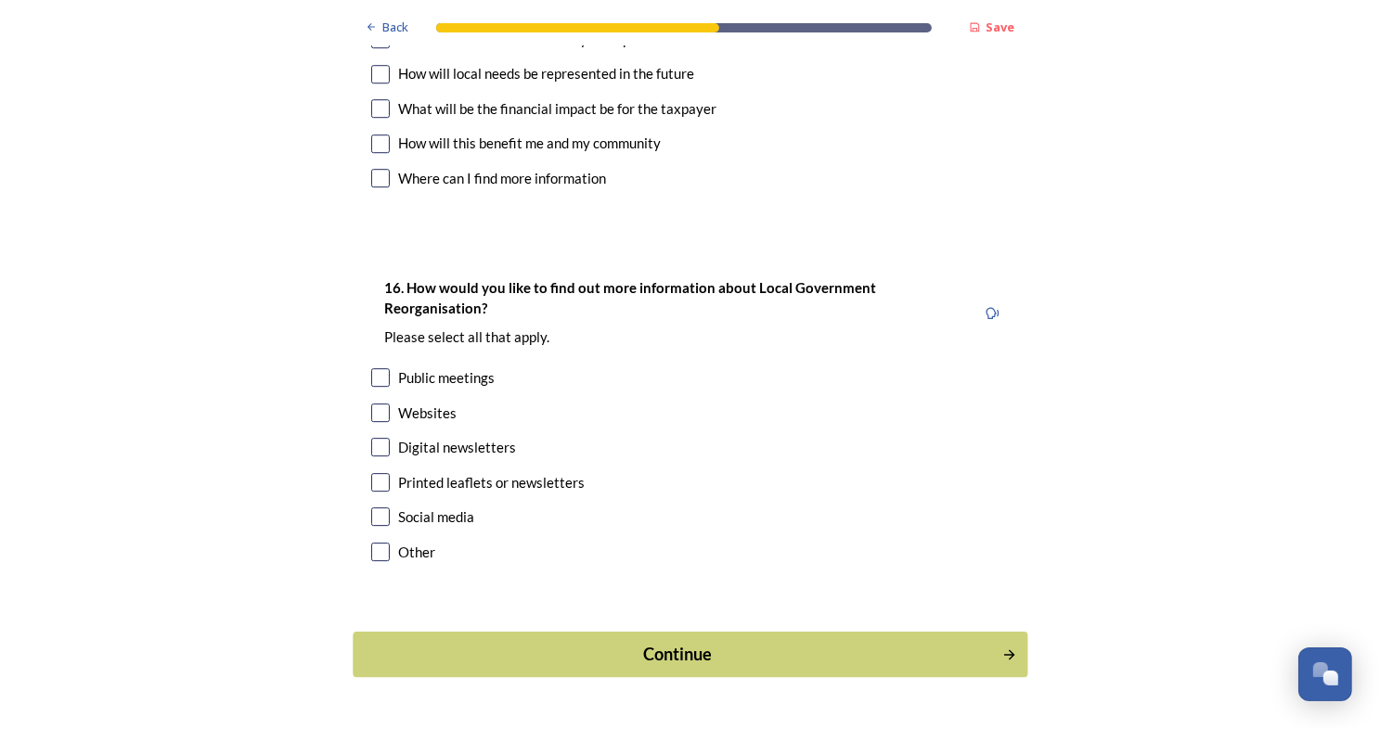
click at [594, 642] on div "Continue" at bounding box center [677, 654] width 628 height 25
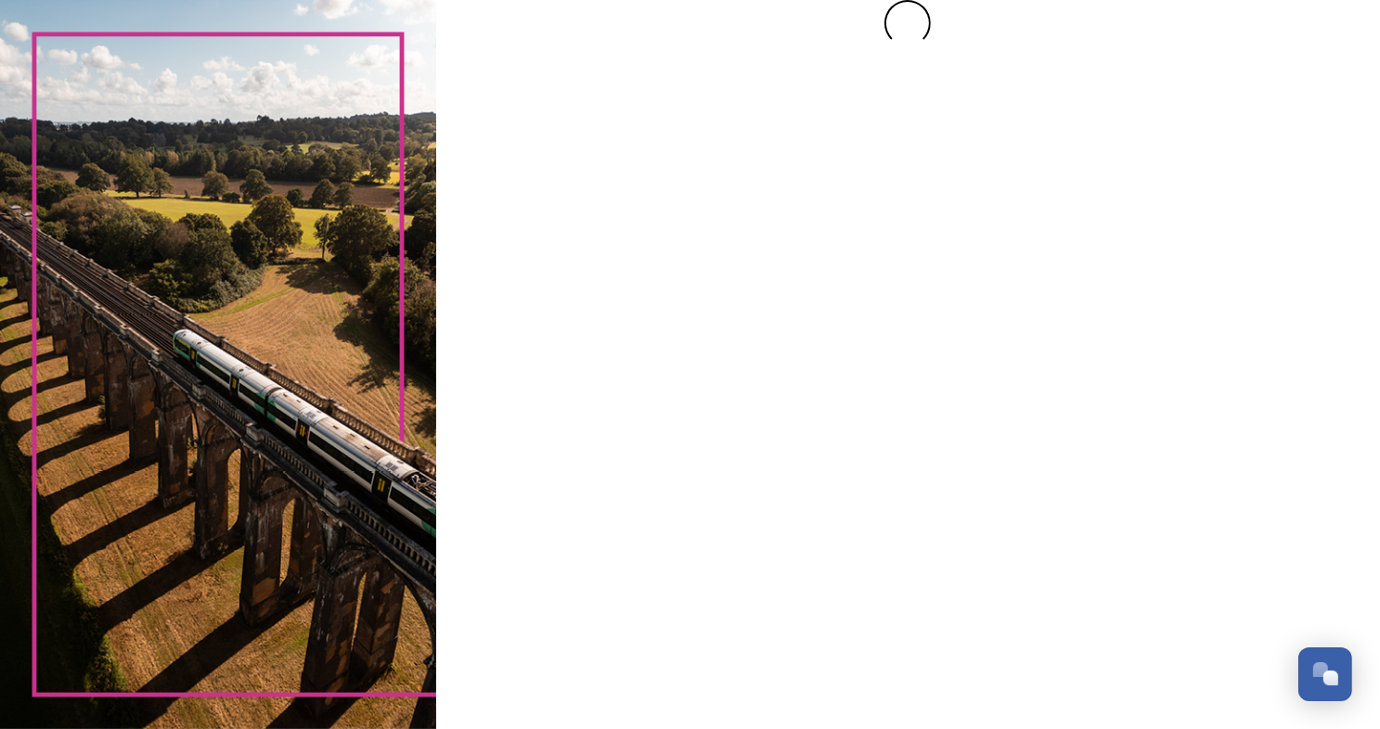
scroll to position [0, 0]
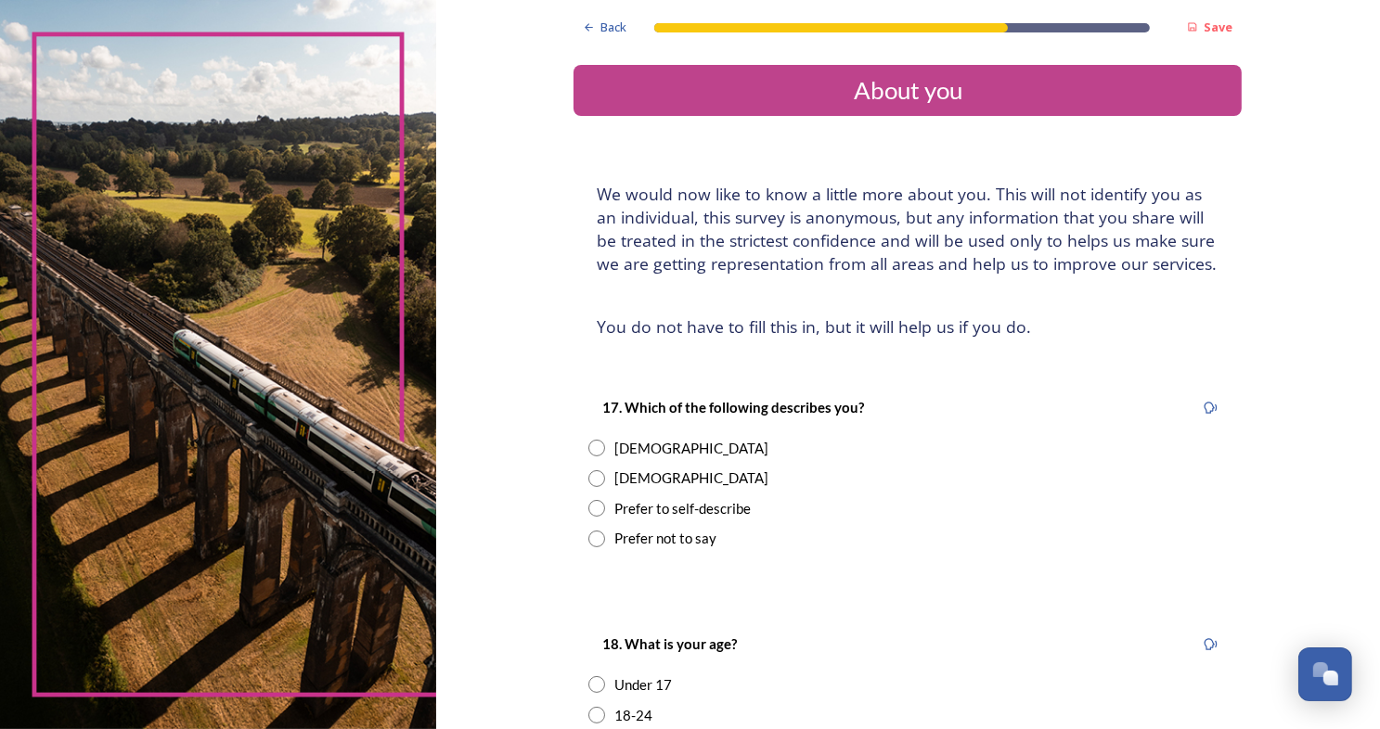
click at [588, 452] on input "radio" at bounding box center [596, 448] width 17 height 17
radio input "true"
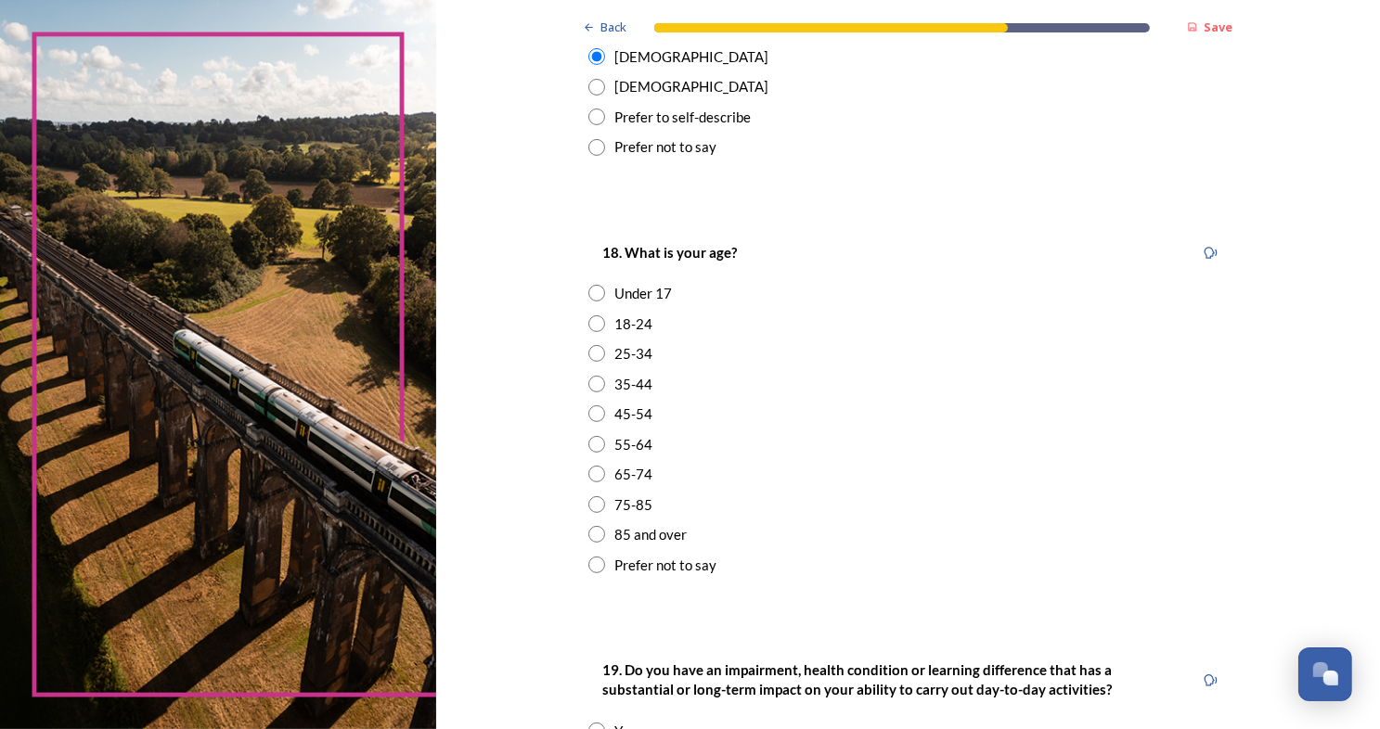
scroll to position [394, 0]
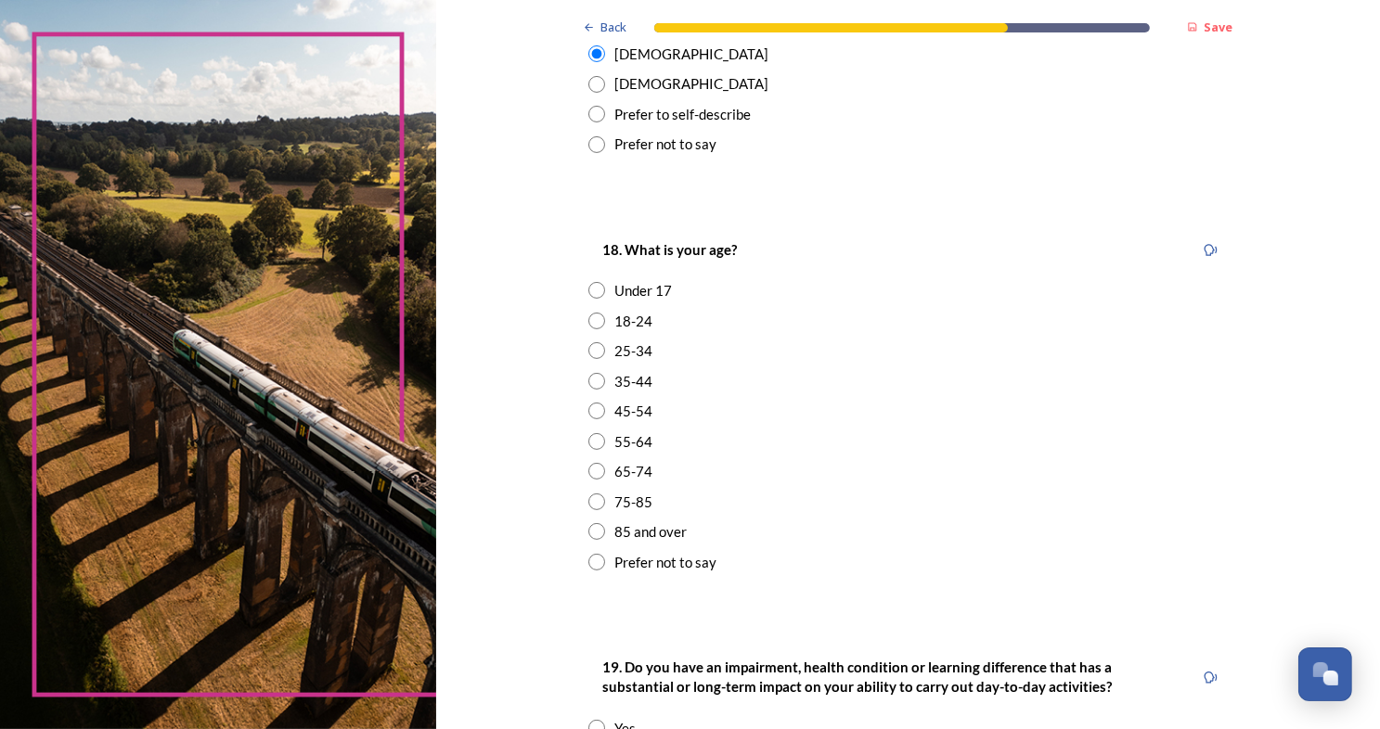
click at [593, 414] on input "radio" at bounding box center [596, 411] width 17 height 17
radio input "true"
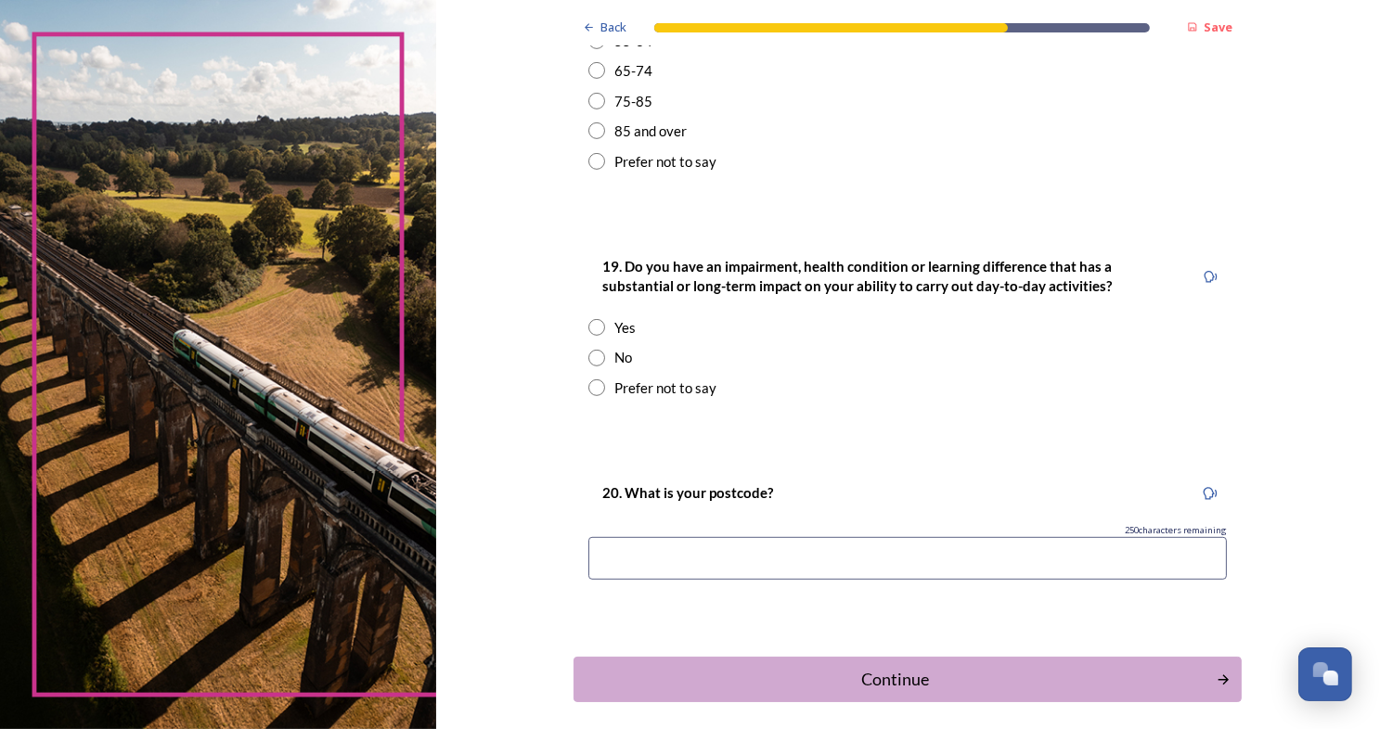
scroll to position [808, 0]
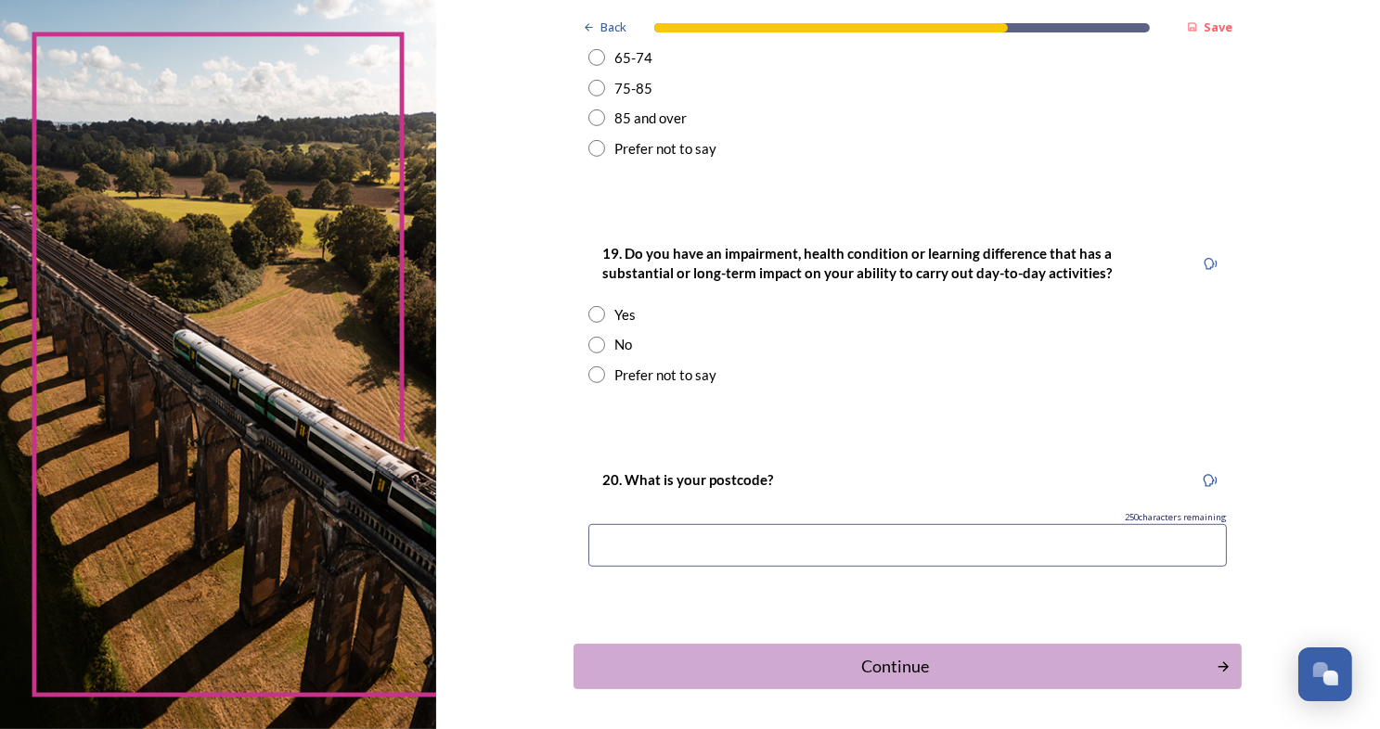
click at [592, 350] on input "radio" at bounding box center [596, 345] width 17 height 17
radio input "true"
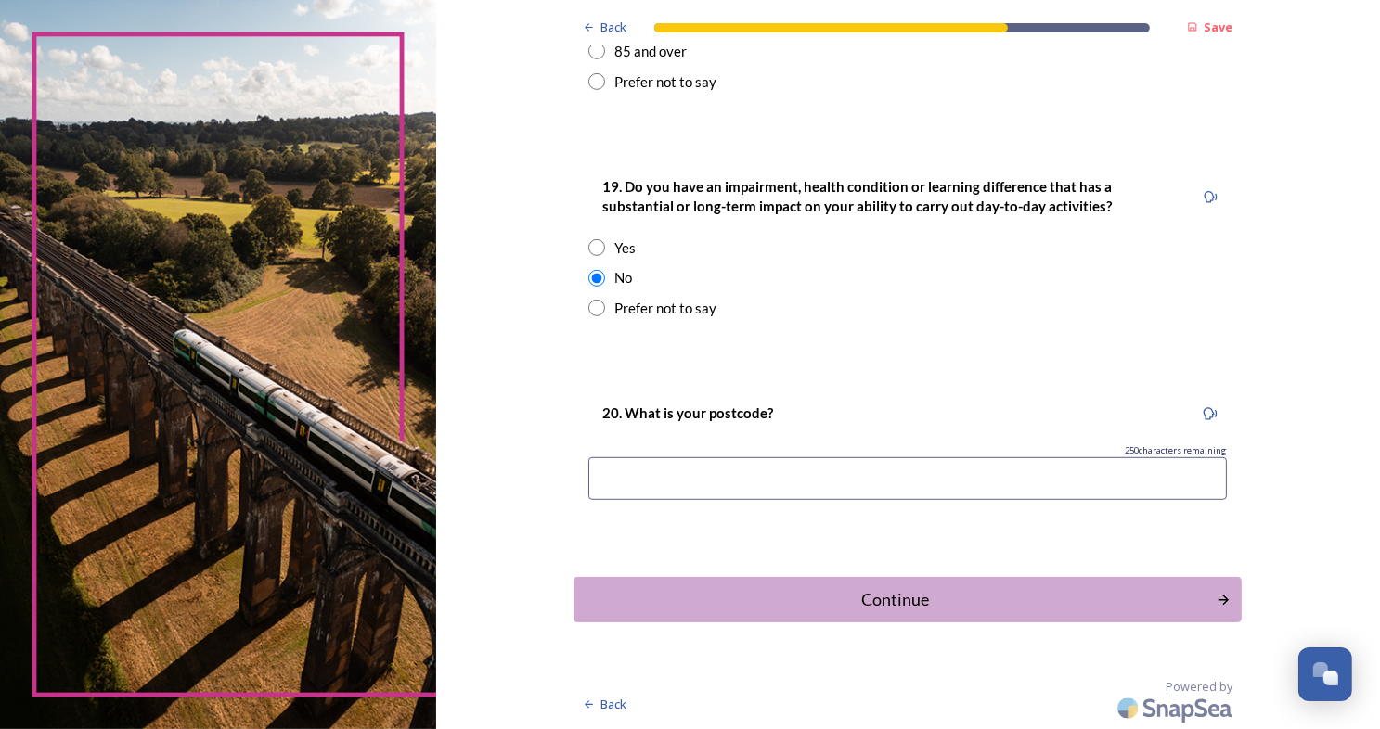
click at [613, 487] on input at bounding box center [907, 478] width 638 height 43
type input "BN17 7LP"
click at [876, 603] on div "Continue" at bounding box center [895, 599] width 628 height 25
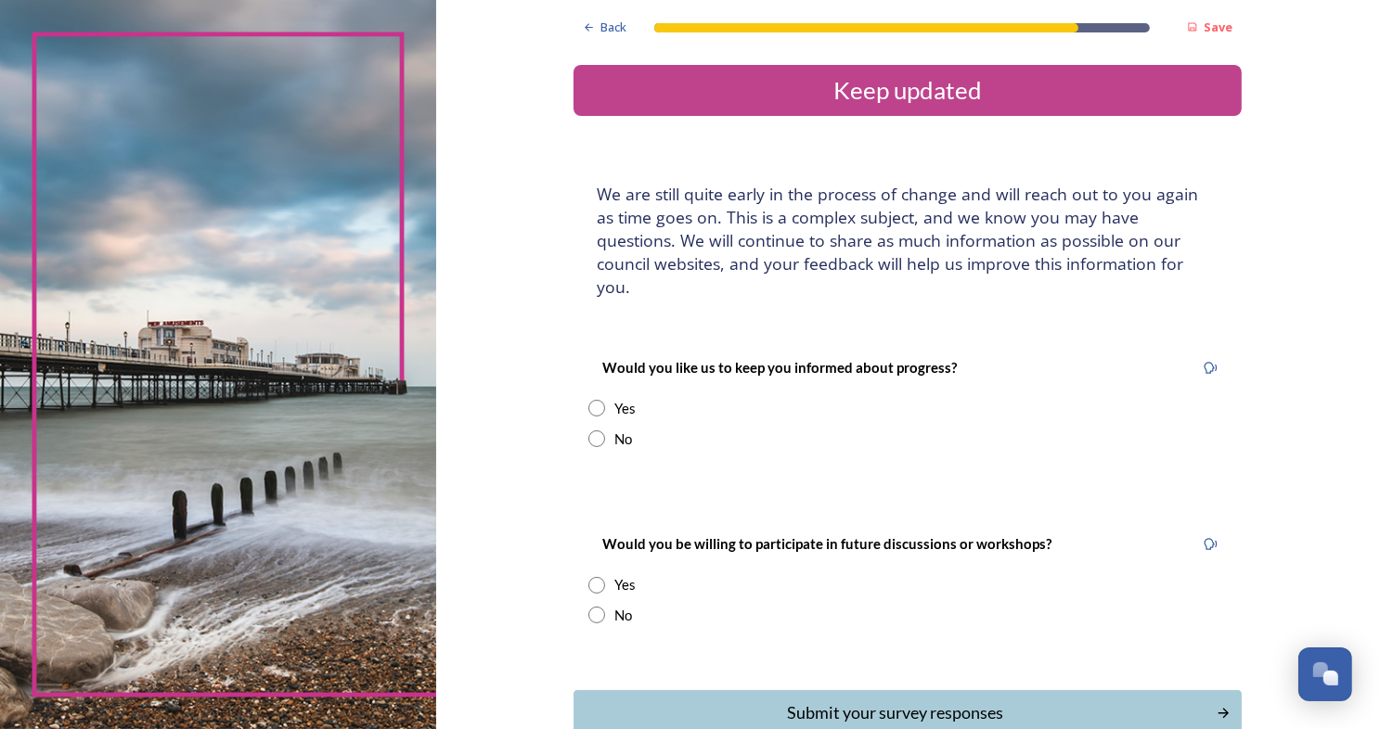
click at [588, 400] on input "radio" at bounding box center [596, 408] width 17 height 17
radio input "true"
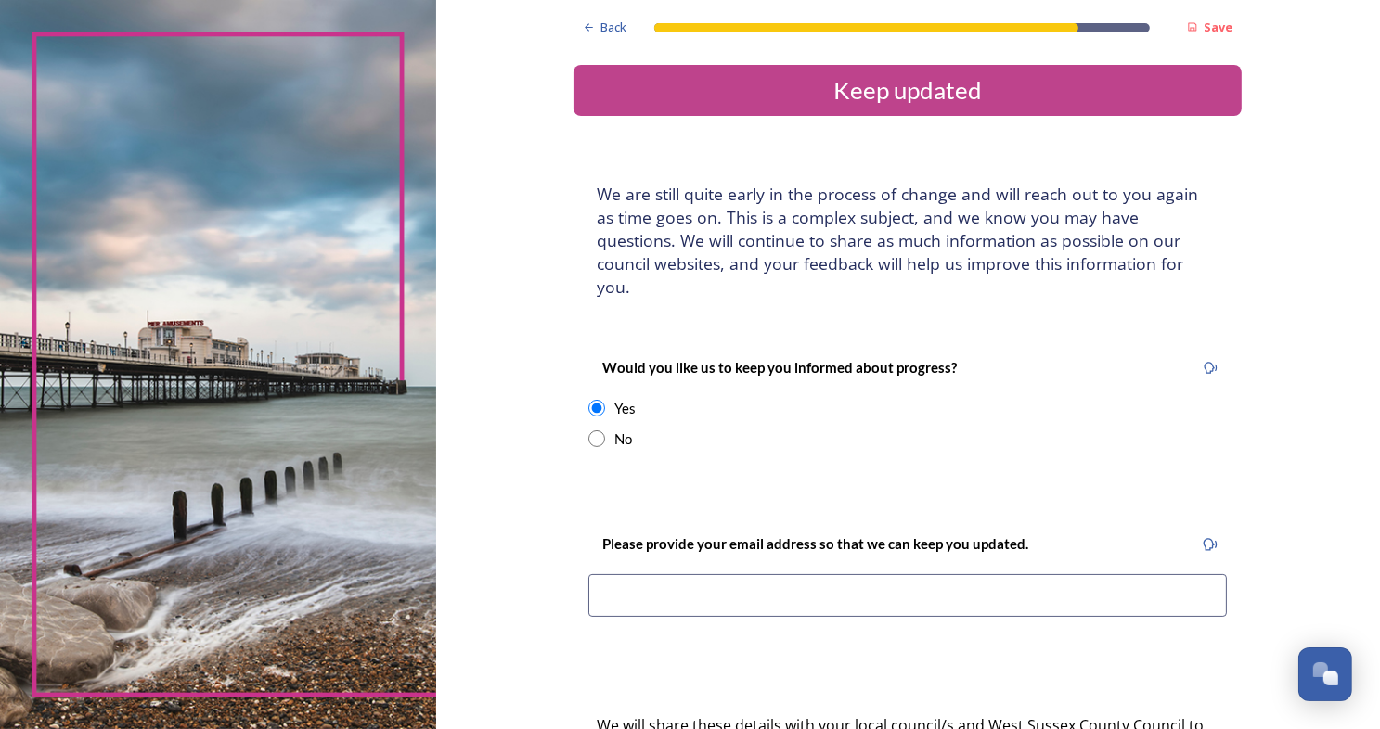
click at [633, 578] on input at bounding box center [907, 595] width 638 height 43
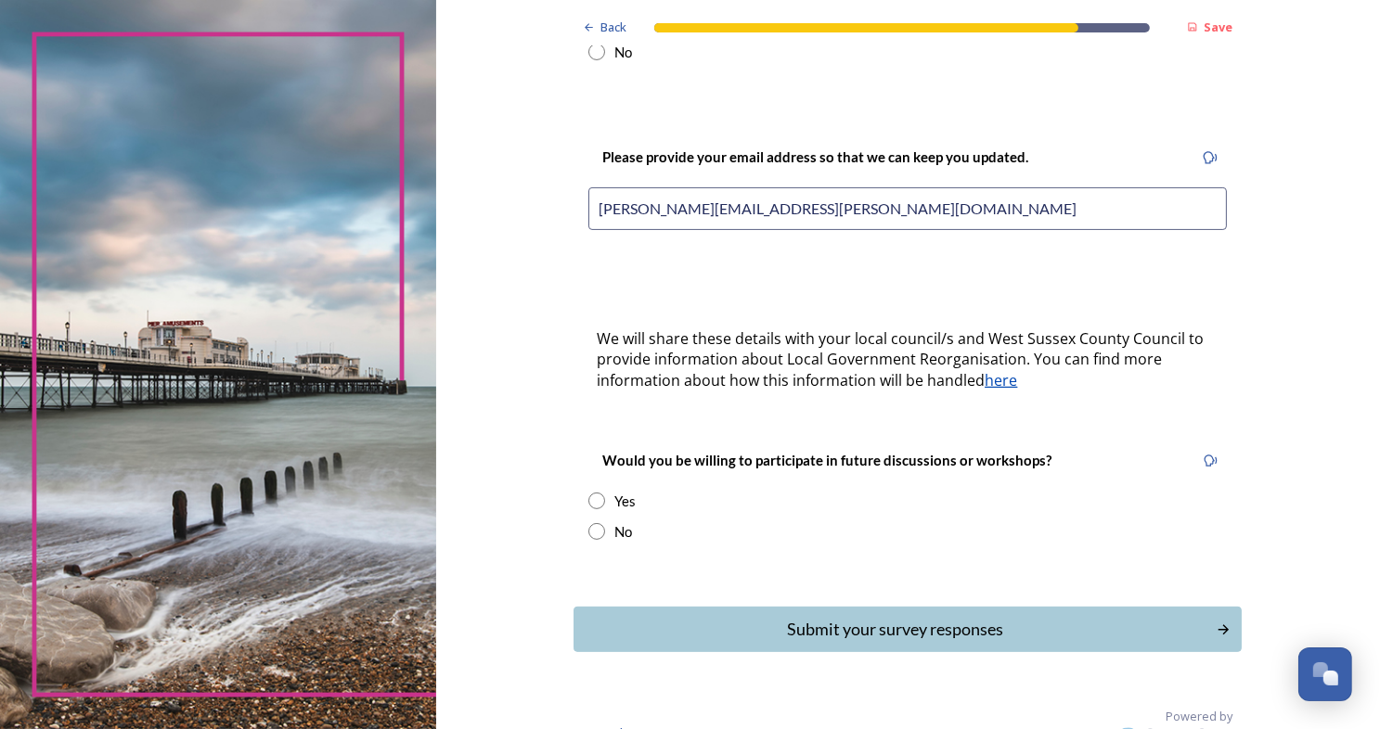
scroll to position [393, 0]
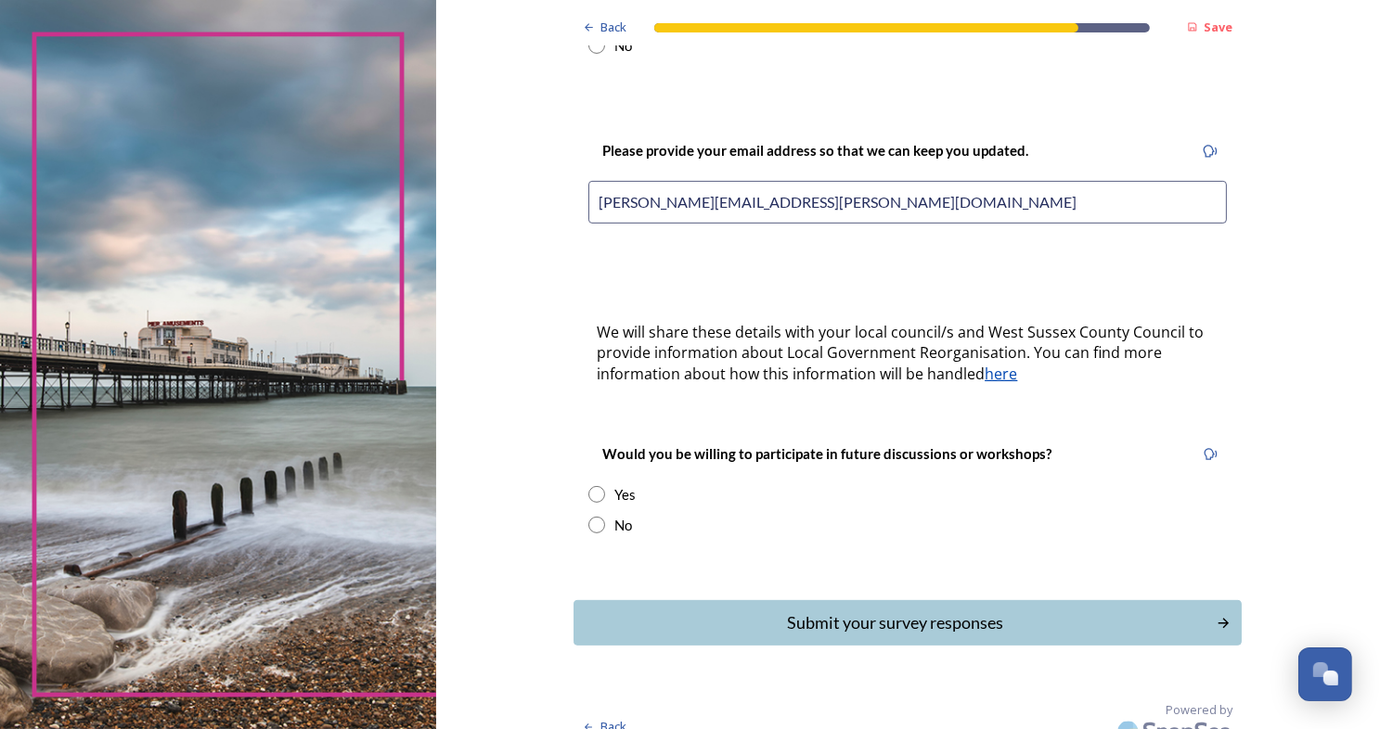
type input "[PERSON_NAME][EMAIL_ADDRESS][PERSON_NAME][DOMAIN_NAME]"
click at [593, 517] on input "radio" at bounding box center [596, 525] width 17 height 17
radio input "true"
click at [792, 611] on div "Submit your survey responses" at bounding box center [895, 623] width 628 height 25
